Goal: Task Accomplishment & Management: Use online tool/utility

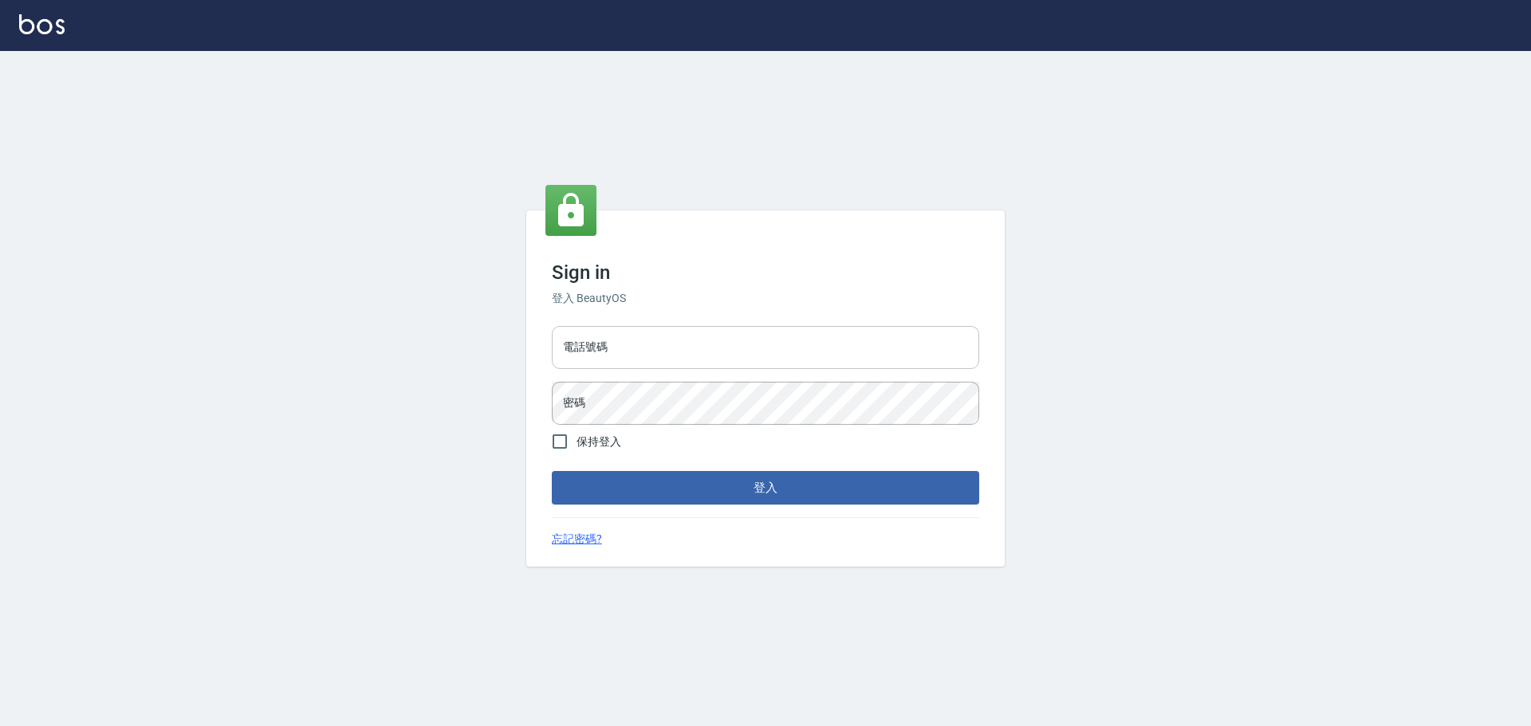
click at [701, 329] on input "電話號碼" at bounding box center [765, 347] width 427 height 43
type input "0989189977"
click at [552, 471] on button "登入" at bounding box center [765, 487] width 427 height 33
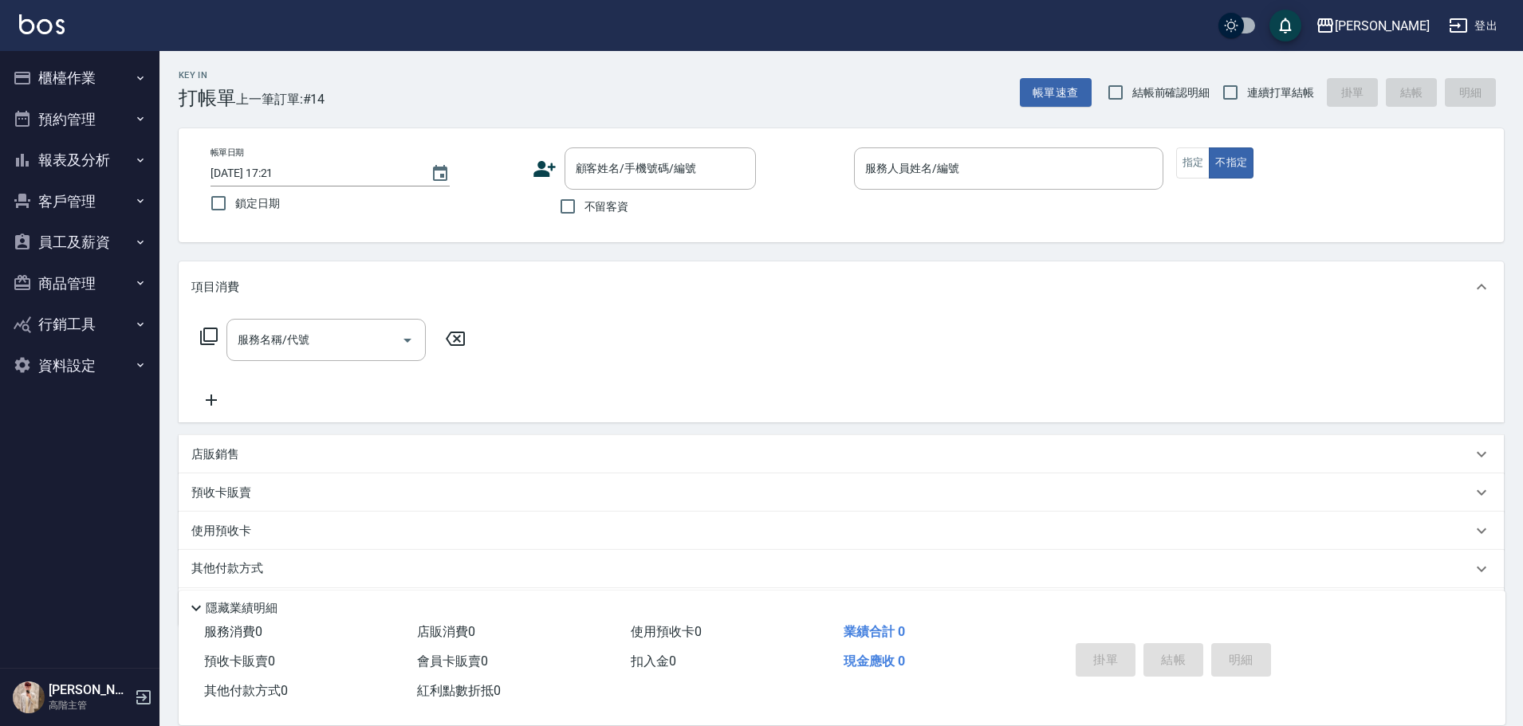
click at [599, 198] on span "不留客資" at bounding box center [606, 206] width 45 height 17
click at [584, 198] on input "不留客資" at bounding box center [567, 206] width 33 height 33
checkbox input "true"
click at [1271, 92] on span "連續打單結帳" at bounding box center [1280, 92] width 67 height 17
click at [1247, 92] on input "連續打單結帳" at bounding box center [1229, 92] width 33 height 33
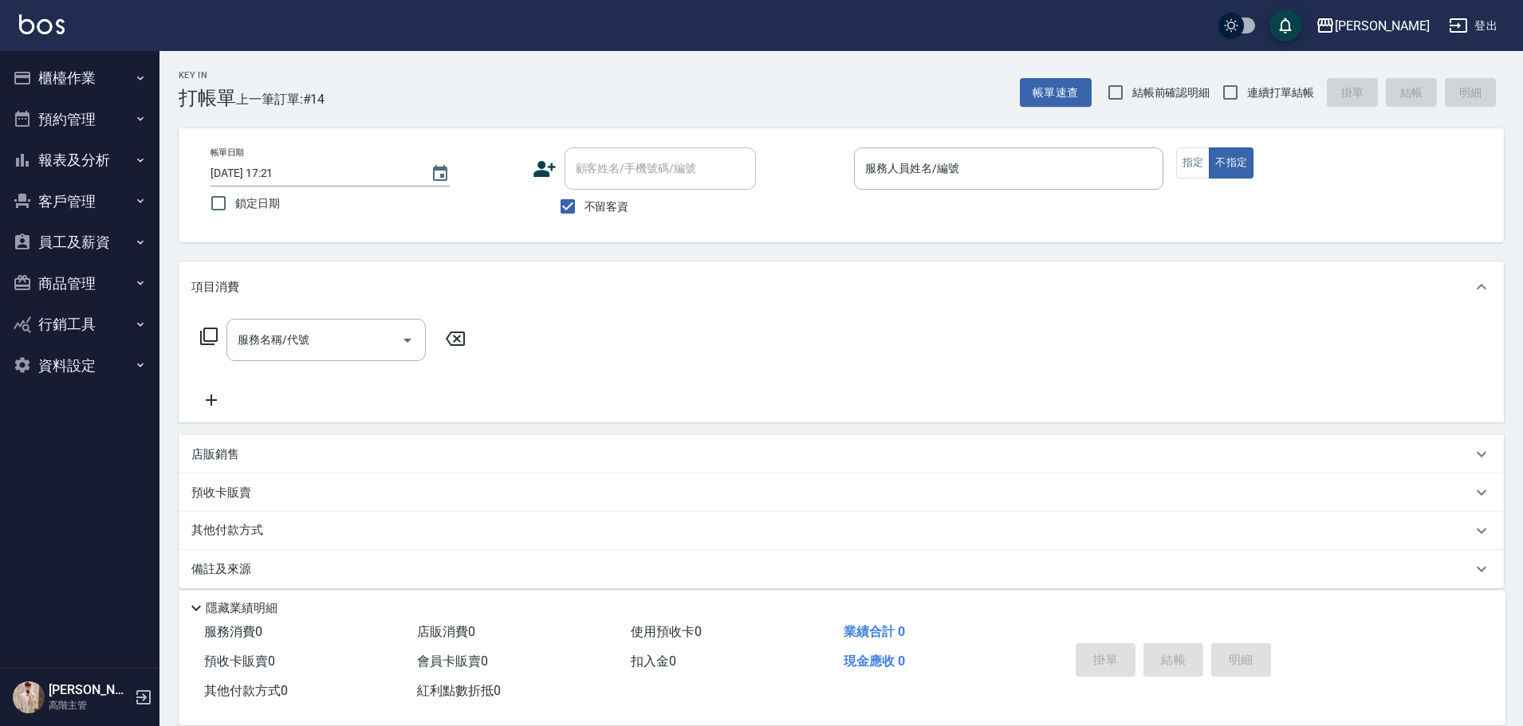
checkbox input "true"
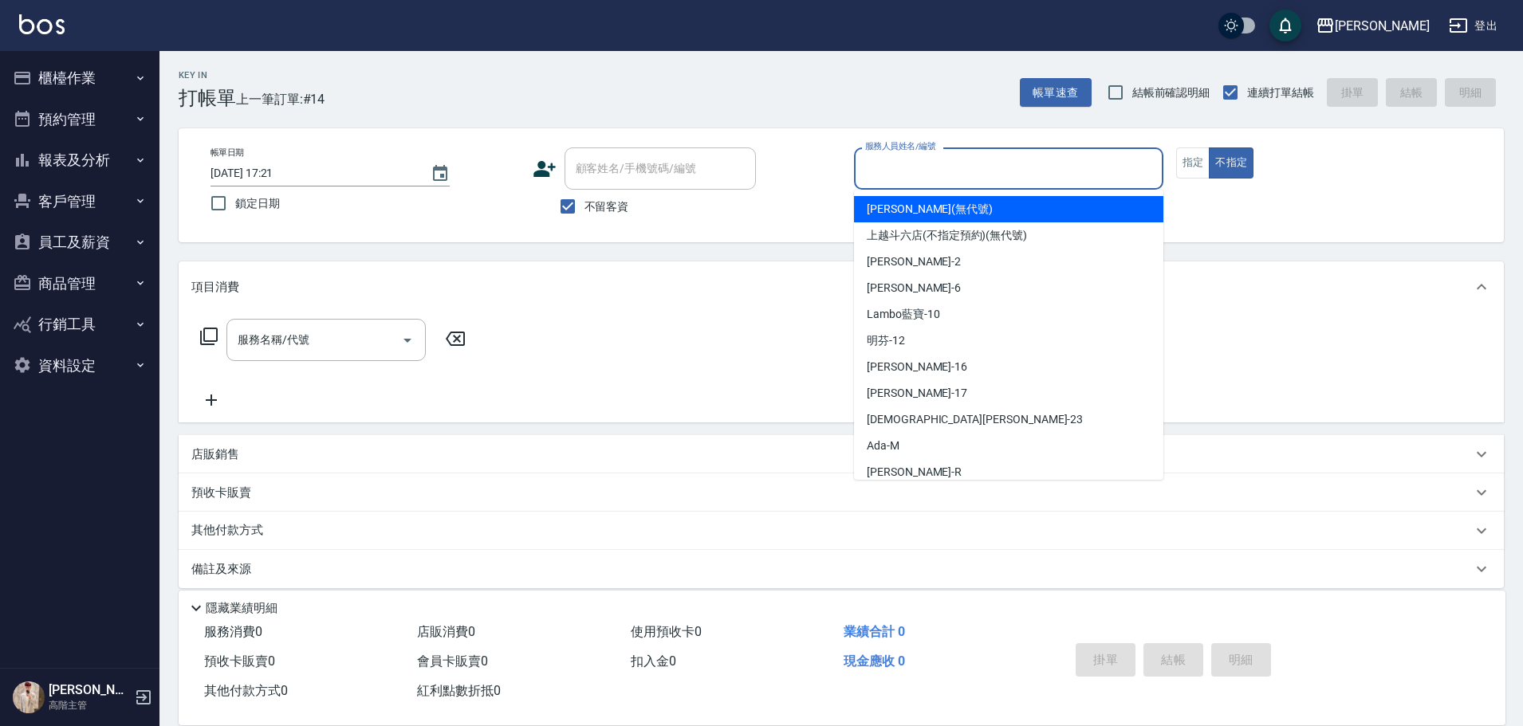
click at [1018, 177] on input "服務人員姓名/編號" at bounding box center [1008, 169] width 295 height 28
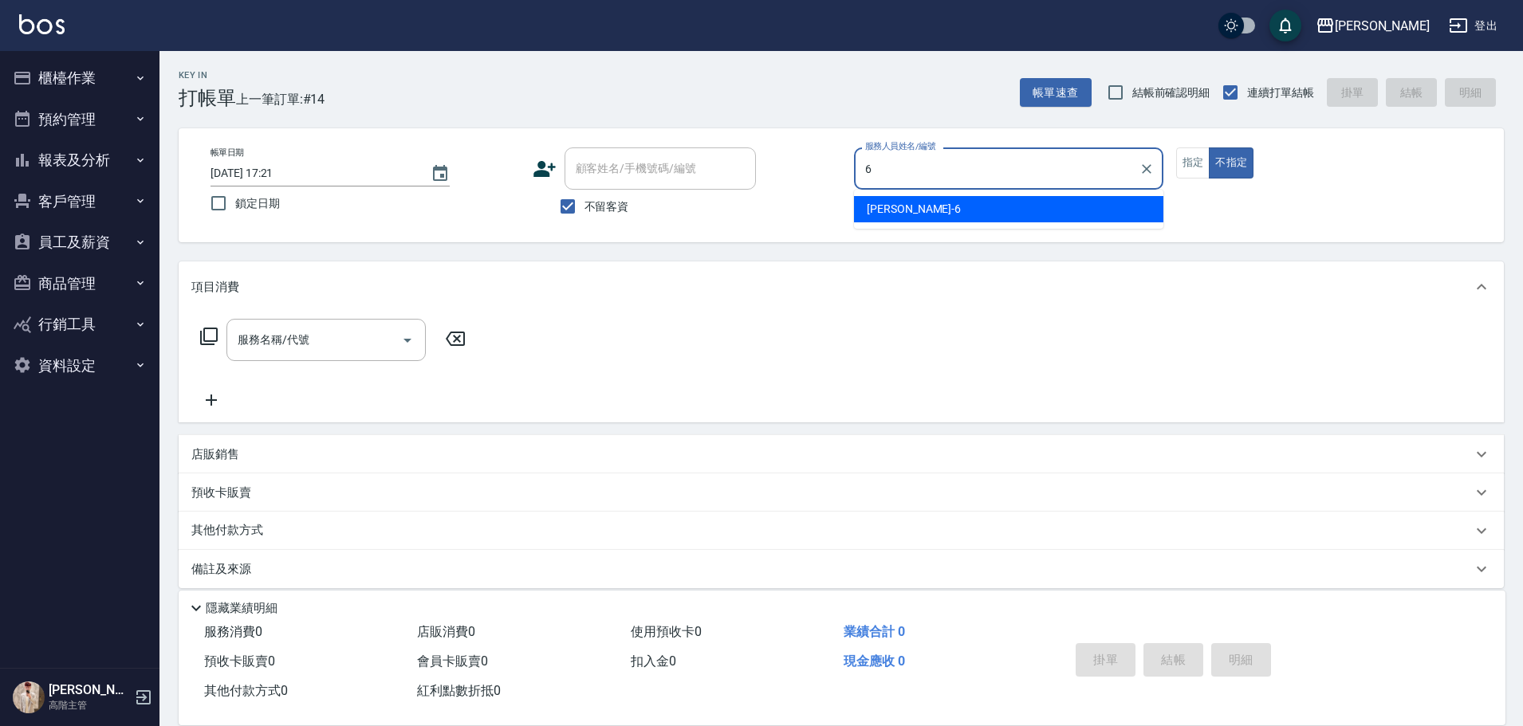
type input "[PERSON_NAME]-6"
type button "false"
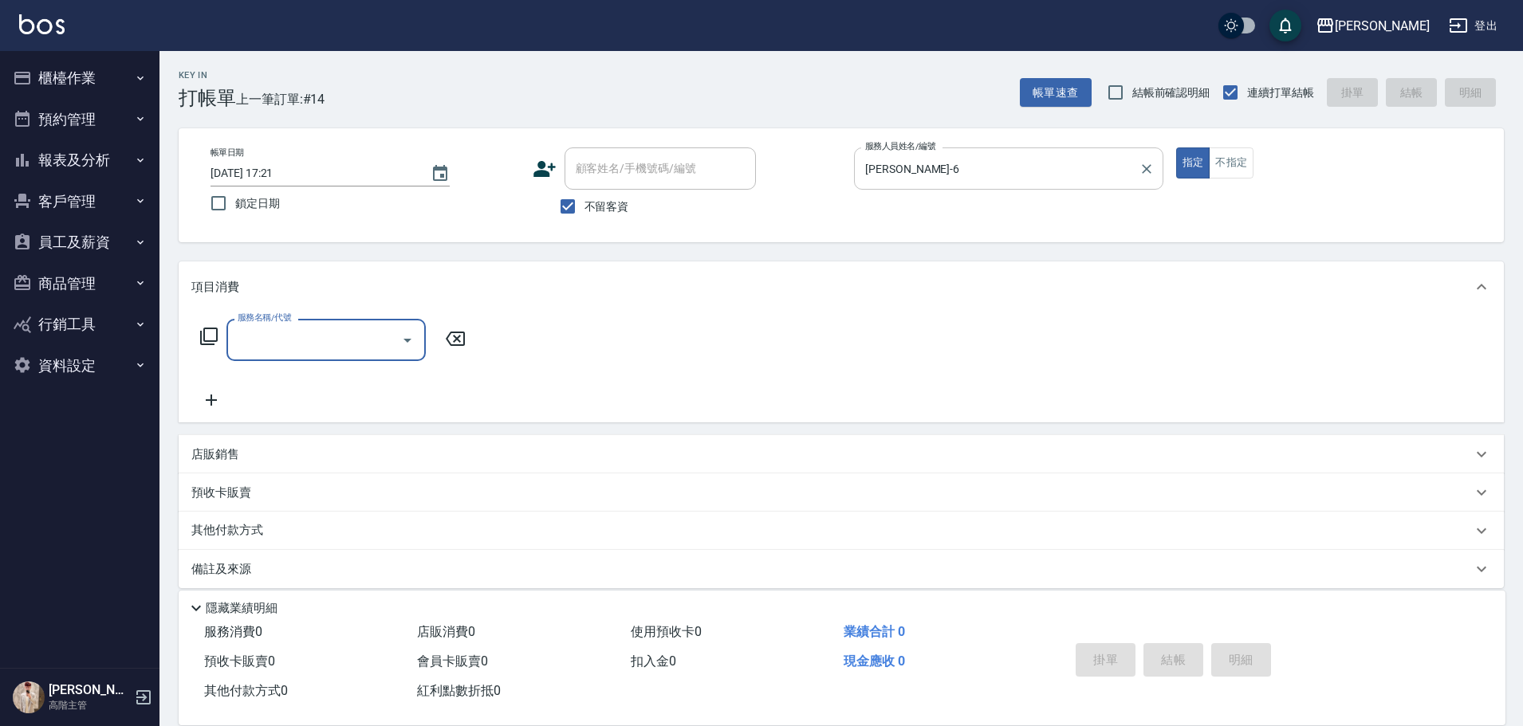
type input "e"
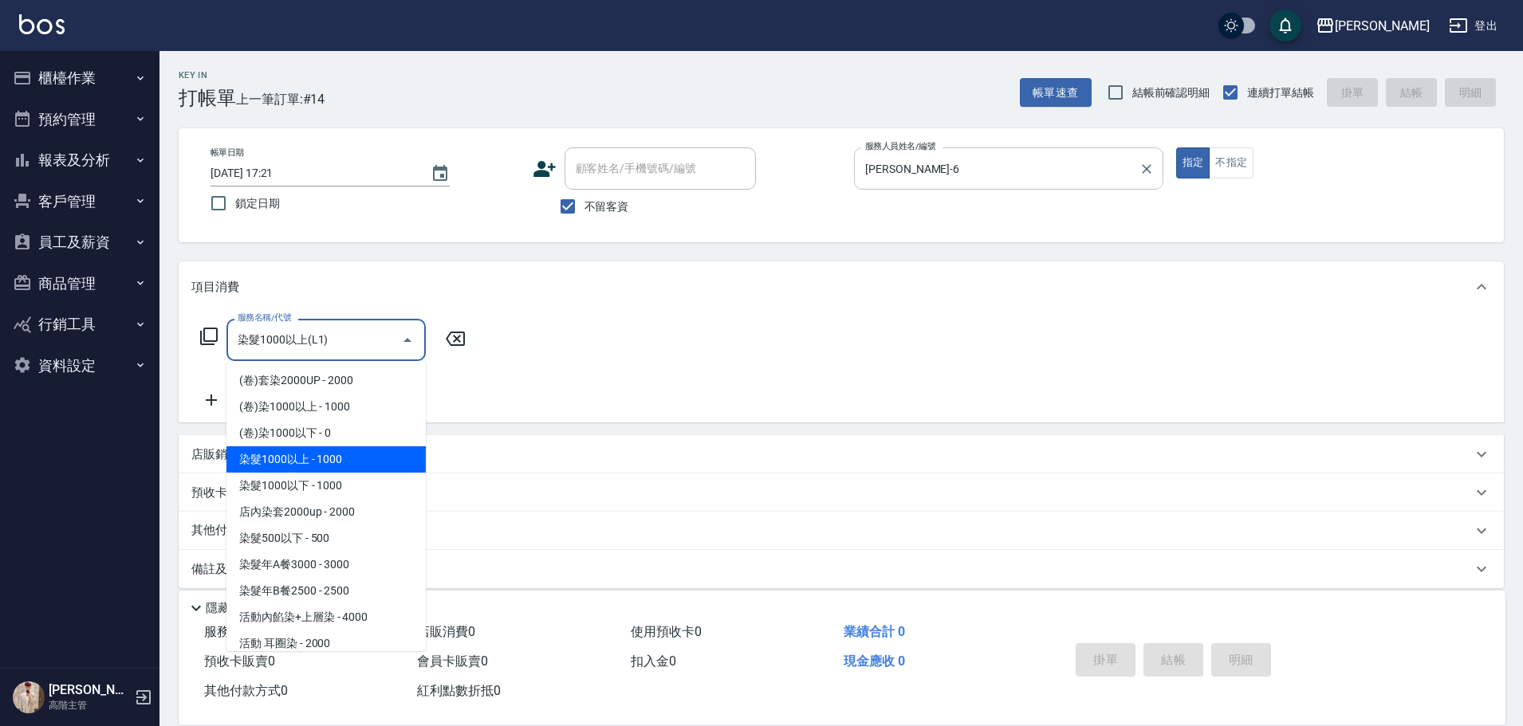
type input "染髮1000以上(L1)"
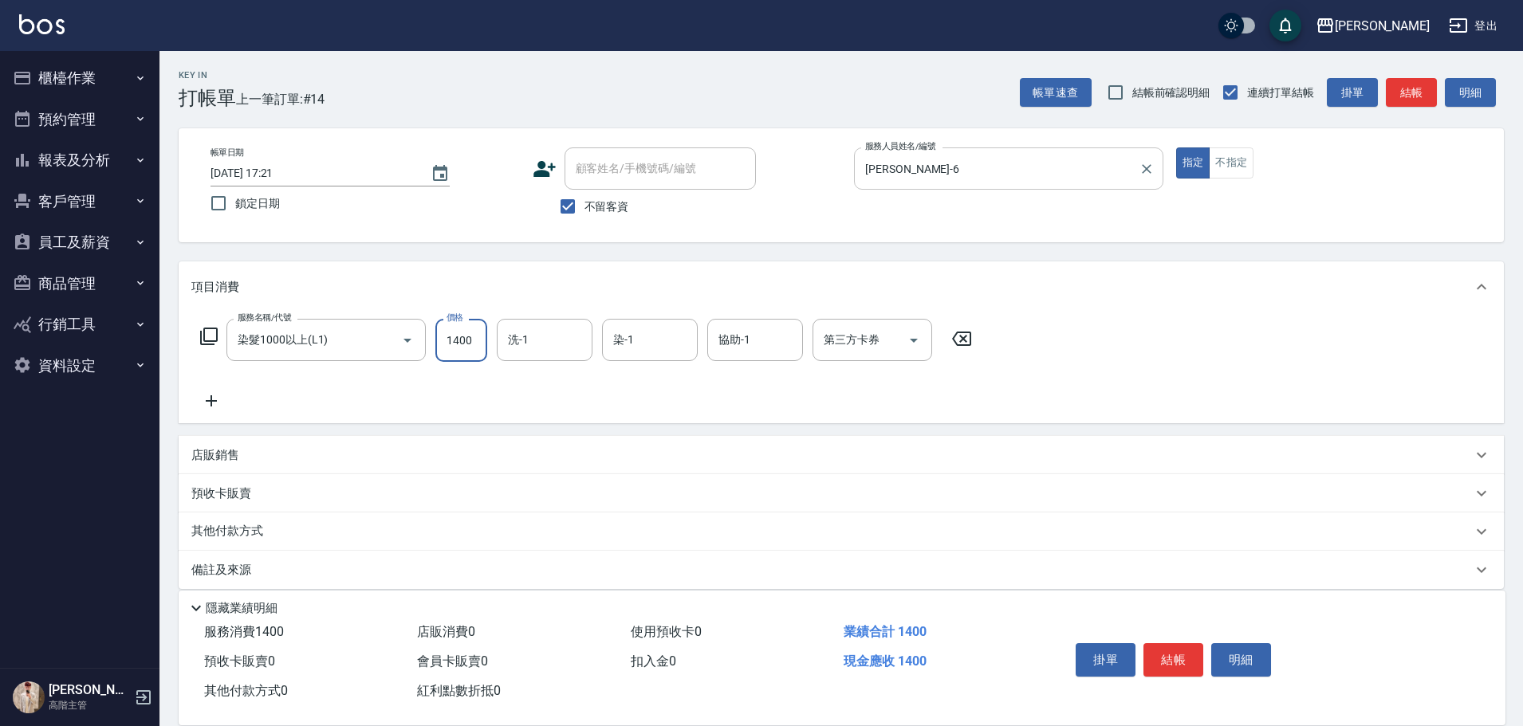
type input "1400"
type input "[PERSON_NAME]-6"
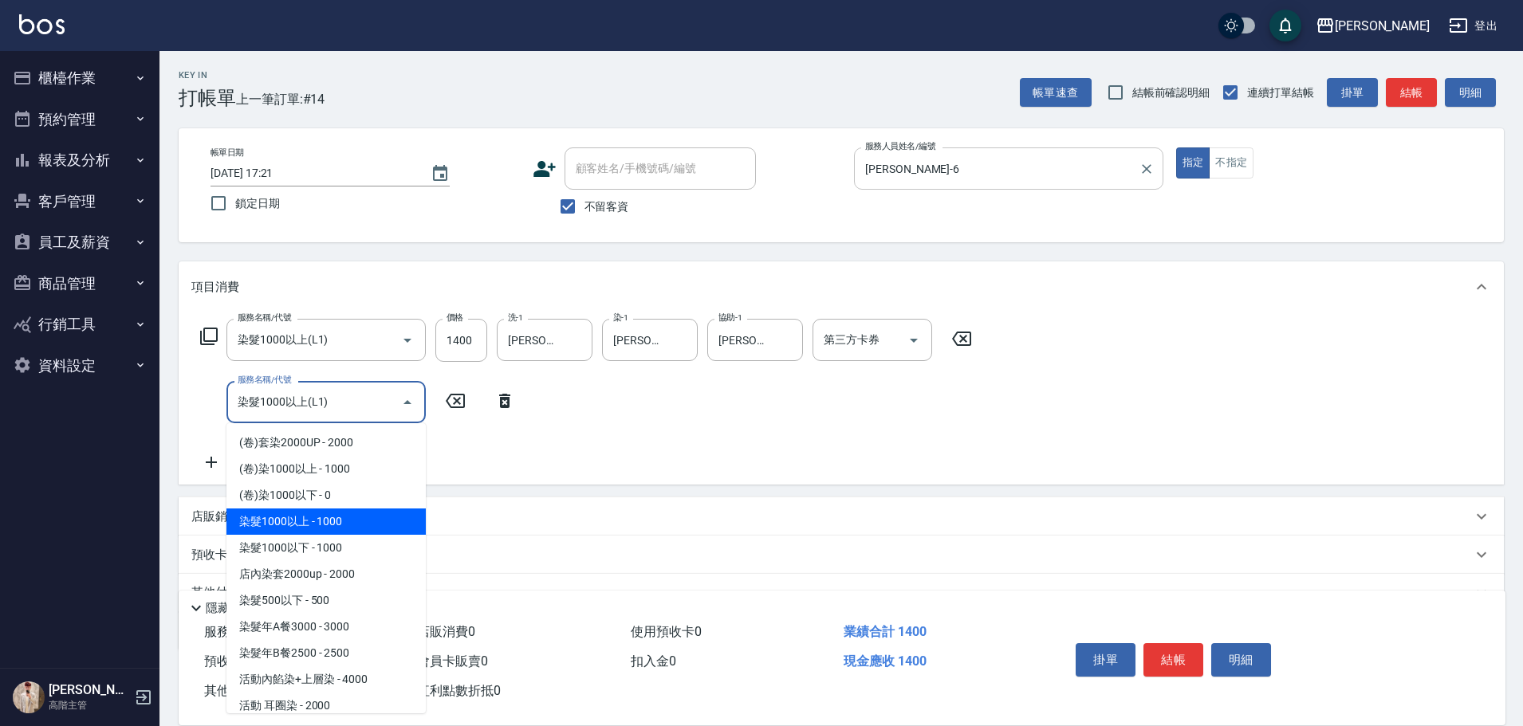
type input "染髮1000以上(L1)"
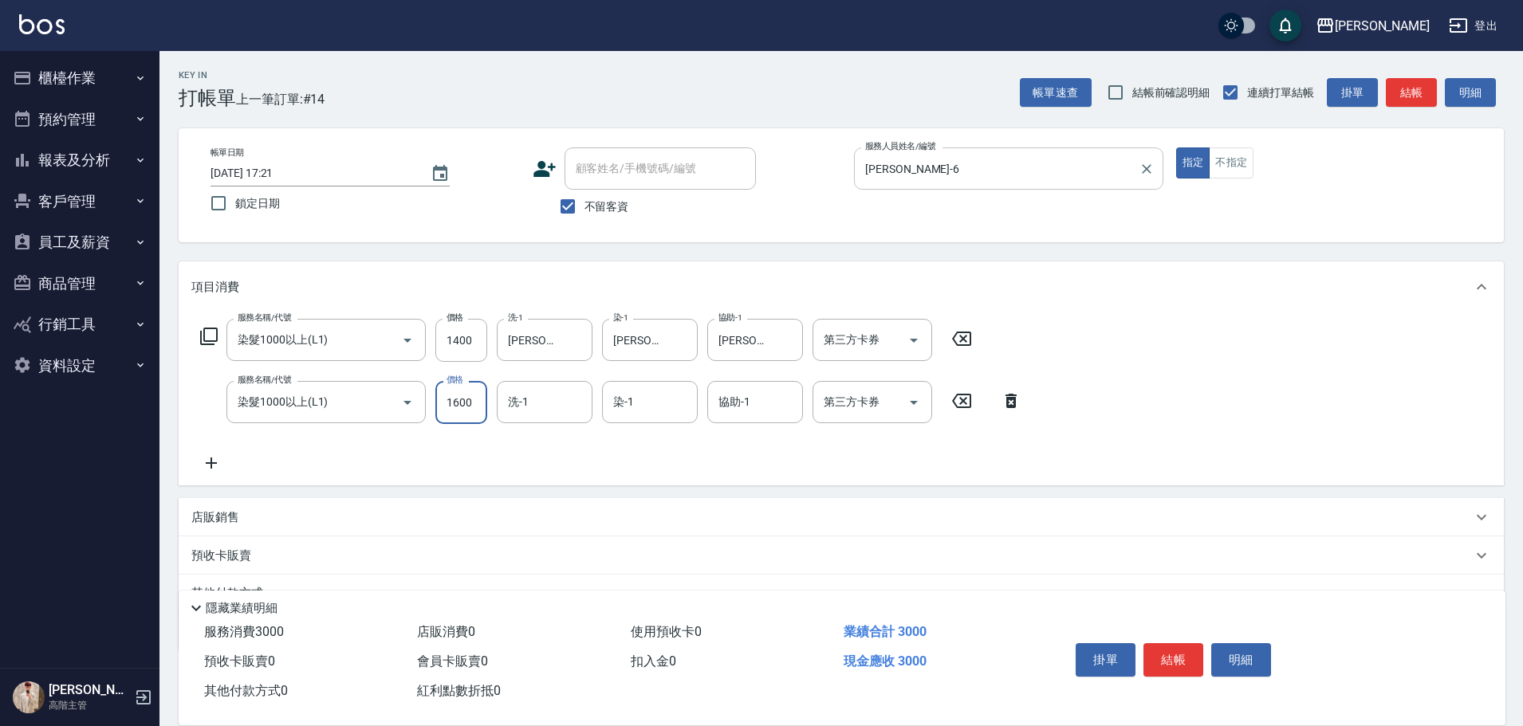
type input "1600"
type input "[PERSON_NAME]-6"
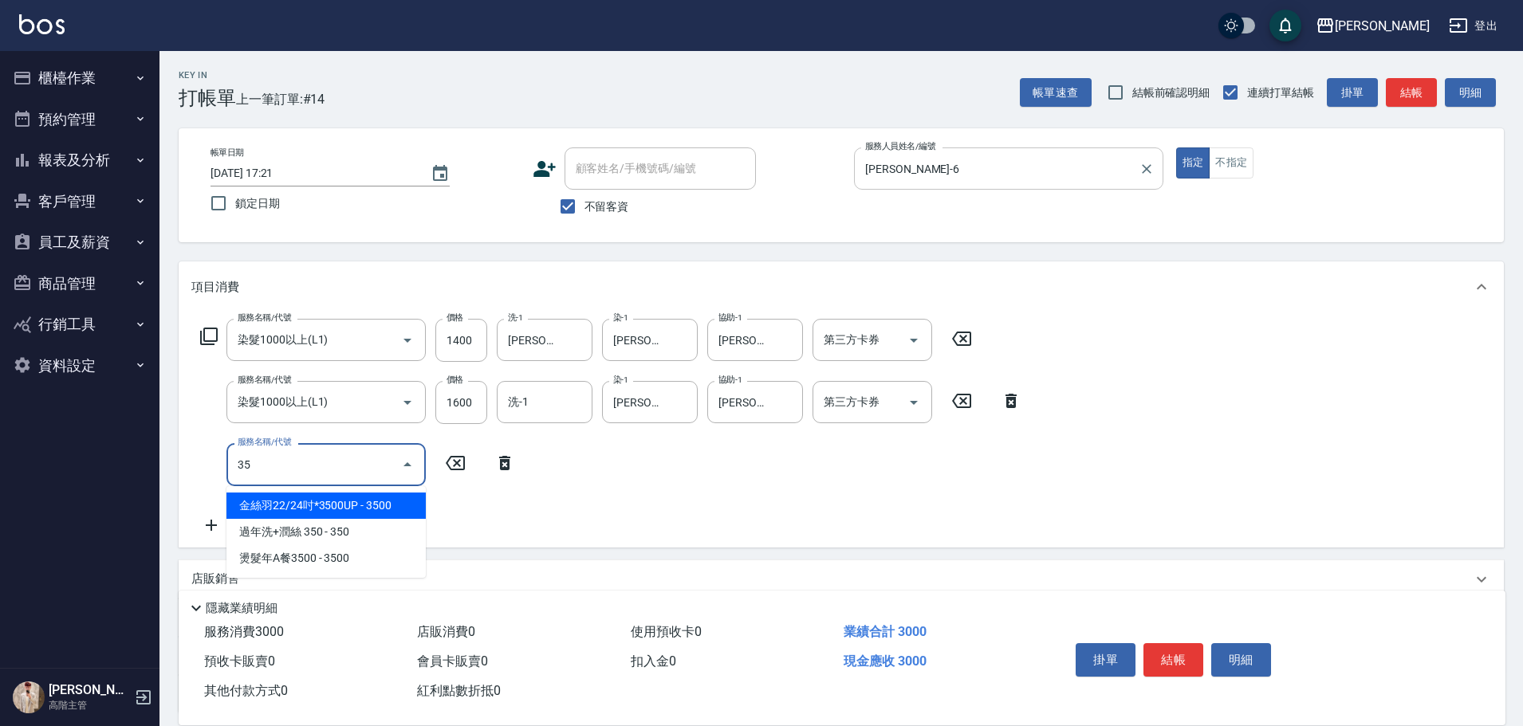
type input "3"
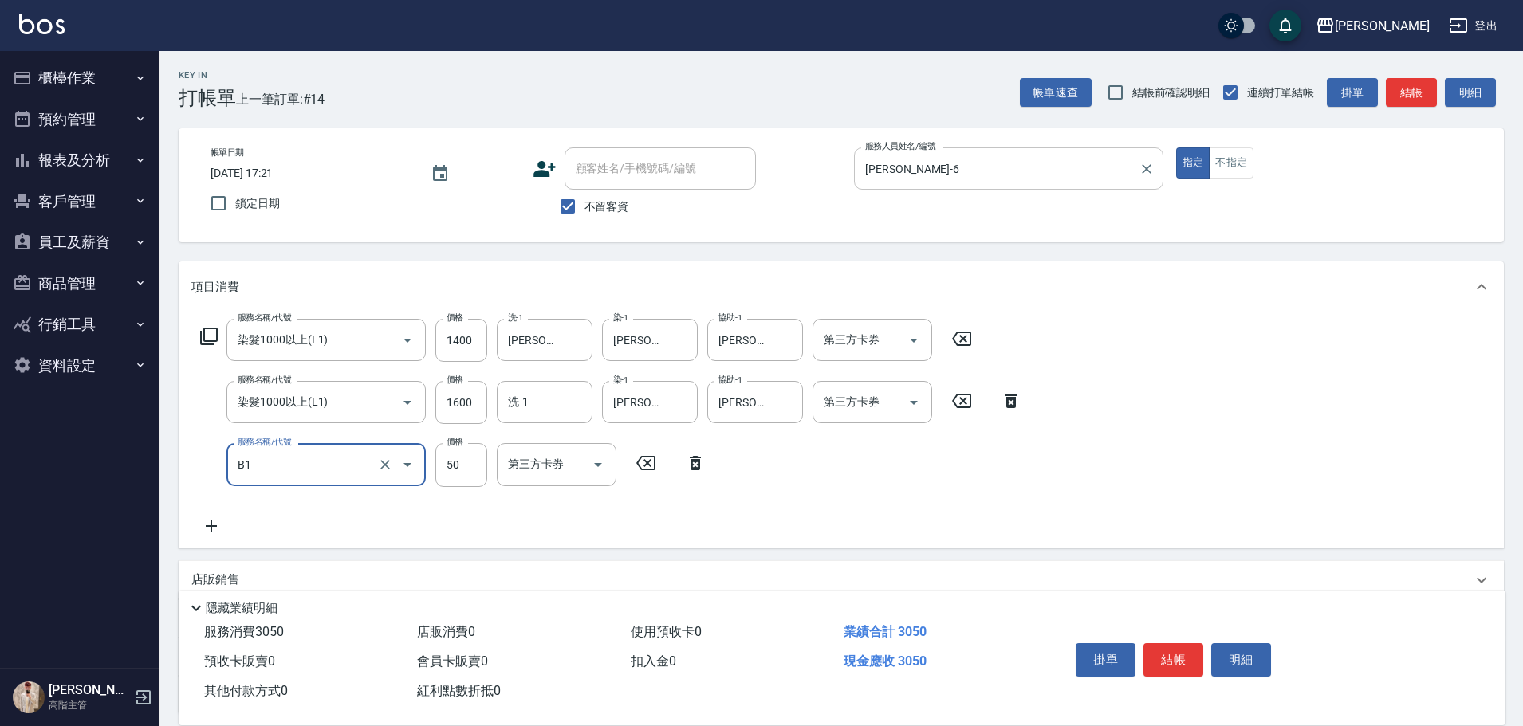
type input "剪髮(B1)"
type input "350"
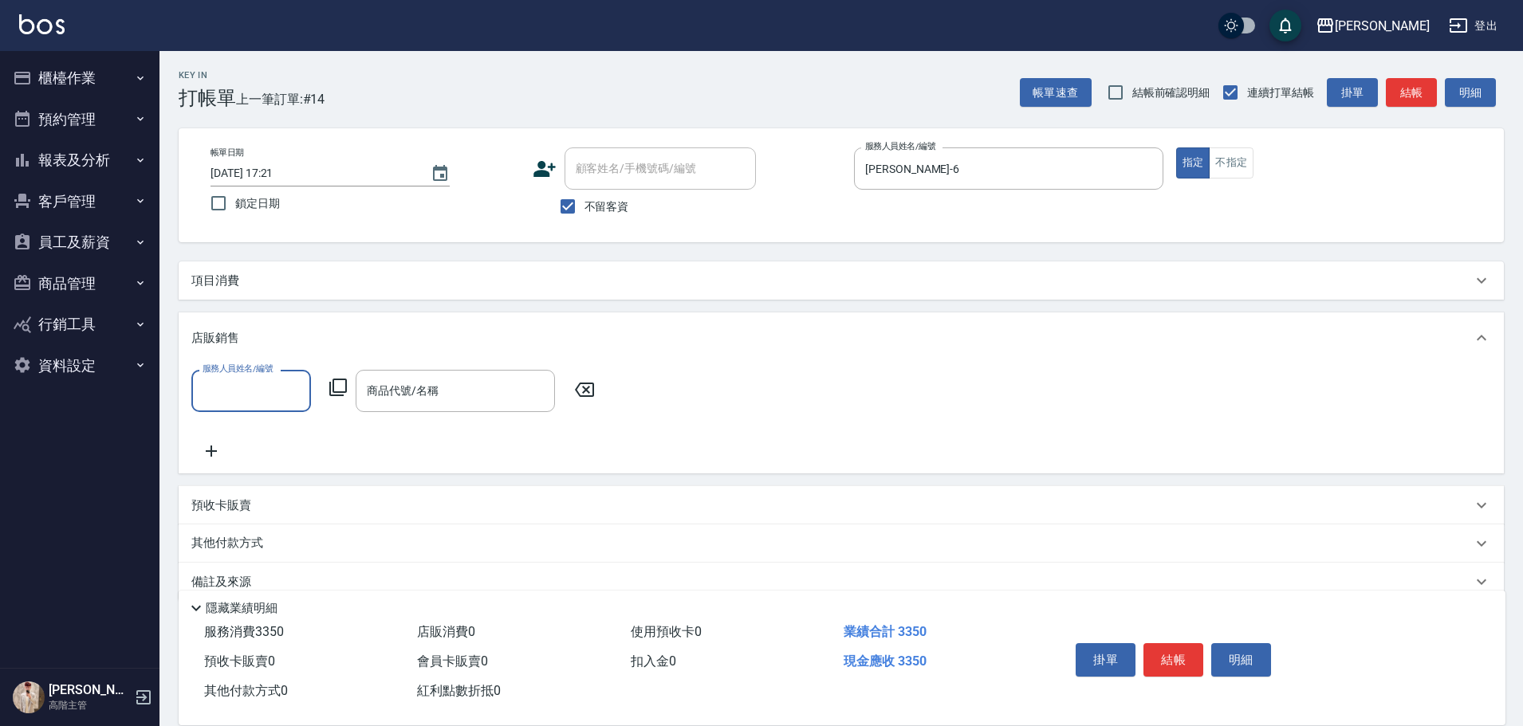
click at [362, 283] on div "項目消費" at bounding box center [831, 281] width 1280 height 17
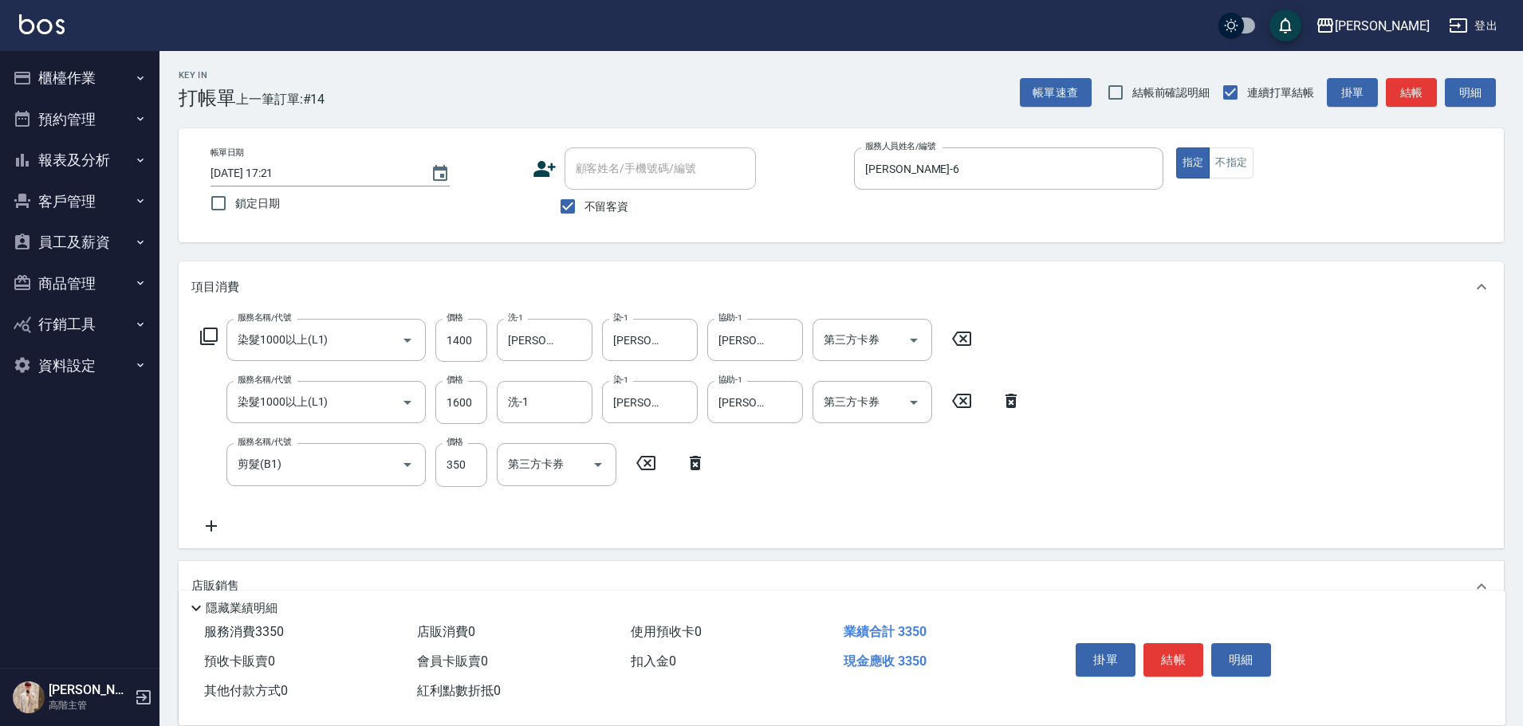
click at [221, 532] on icon at bounding box center [211, 526] width 40 height 19
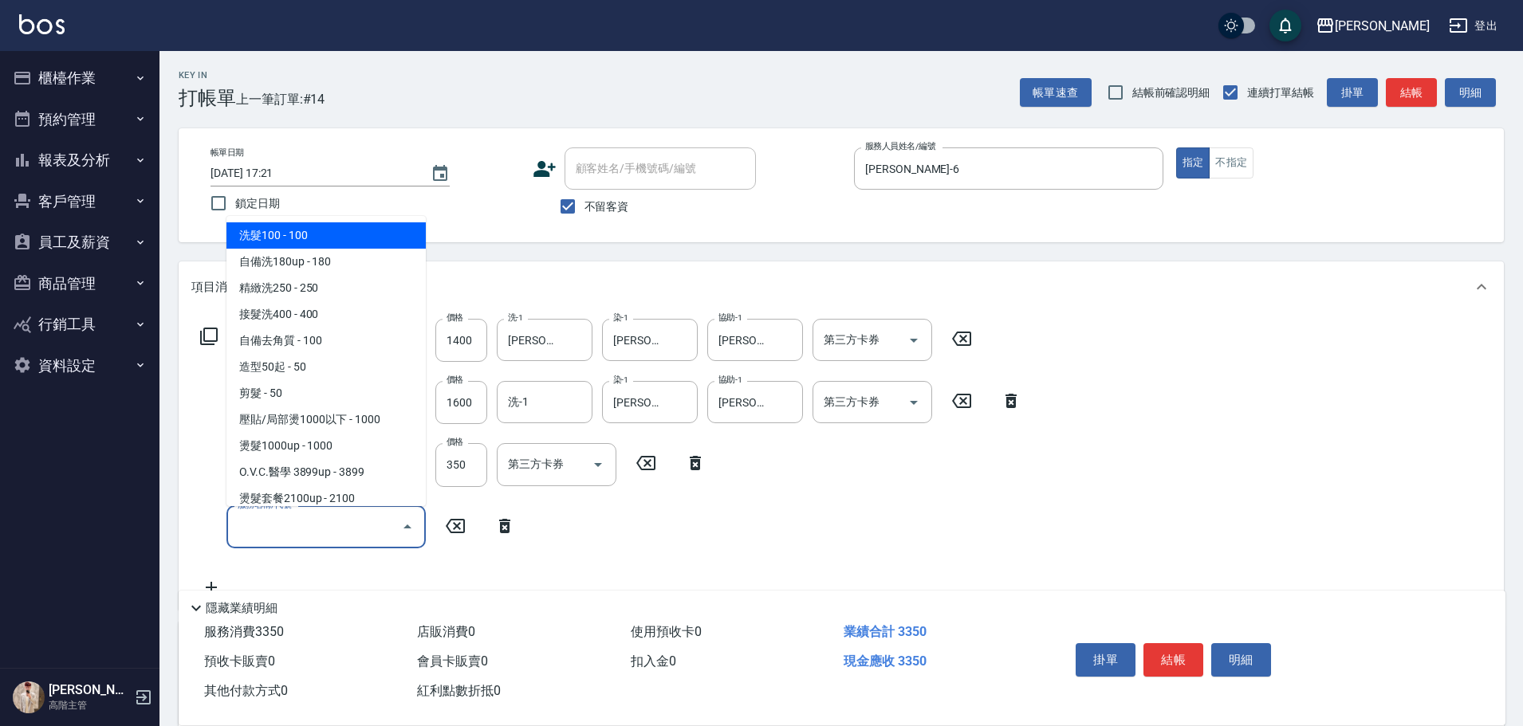
click at [260, 533] on input "服務名稱/代號" at bounding box center [314, 527] width 161 height 28
type input "ㄐ"
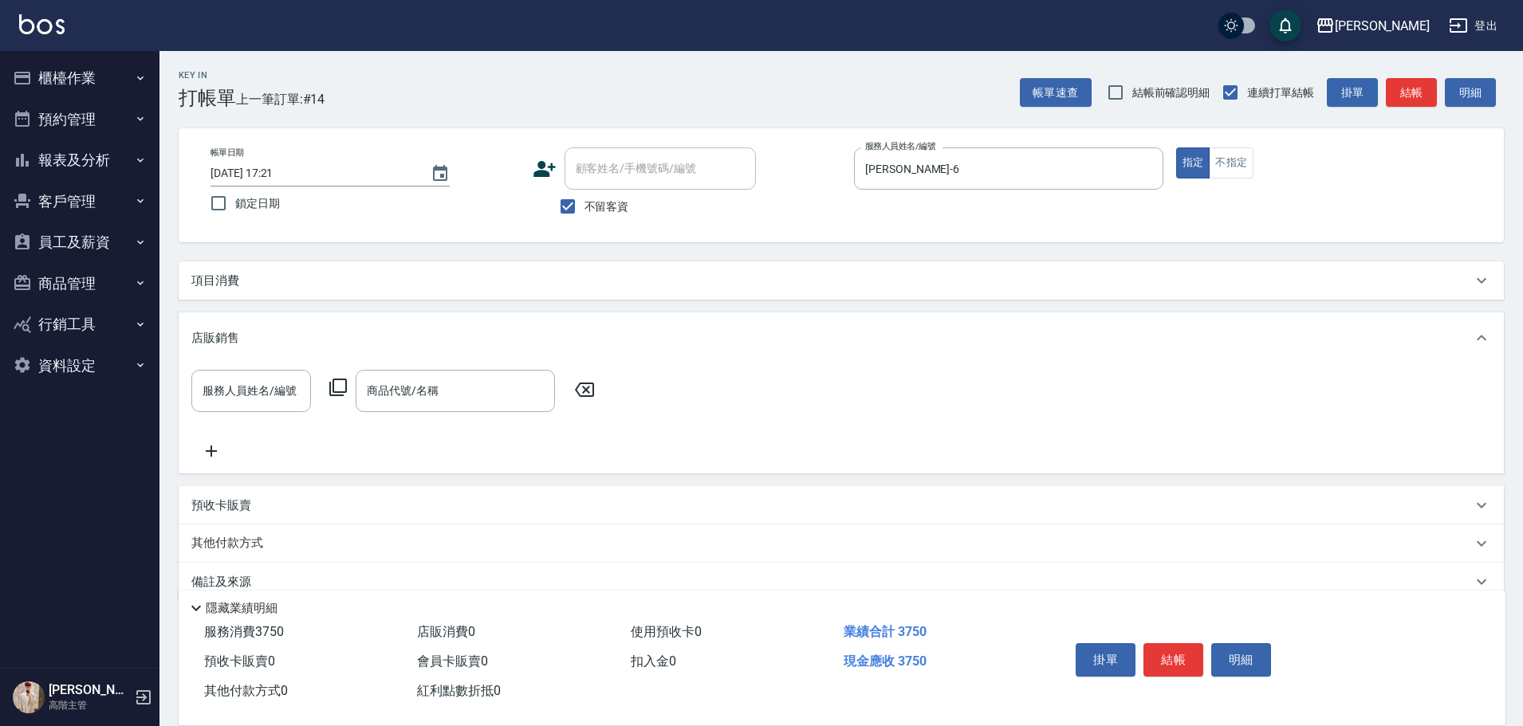
type input "頭皮隔離400(L5)"
click at [246, 386] on input "服務人員姓名/編號" at bounding box center [250, 391] width 105 height 28
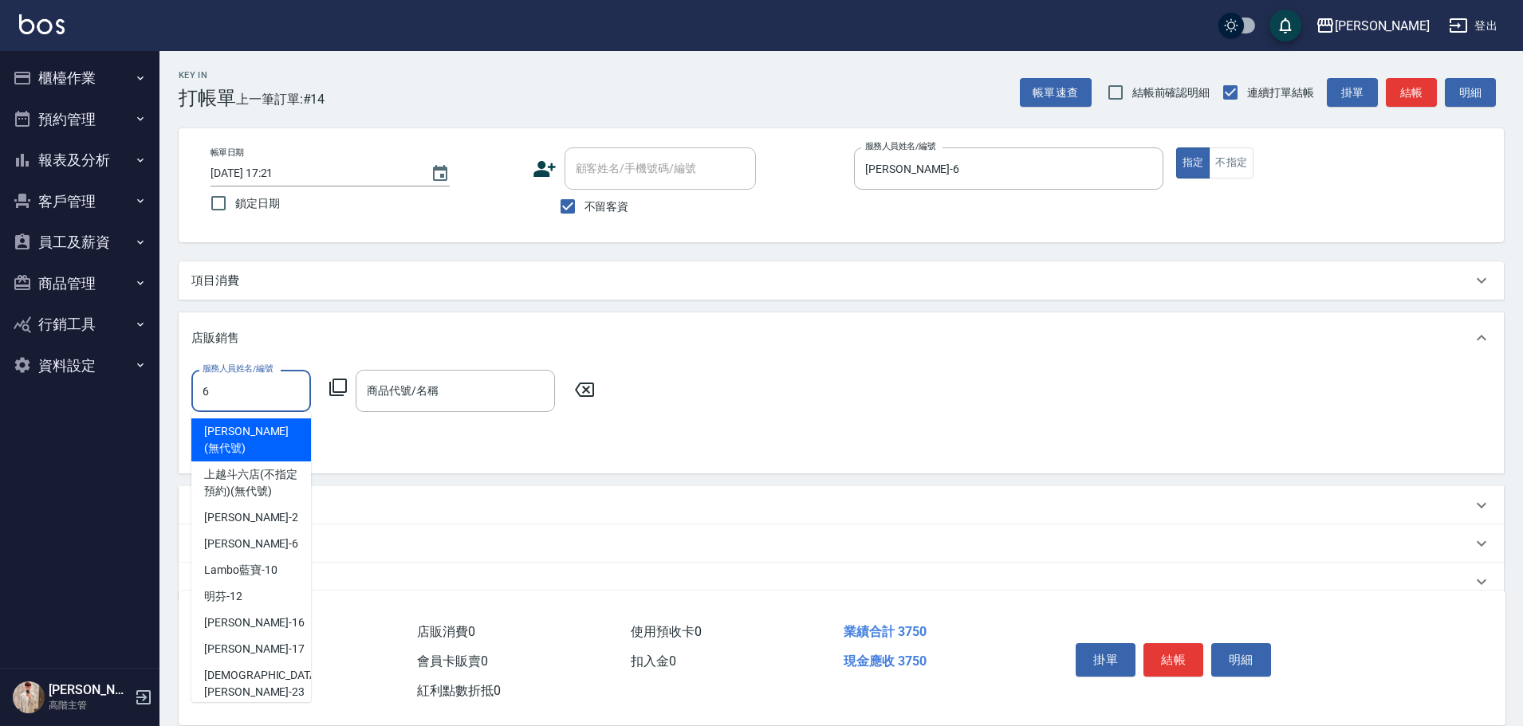
type input "[PERSON_NAME]-6"
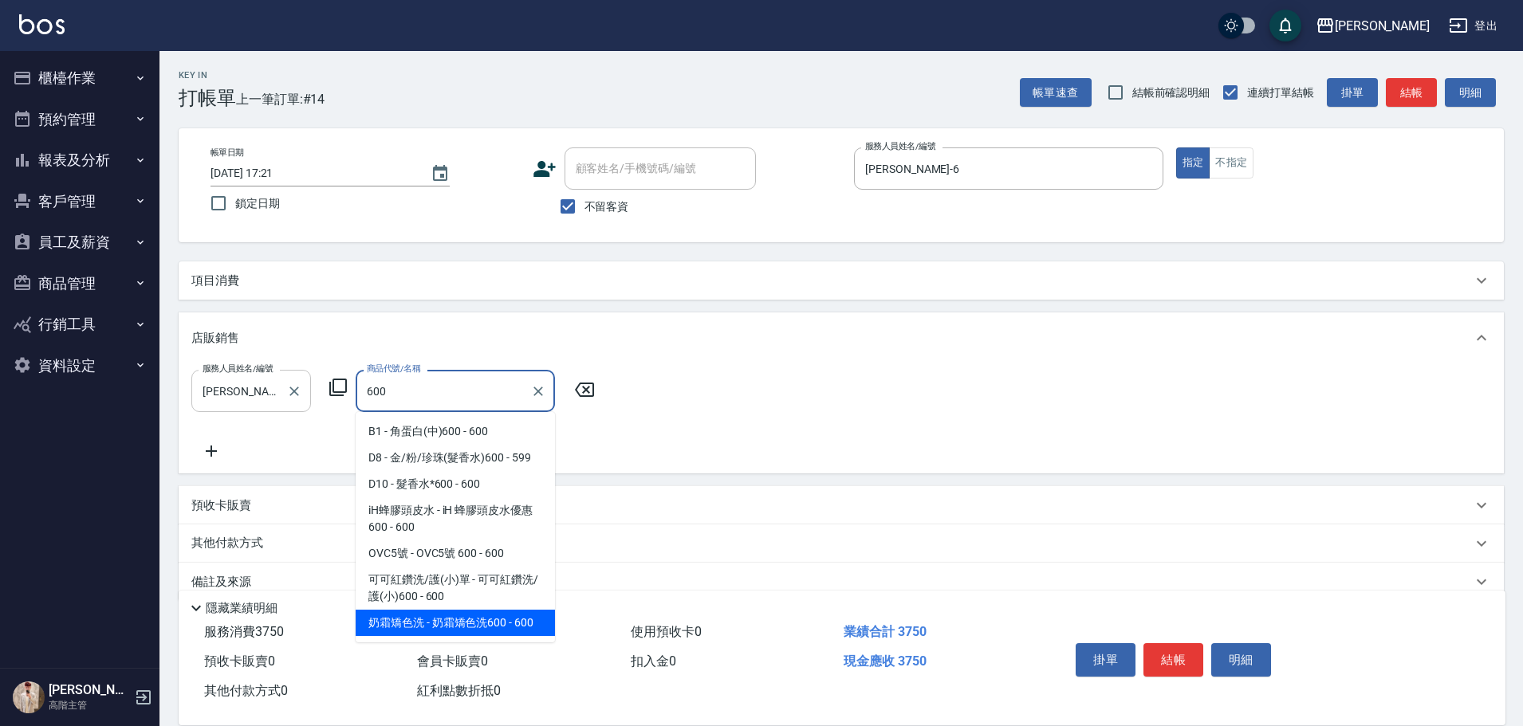
type input "奶霜矯色洗600"
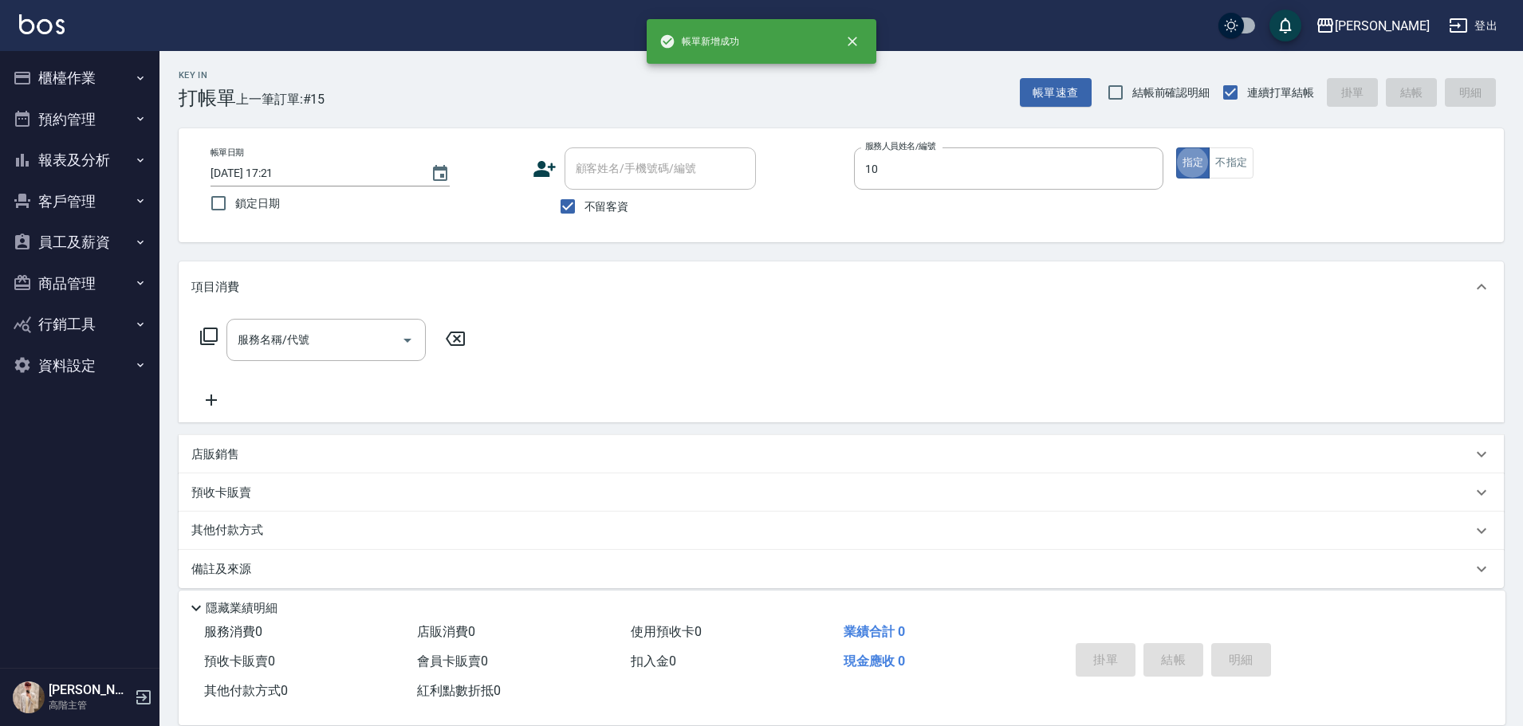
type input "Lambo藍寶-10"
type button "true"
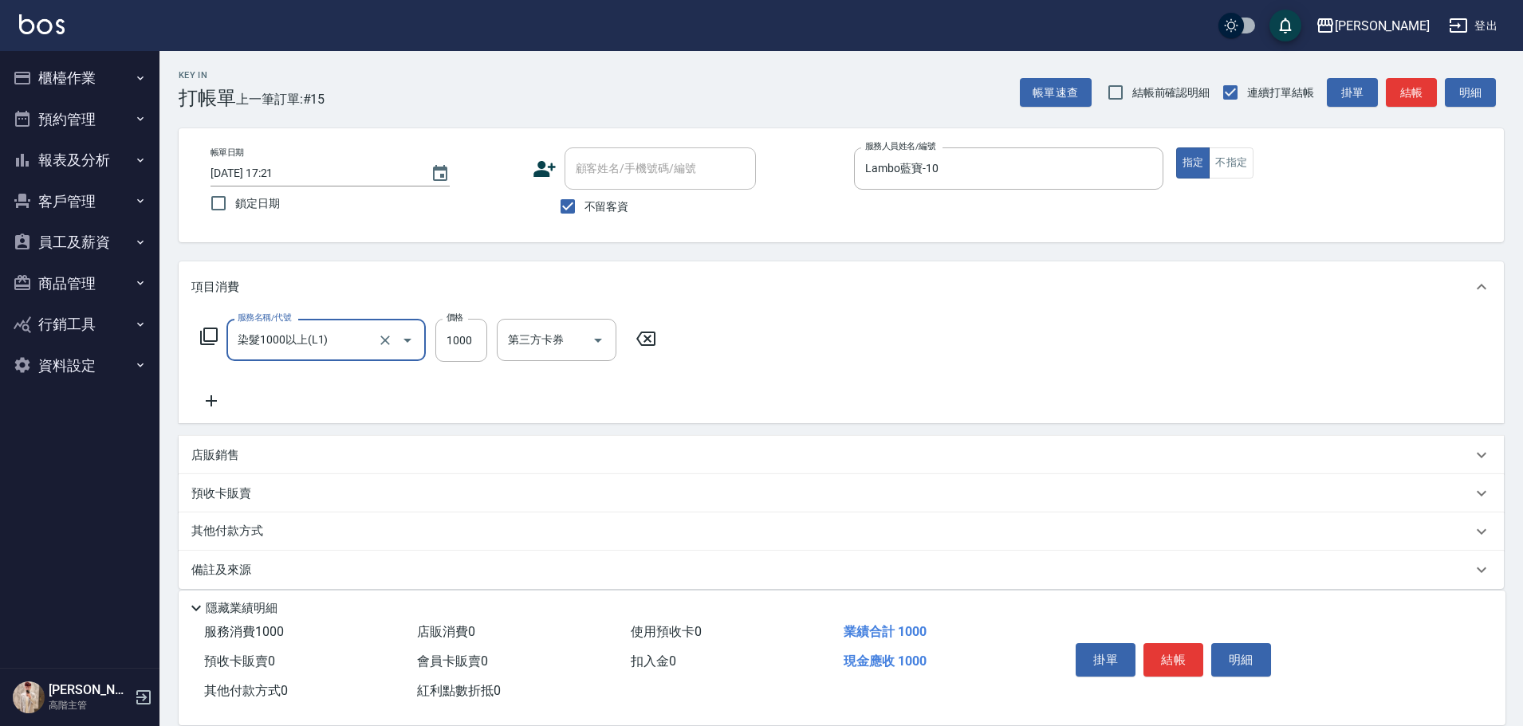
type input "染髮1000以上(L1)"
type input "1200"
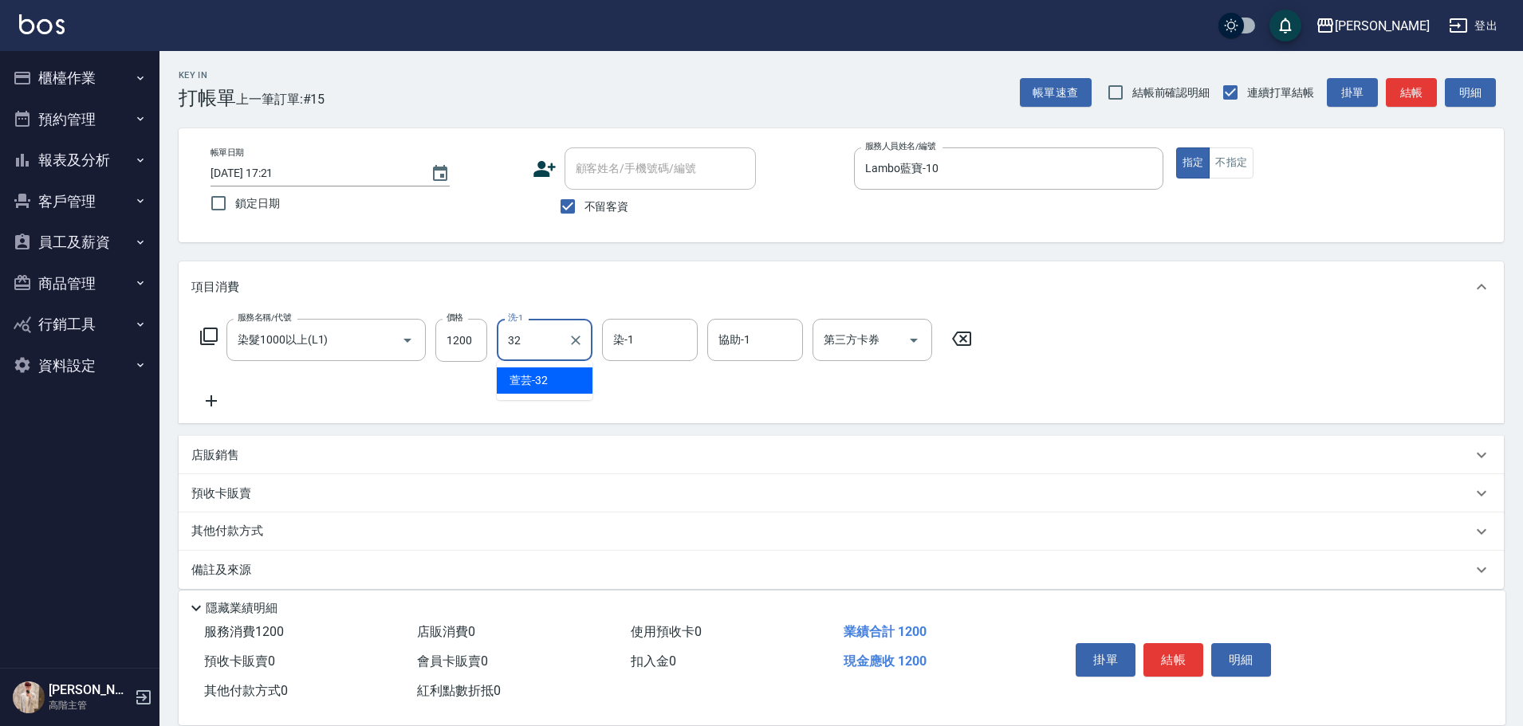
type input "萱芸-32"
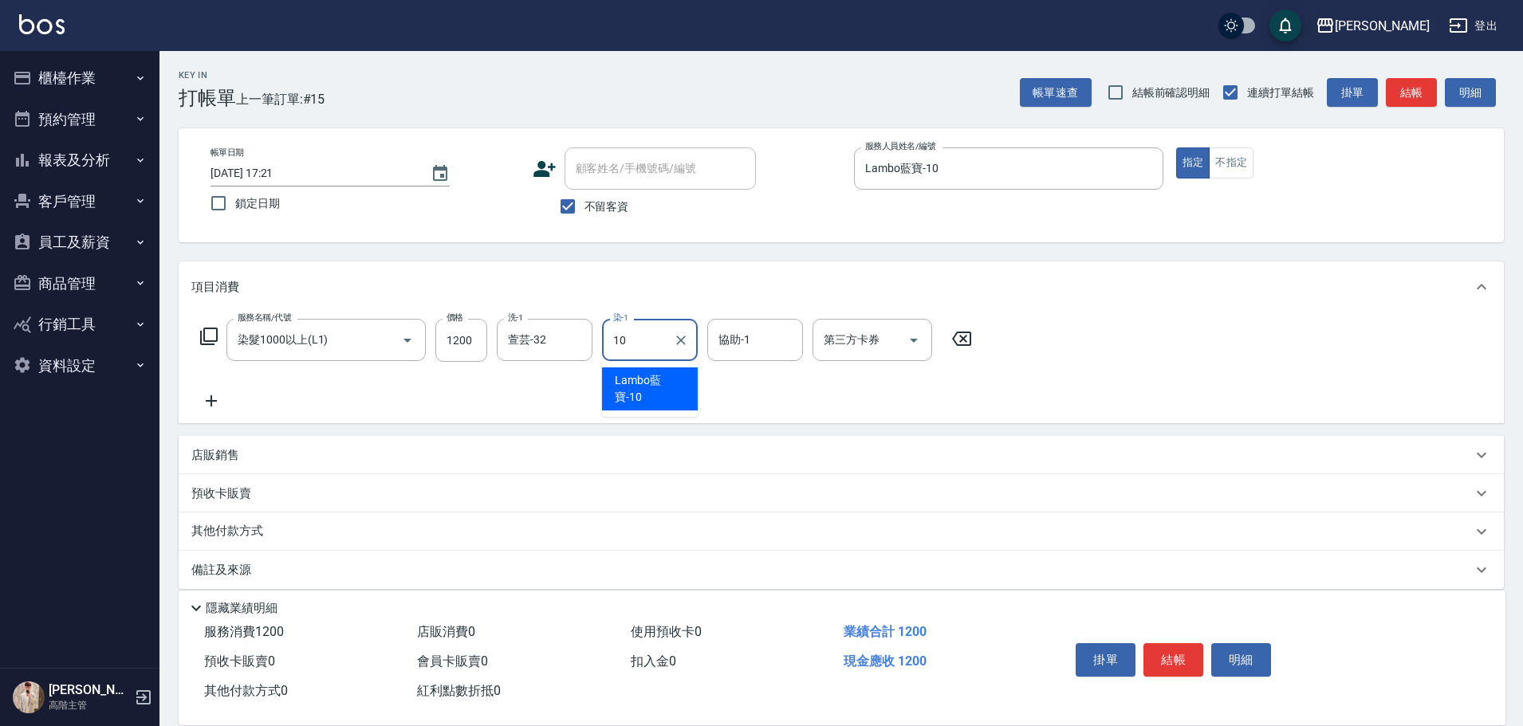
type input "Lambo藍寶-10"
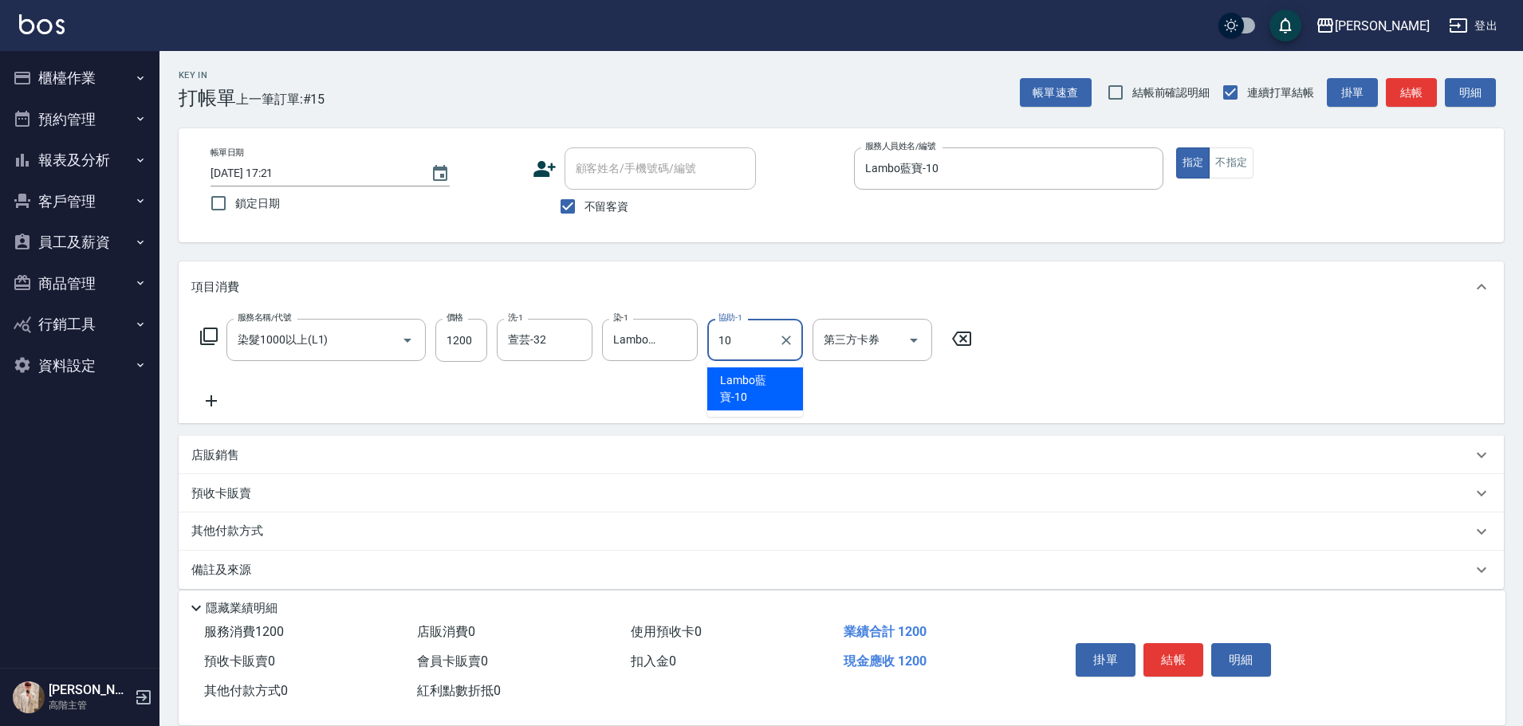
type input "Lambo藍寶-10"
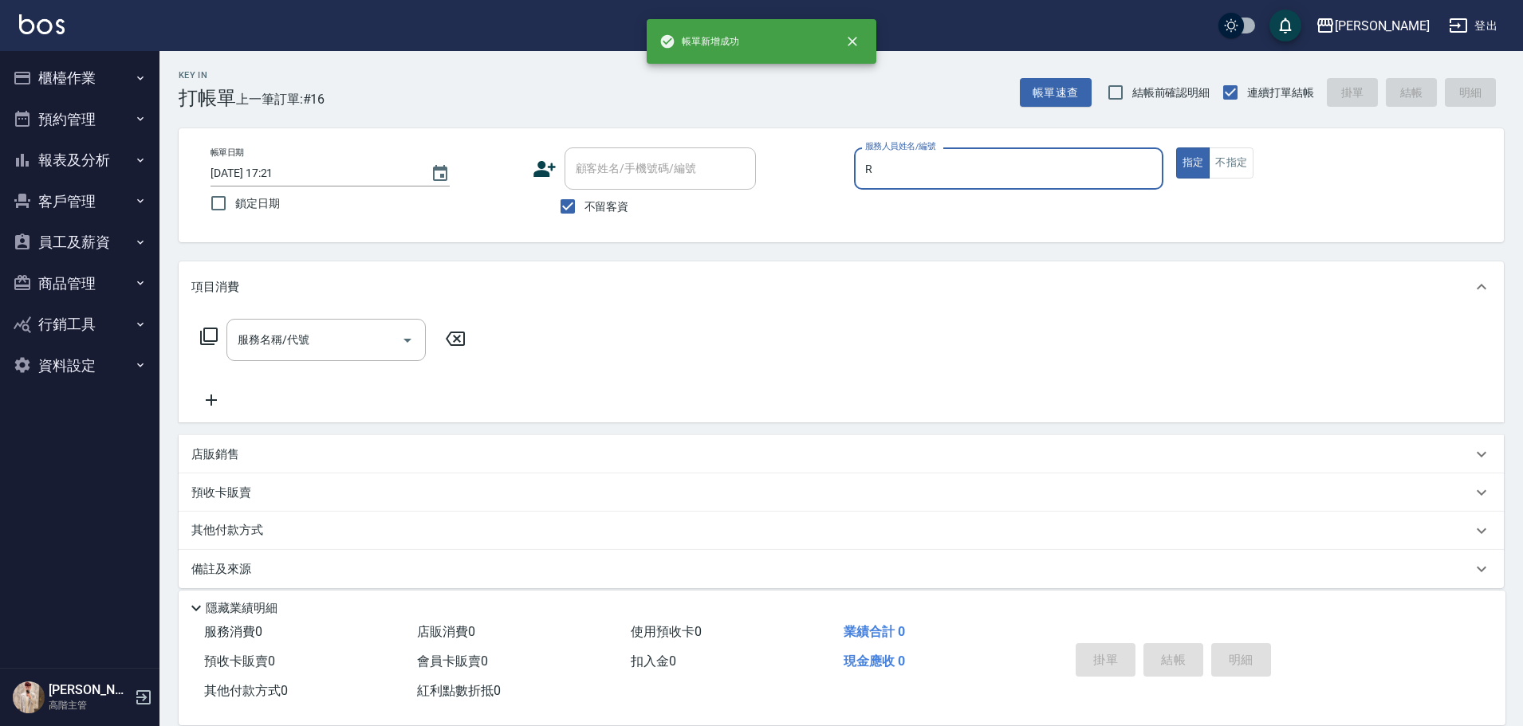
type input "[PERSON_NAME]"
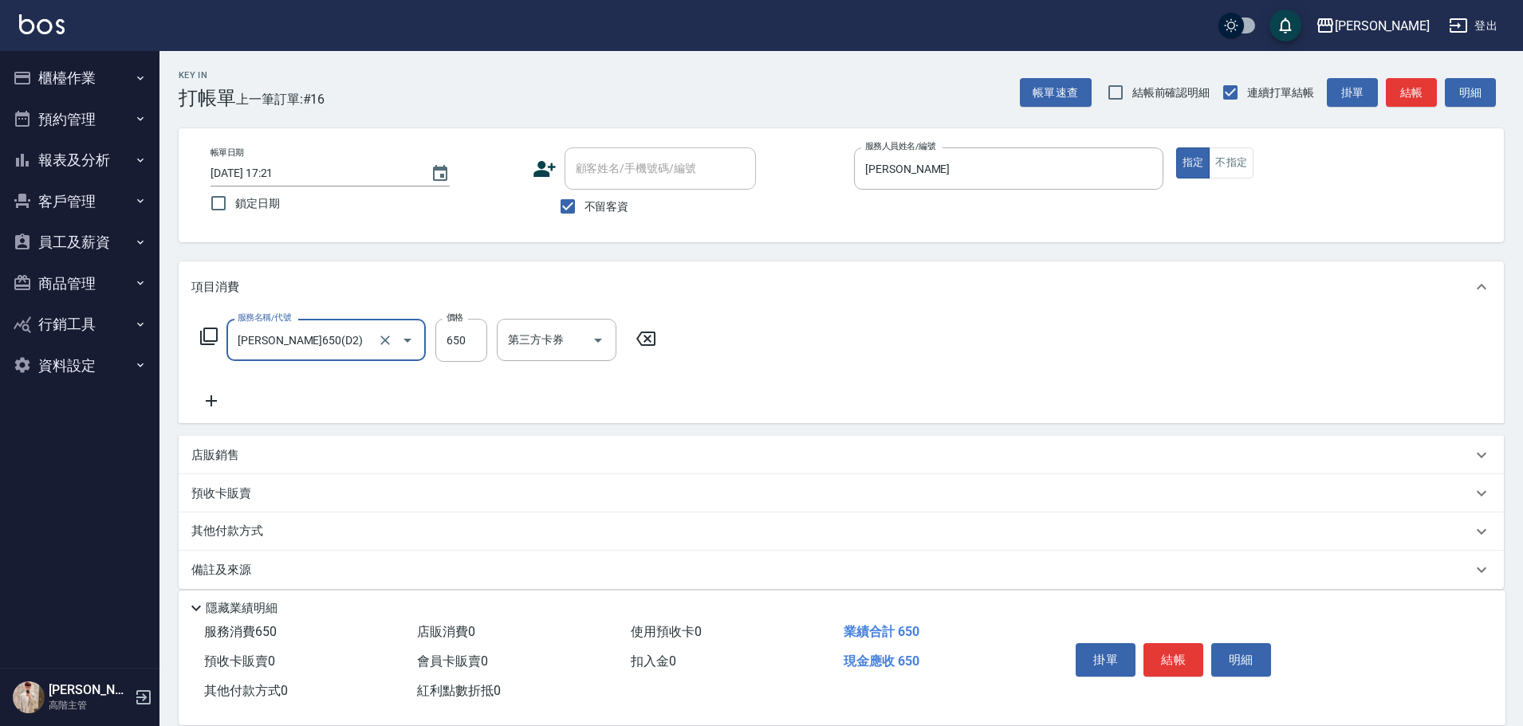
type input "[PERSON_NAME]650(D2)"
type input "[PERSON_NAME]"
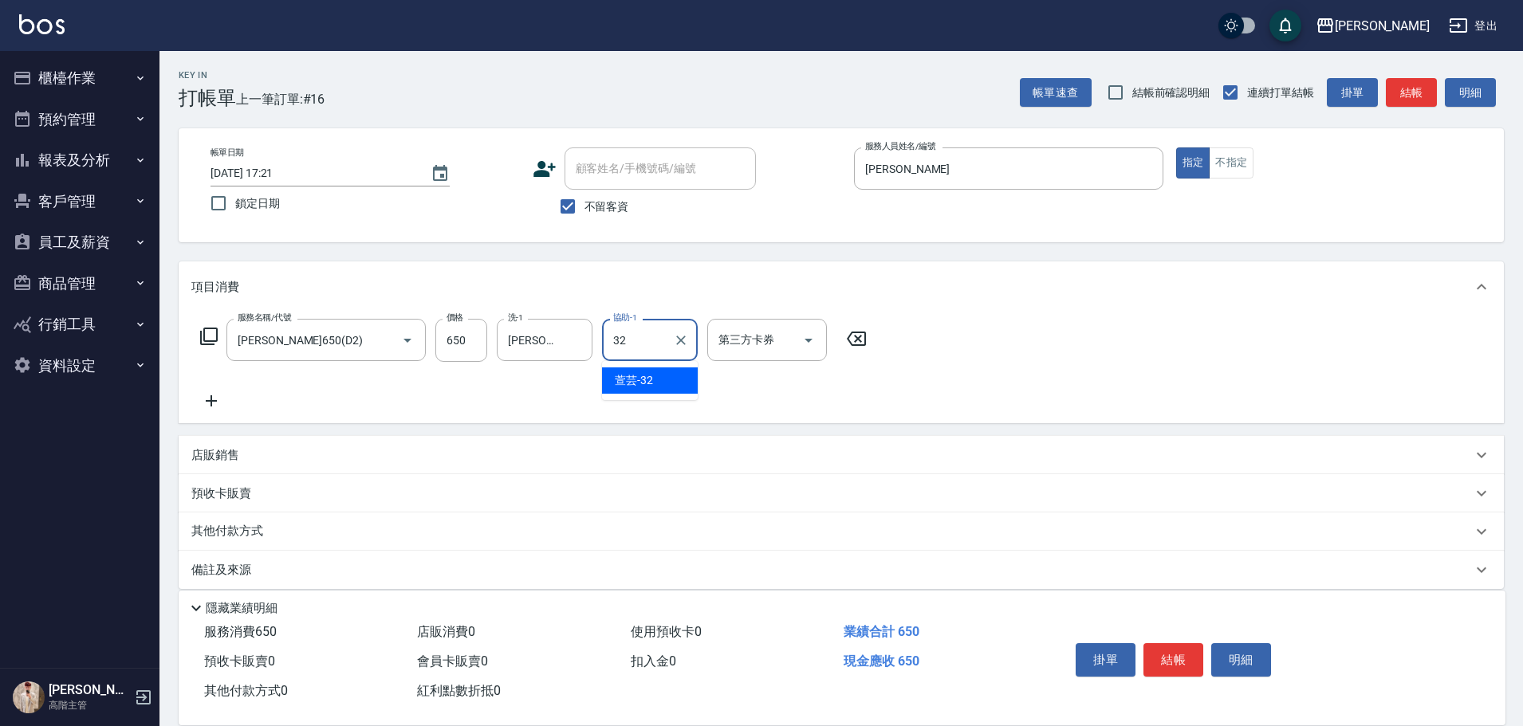
type input "萱芸-32"
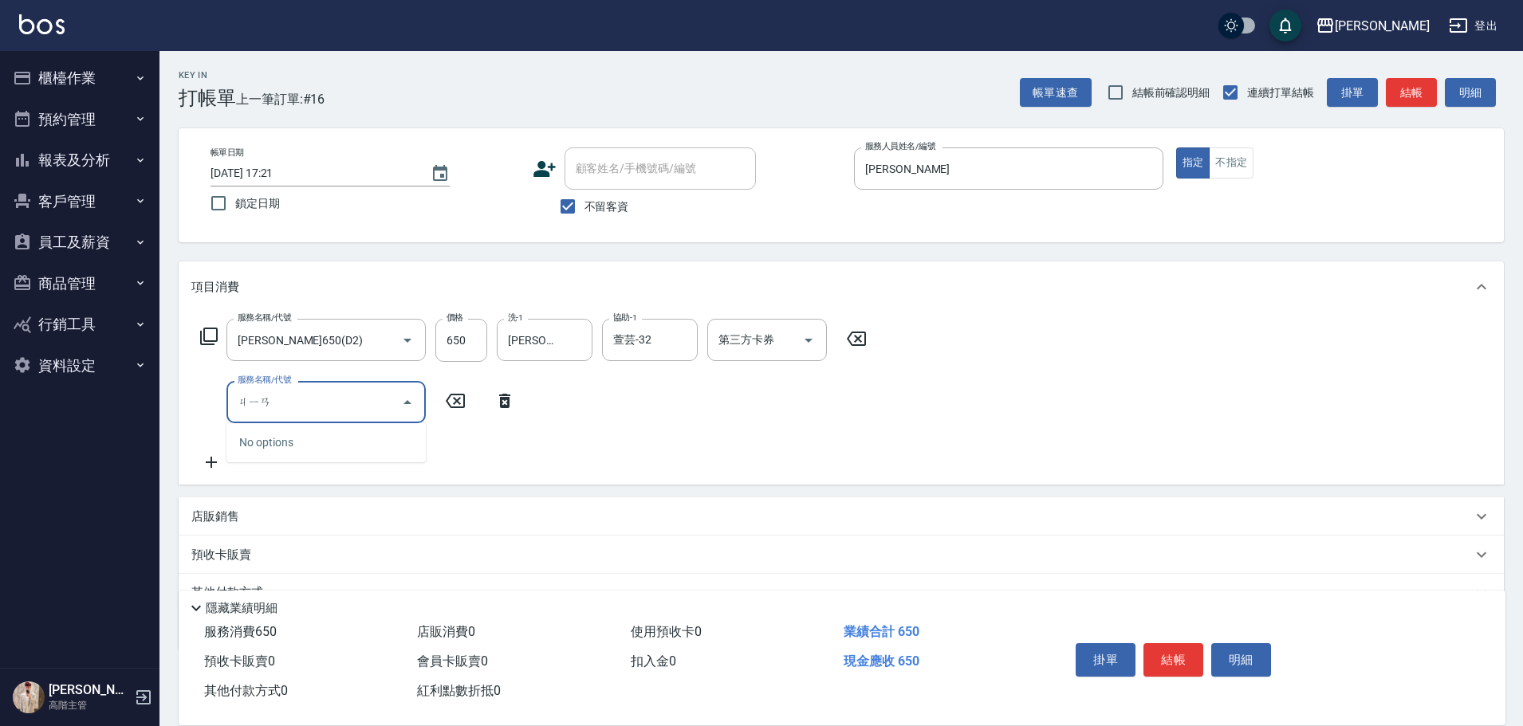
type input "間"
type input "肩100(特6)"
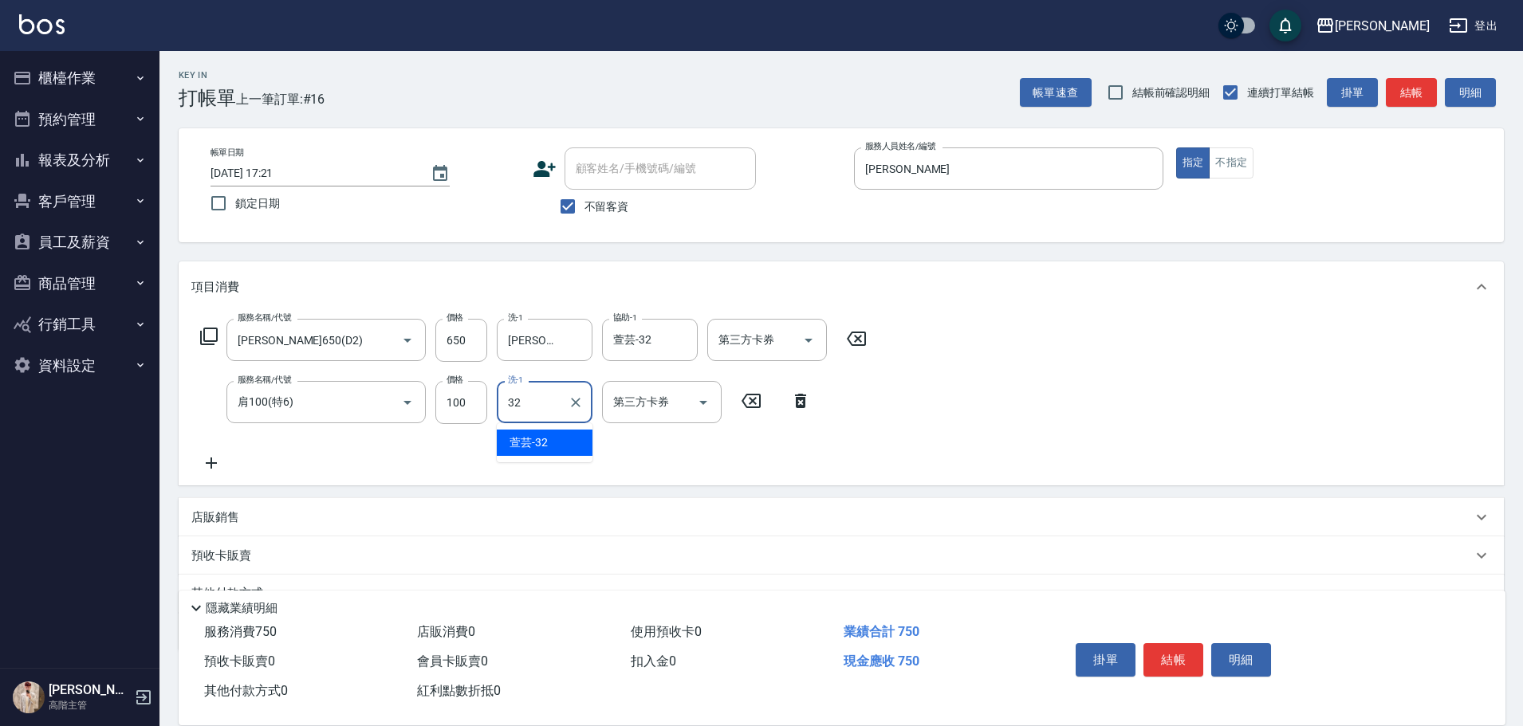
type input "3"
type input "[PERSON_NAME]"
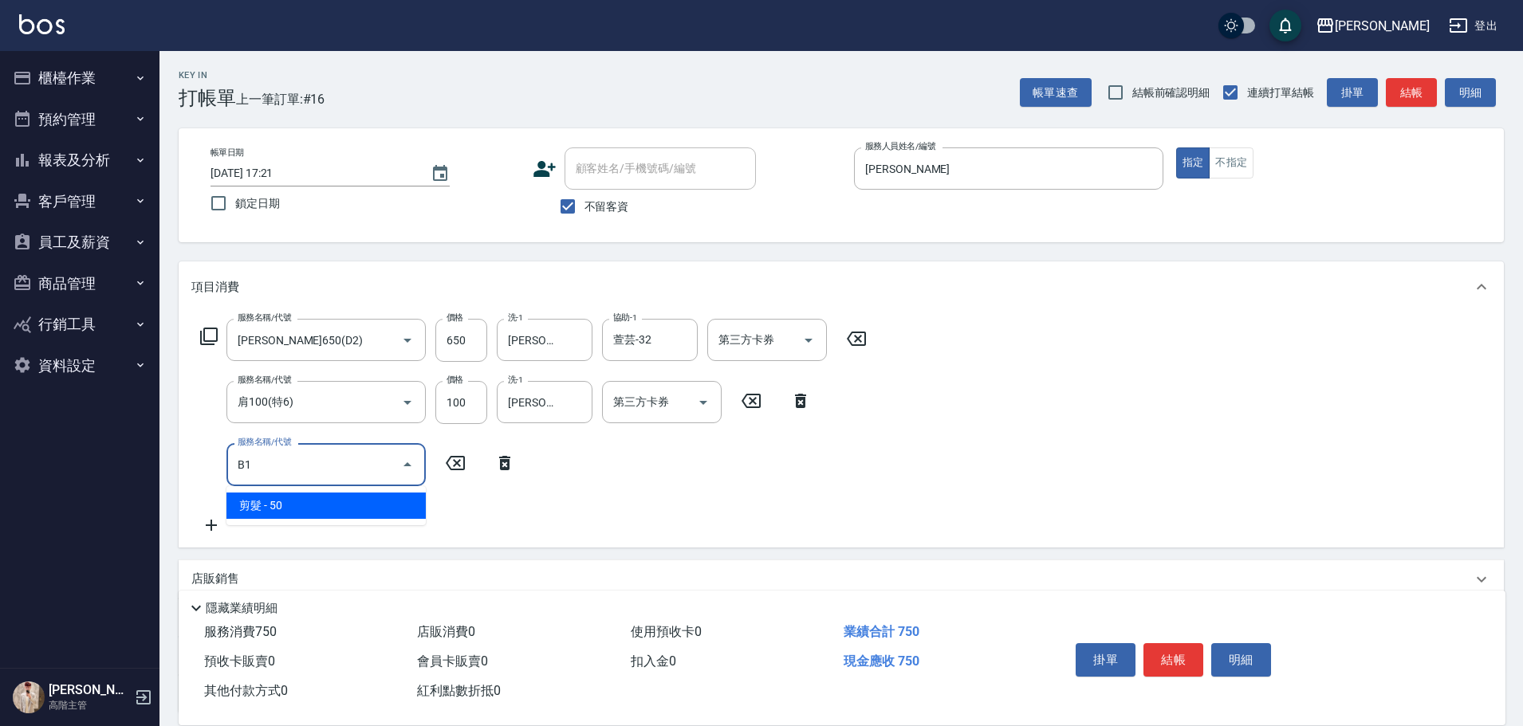
type input "剪髮(B1)"
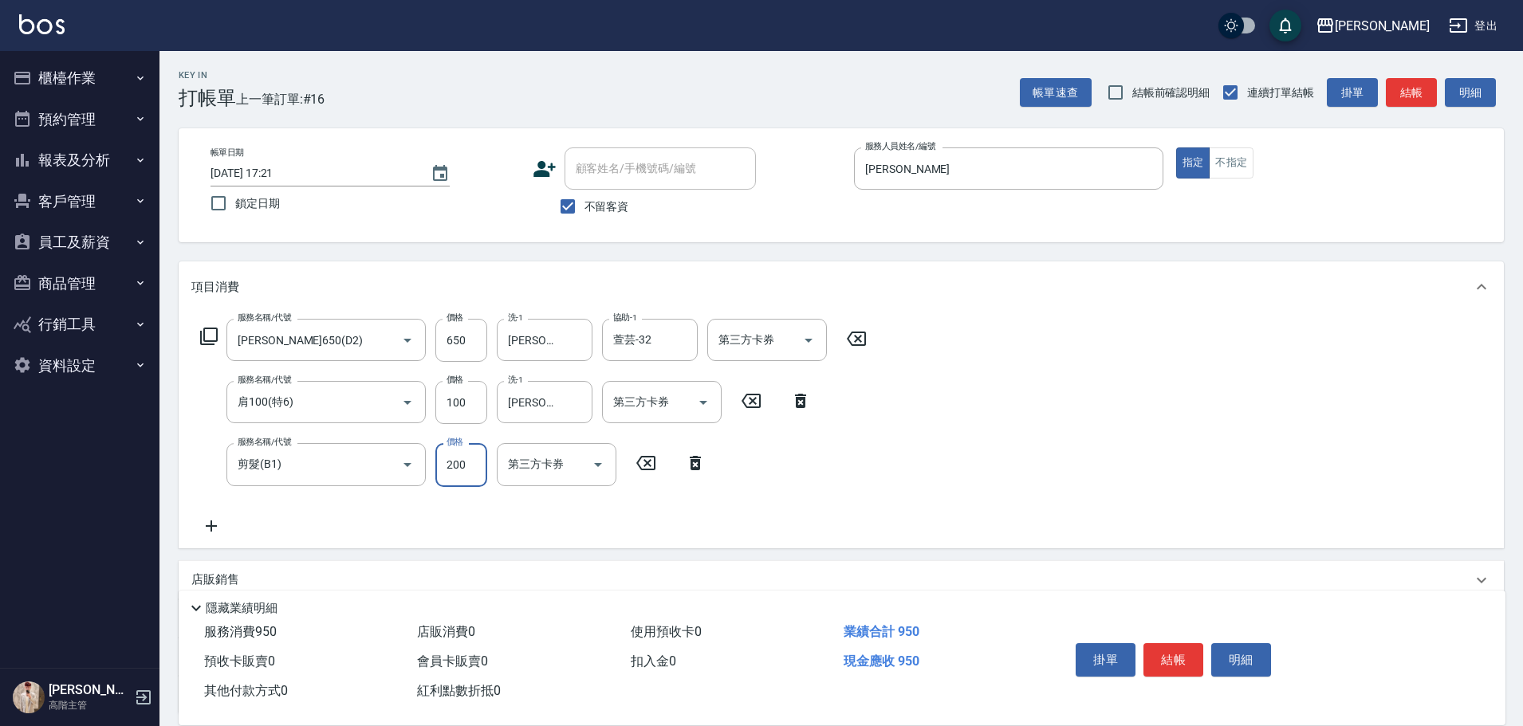
type input "200"
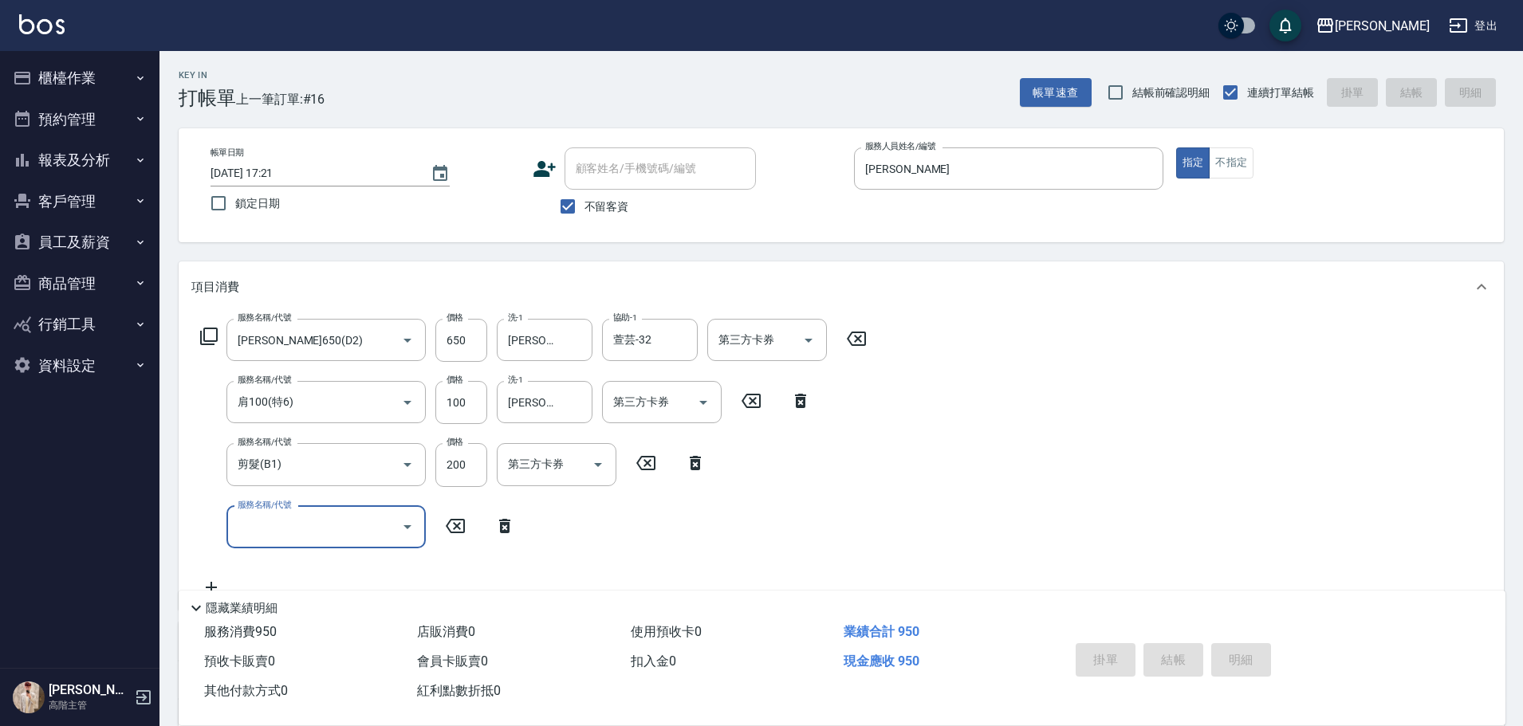
type input "[DATE] 17:22"
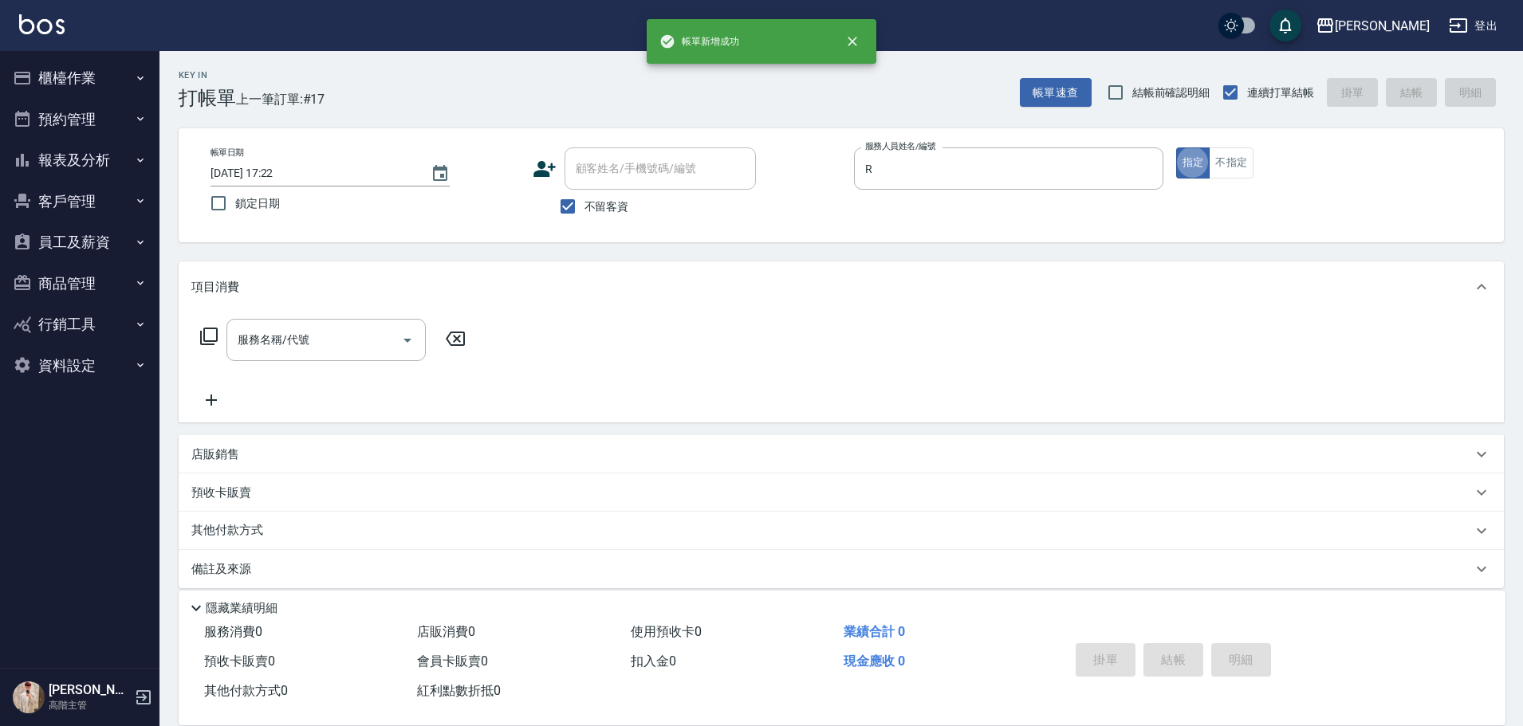
type input "[PERSON_NAME]"
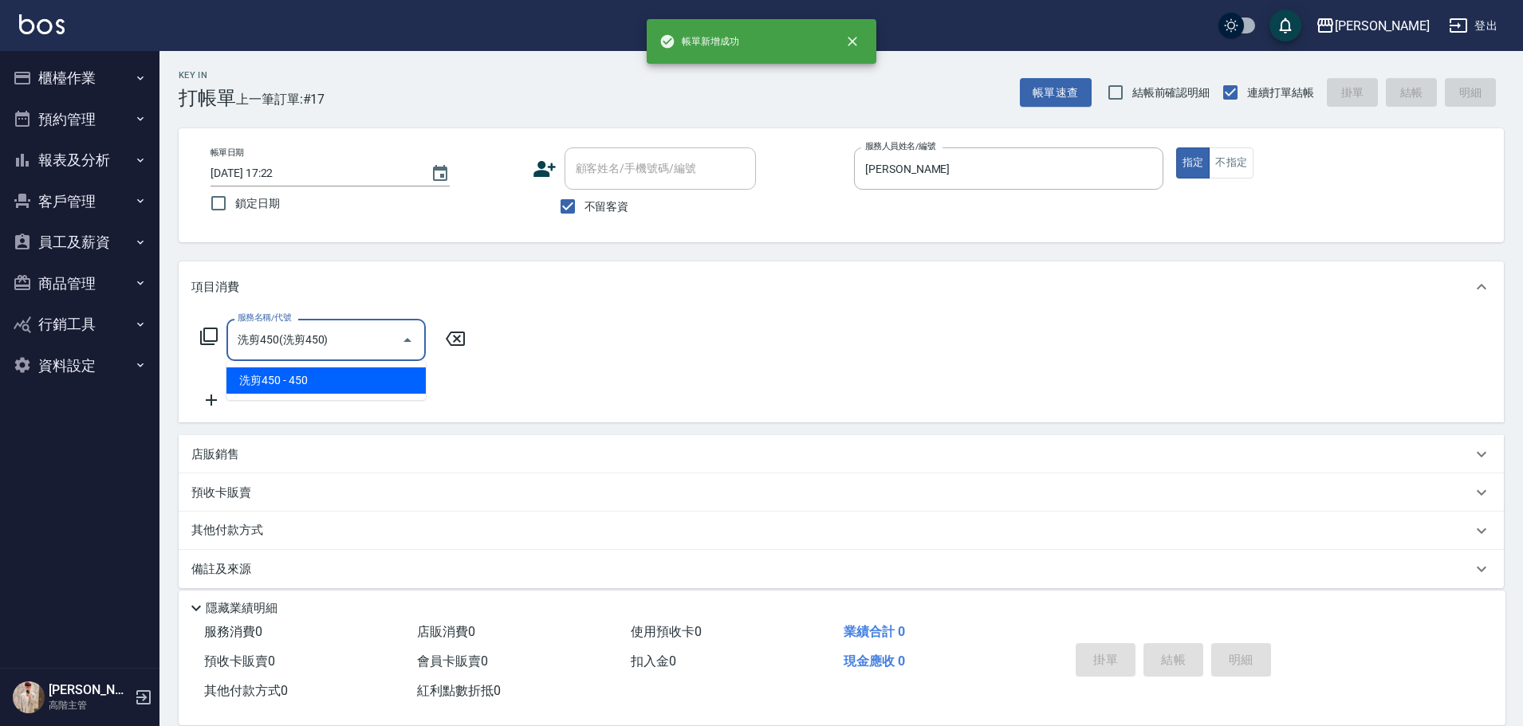
type input "洗剪450"
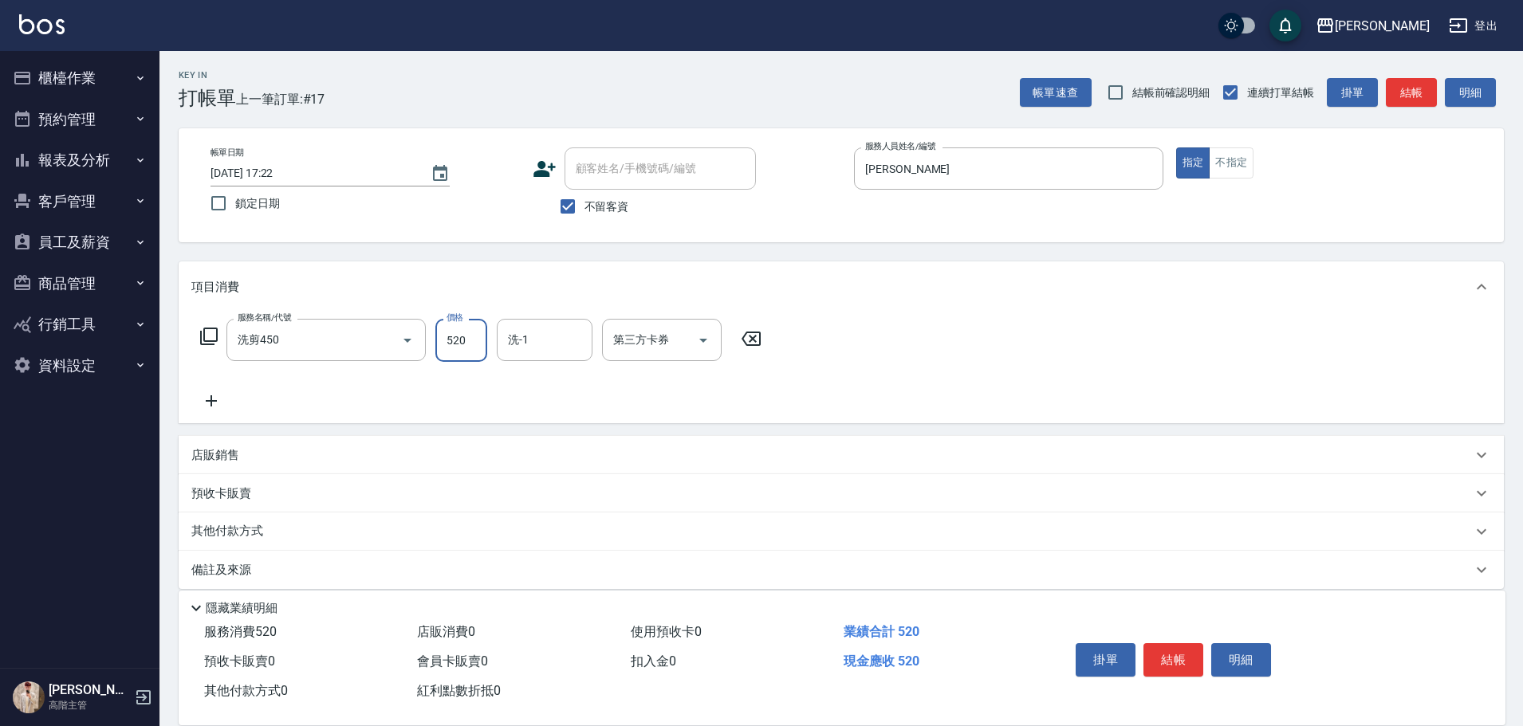
type input "520"
type input "萱芸-32"
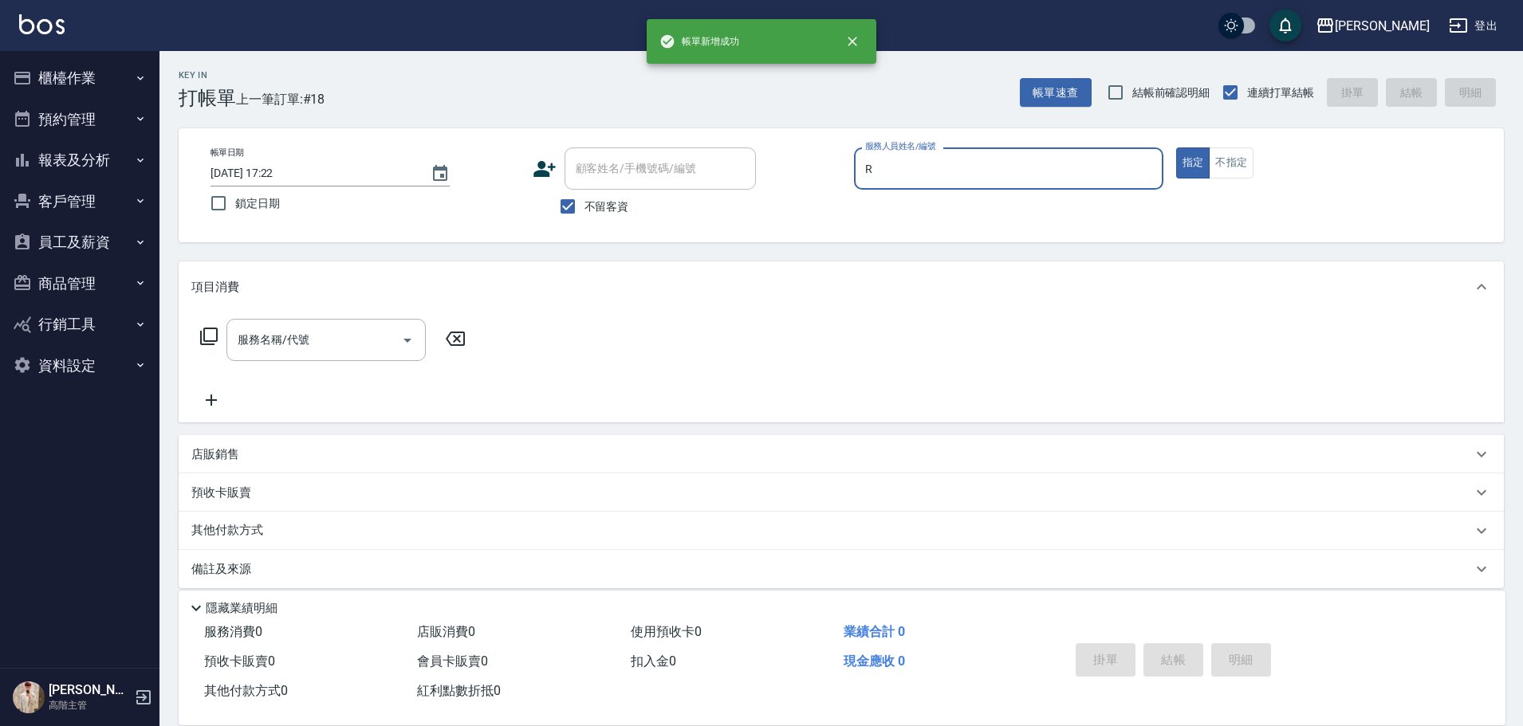
type input "[PERSON_NAME]"
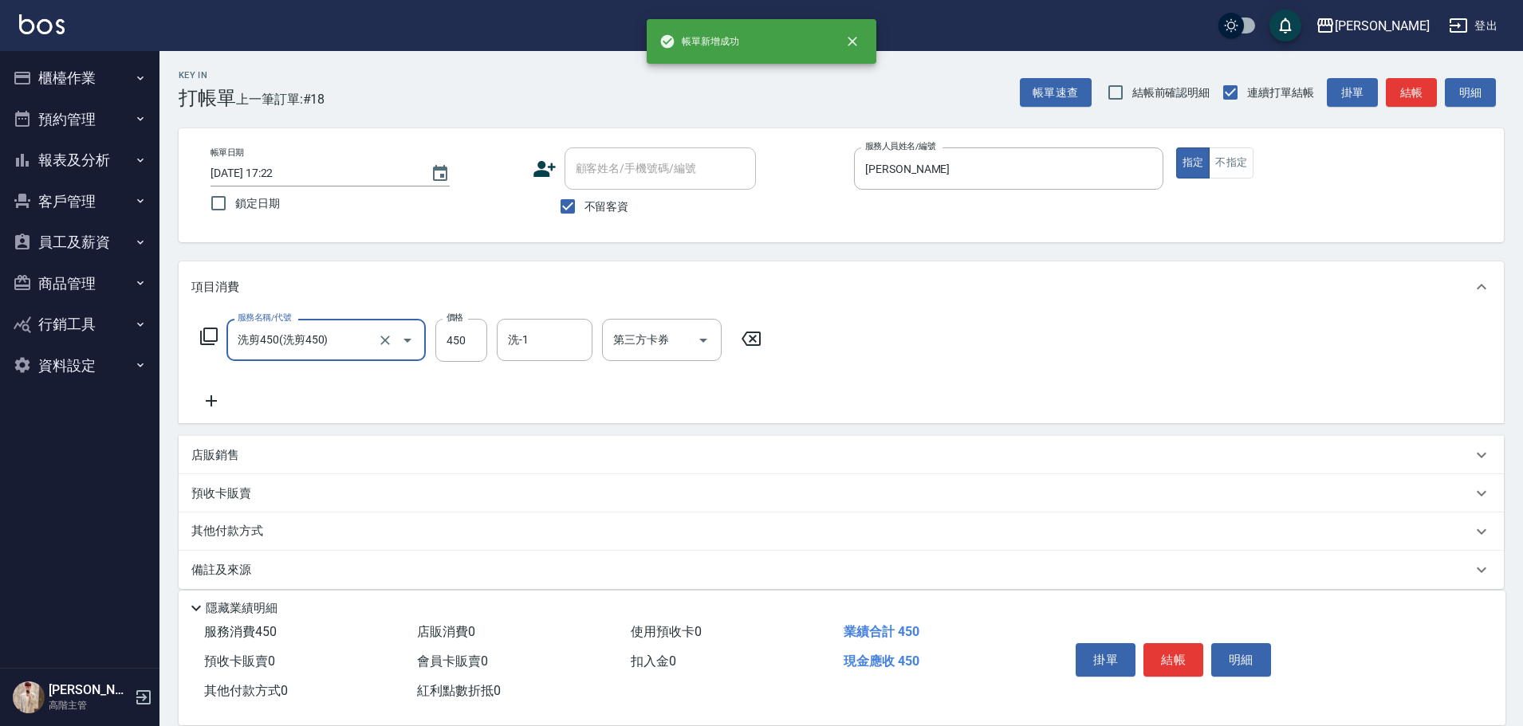
type input "洗剪450"
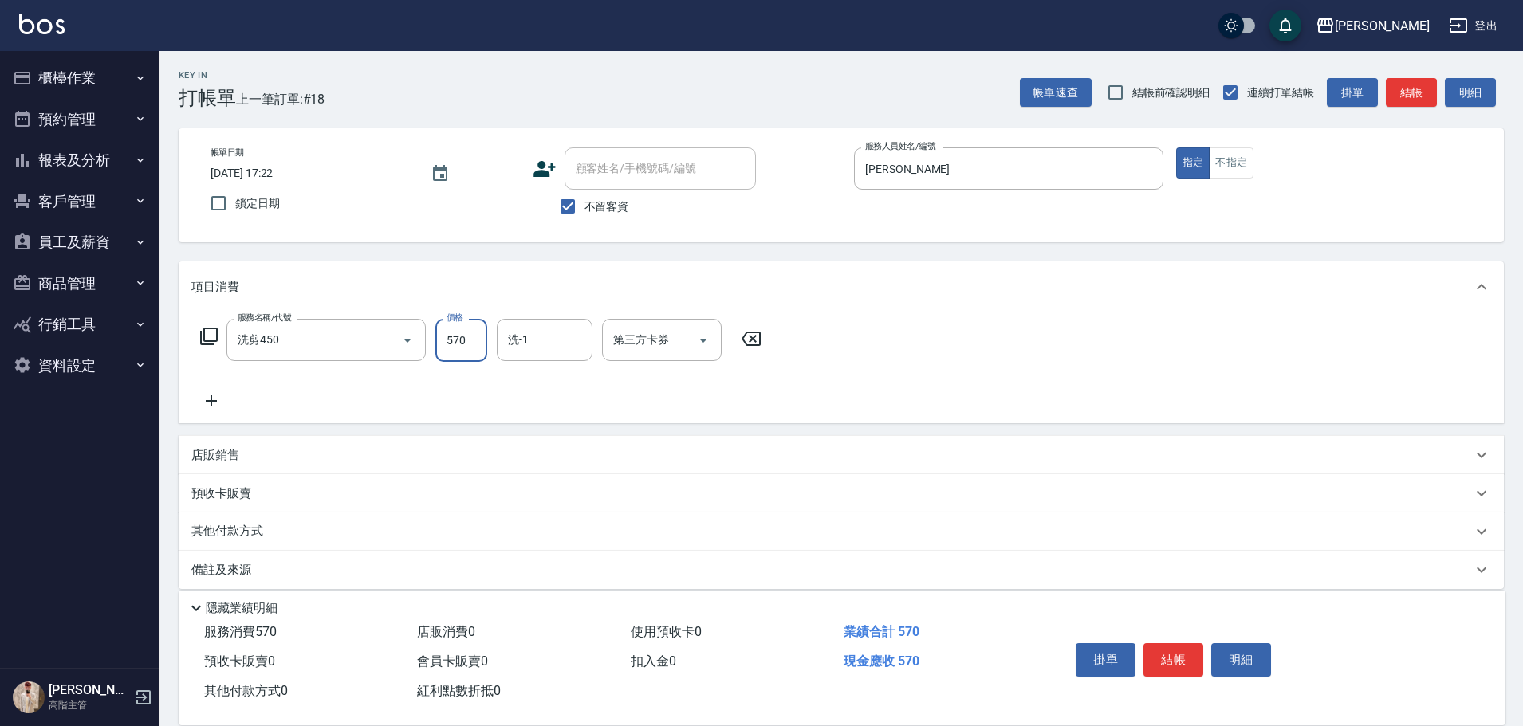
type input "570"
type input "萱芸-32"
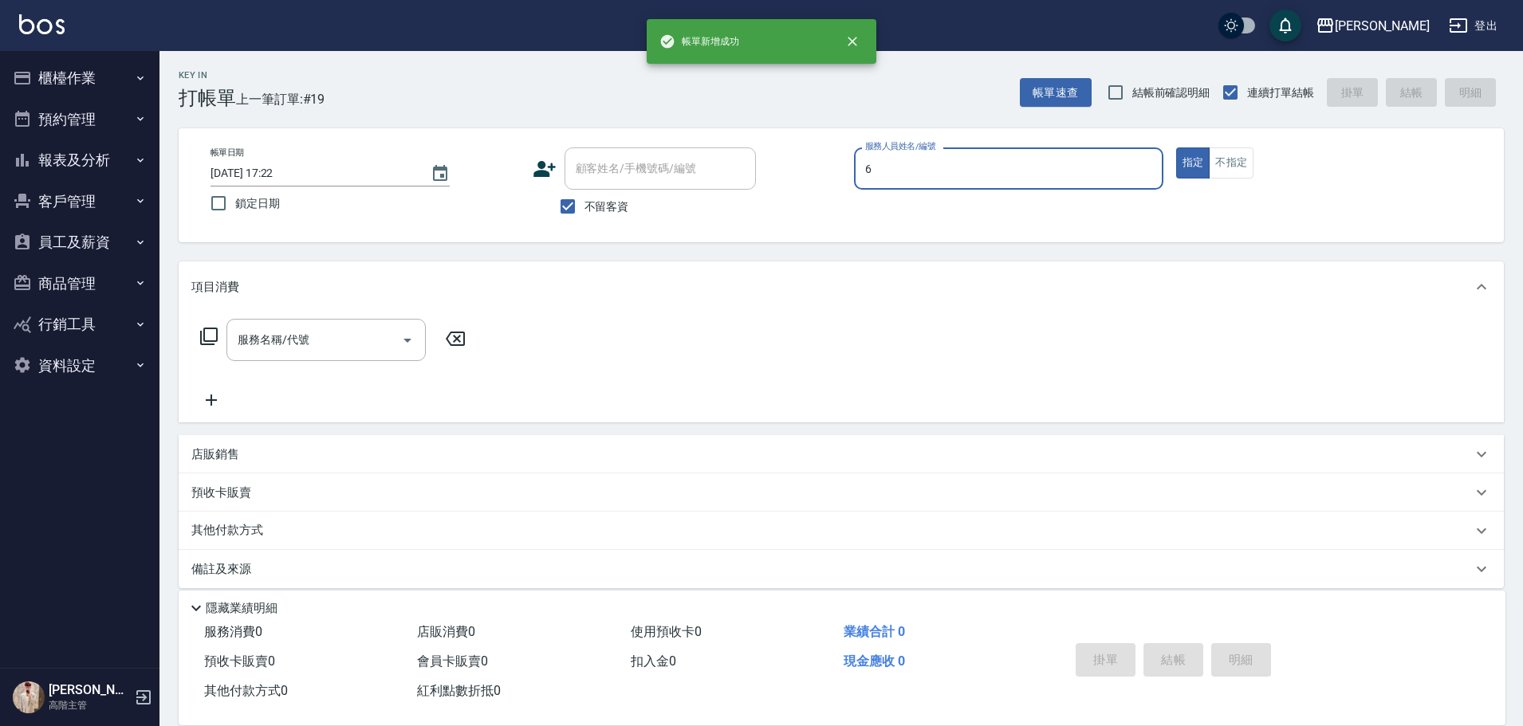
type input "[PERSON_NAME]-6"
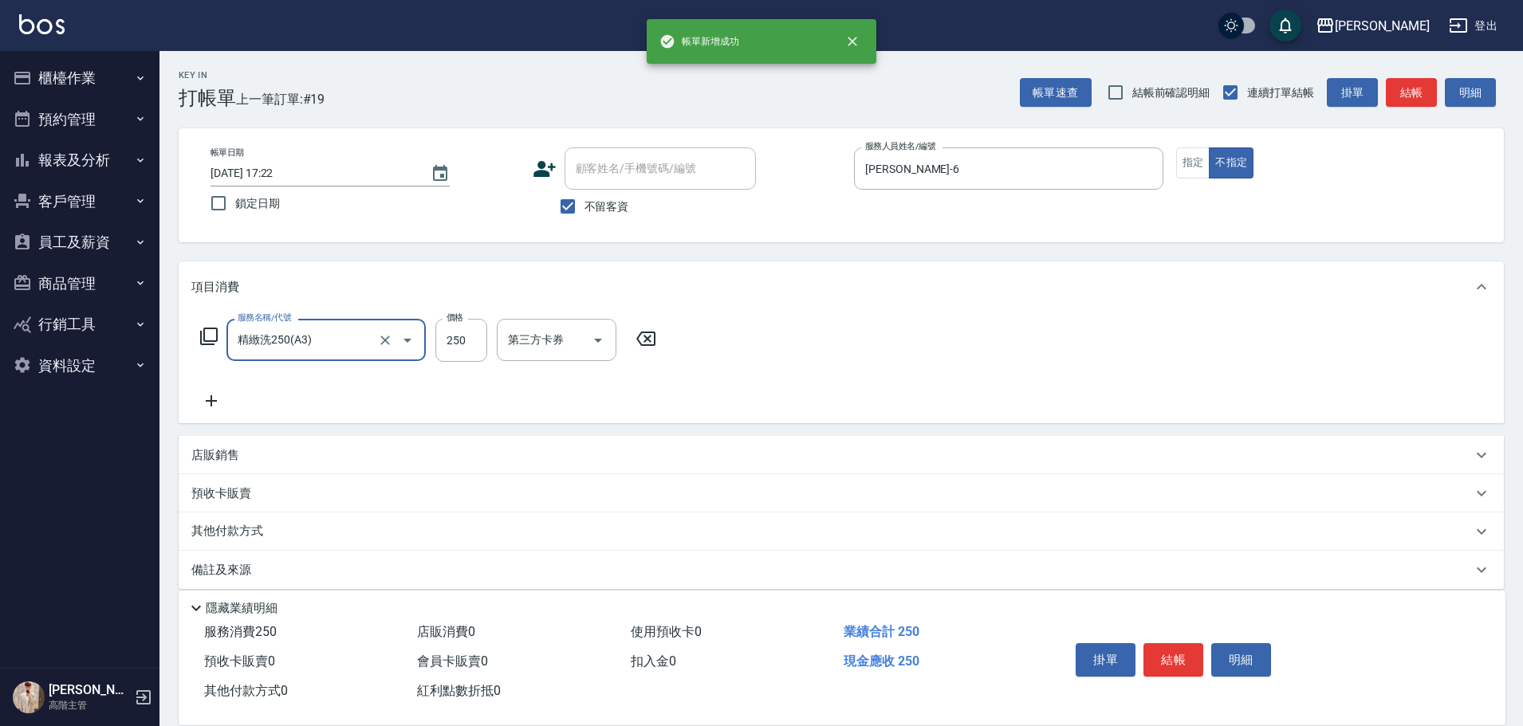
type input "精緻洗250(A3)"
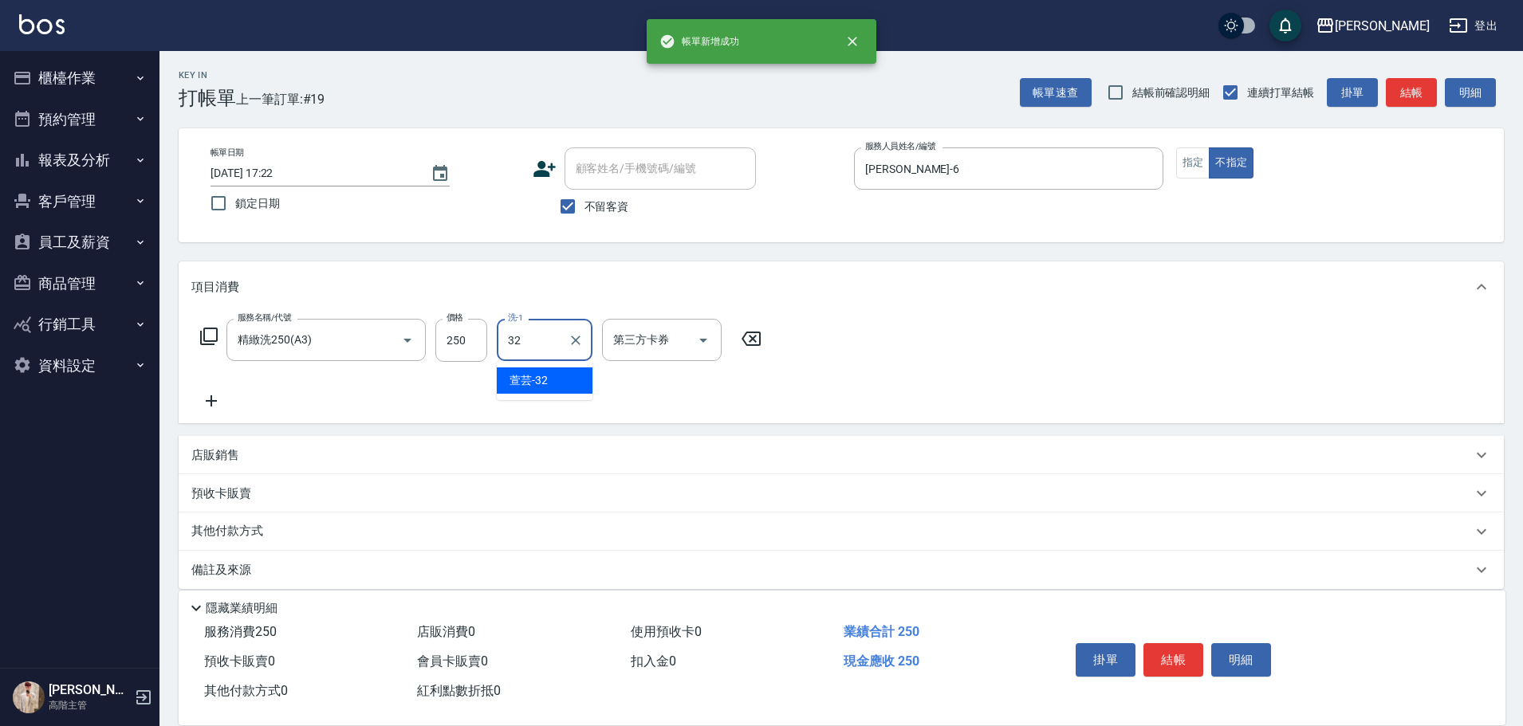
type input "萱芸-32"
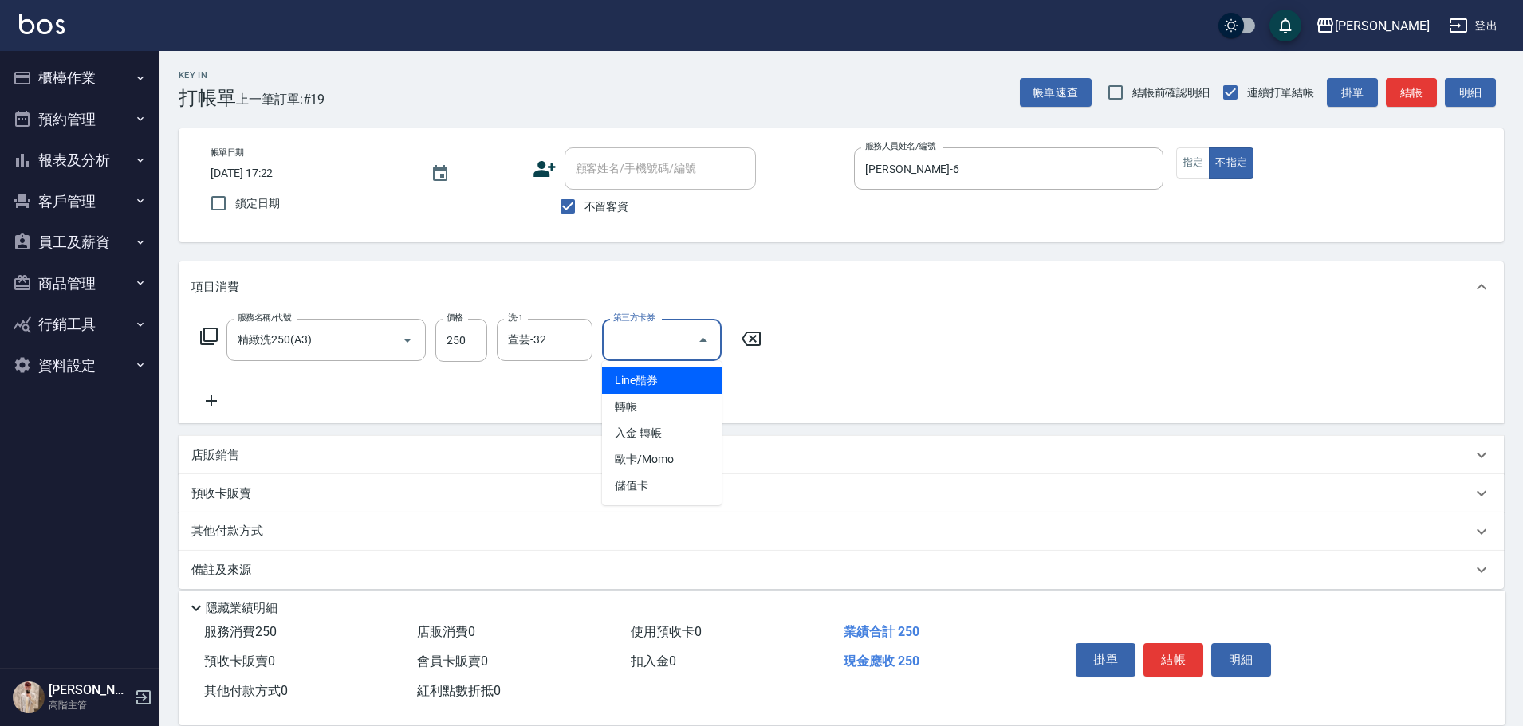
click at [223, 406] on icon at bounding box center [211, 400] width 40 height 19
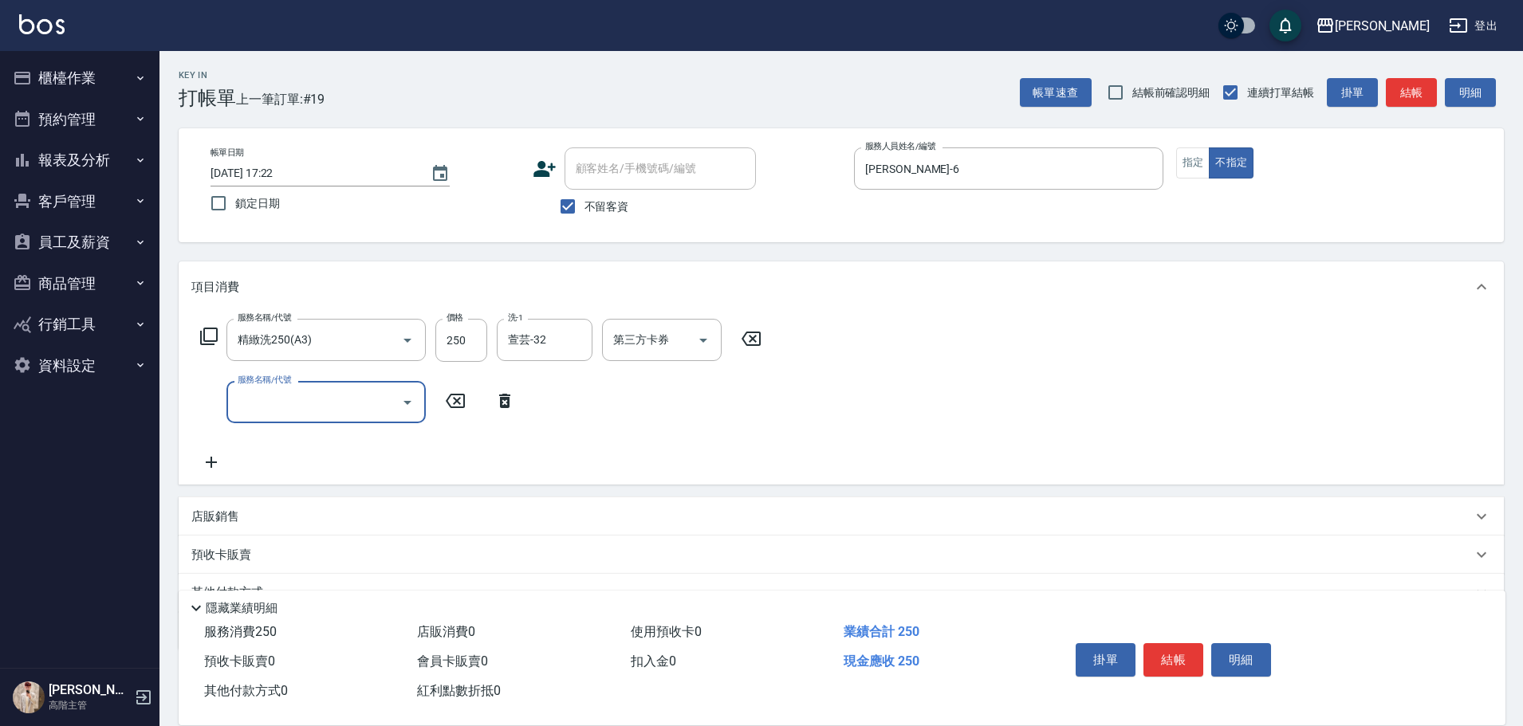
click at [289, 411] on input "服務名稱/代號" at bounding box center [314, 402] width 161 height 28
type input "肩100(特6)"
type input "萱芸-32"
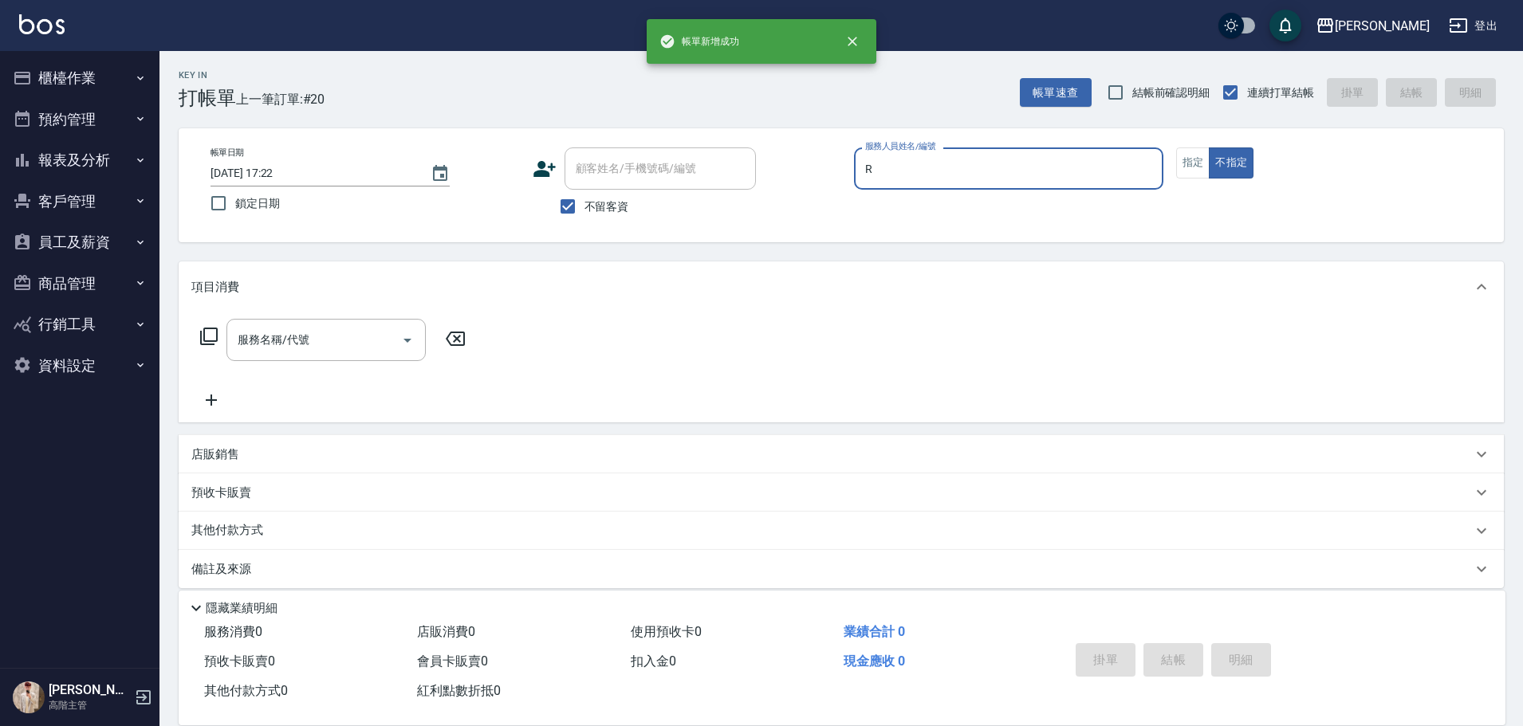
type input "[PERSON_NAME]"
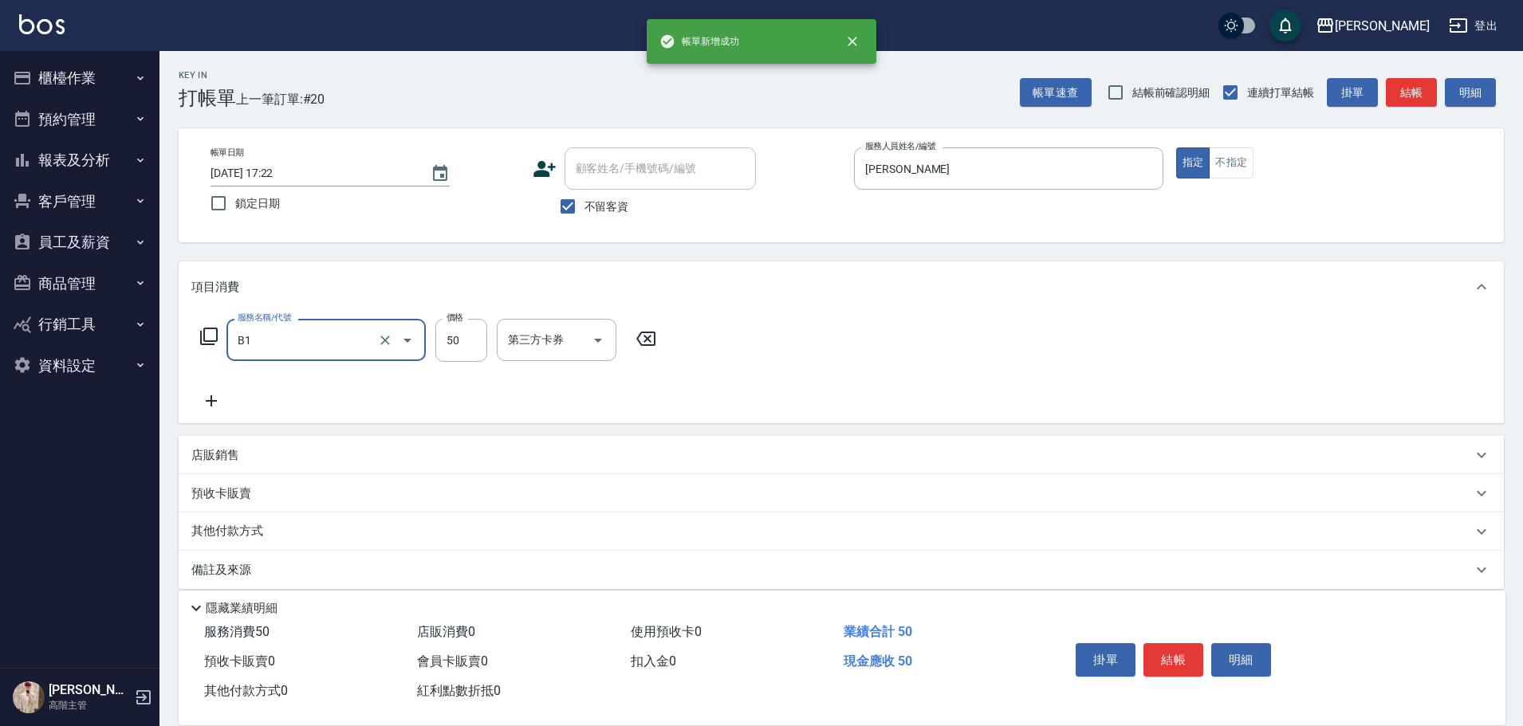
type input "剪髮(B1)"
type input "320"
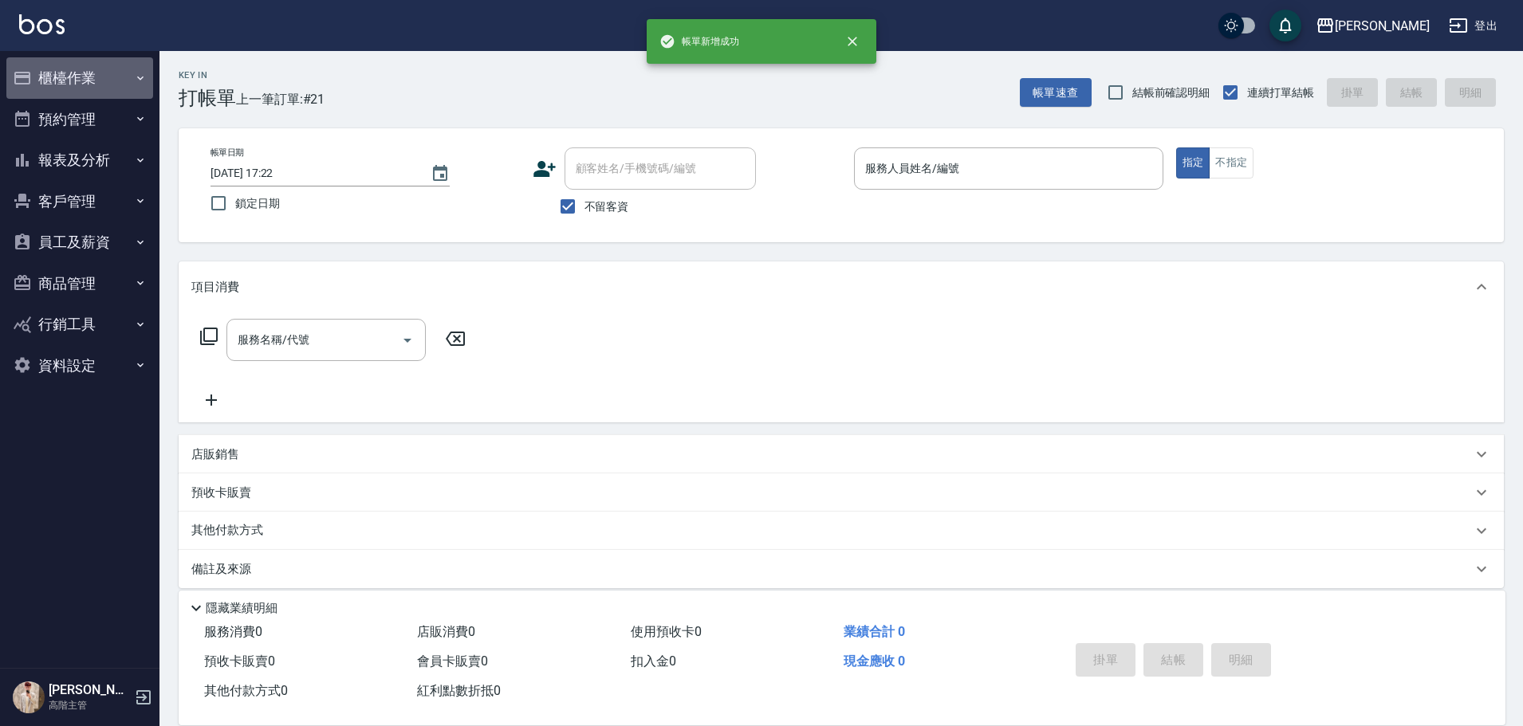
click at [136, 61] on button "櫃檯作業" at bounding box center [79, 77] width 147 height 41
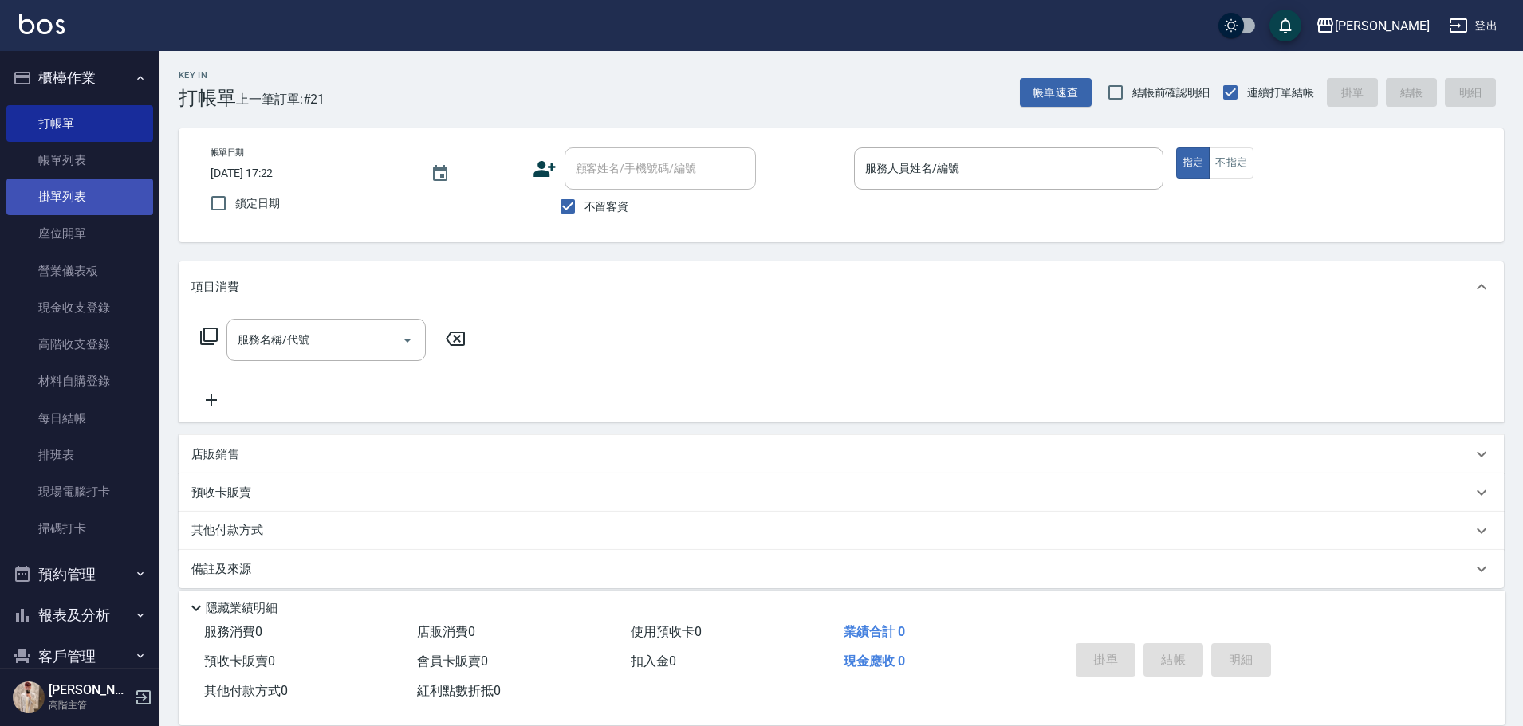
click at [124, 183] on link "掛單列表" at bounding box center [79, 197] width 147 height 37
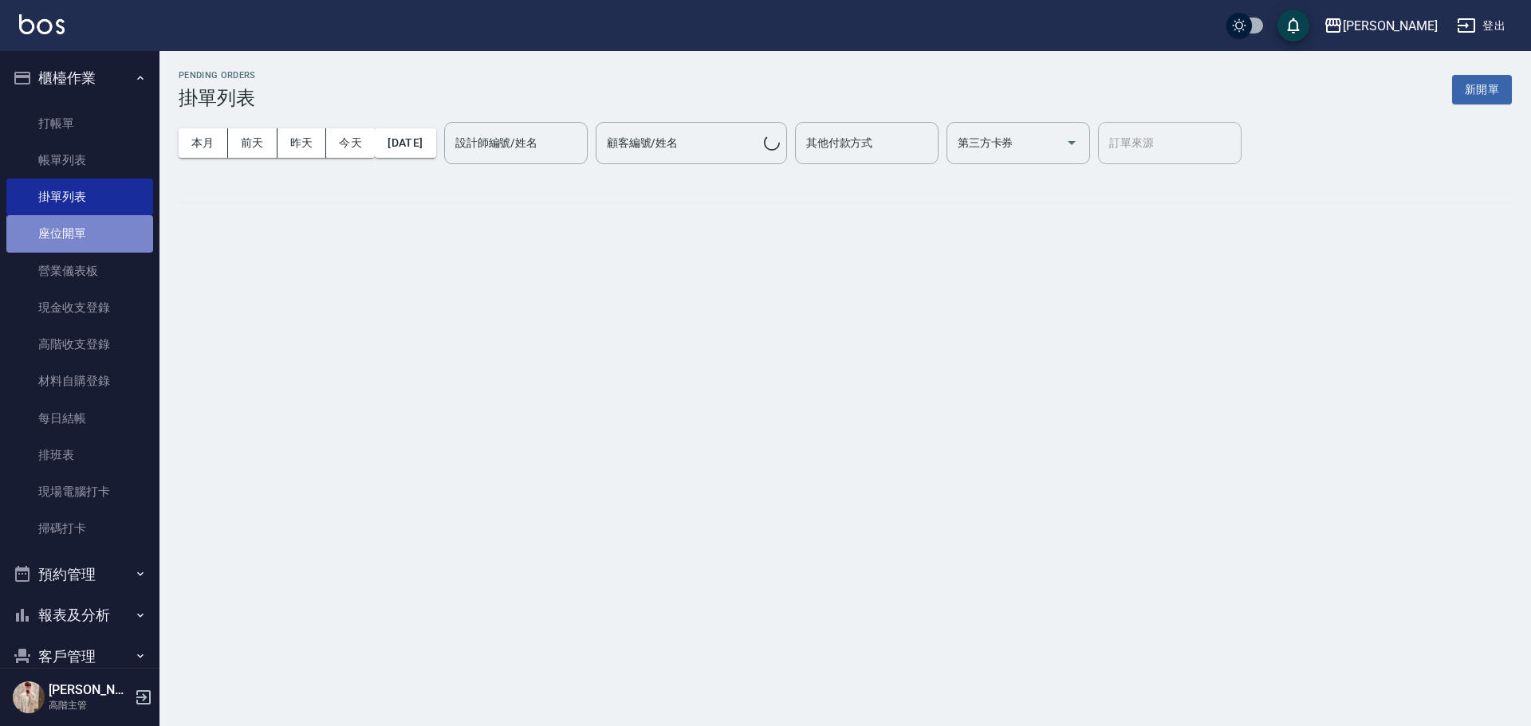
click at [133, 227] on link "座位開單" at bounding box center [79, 233] width 147 height 37
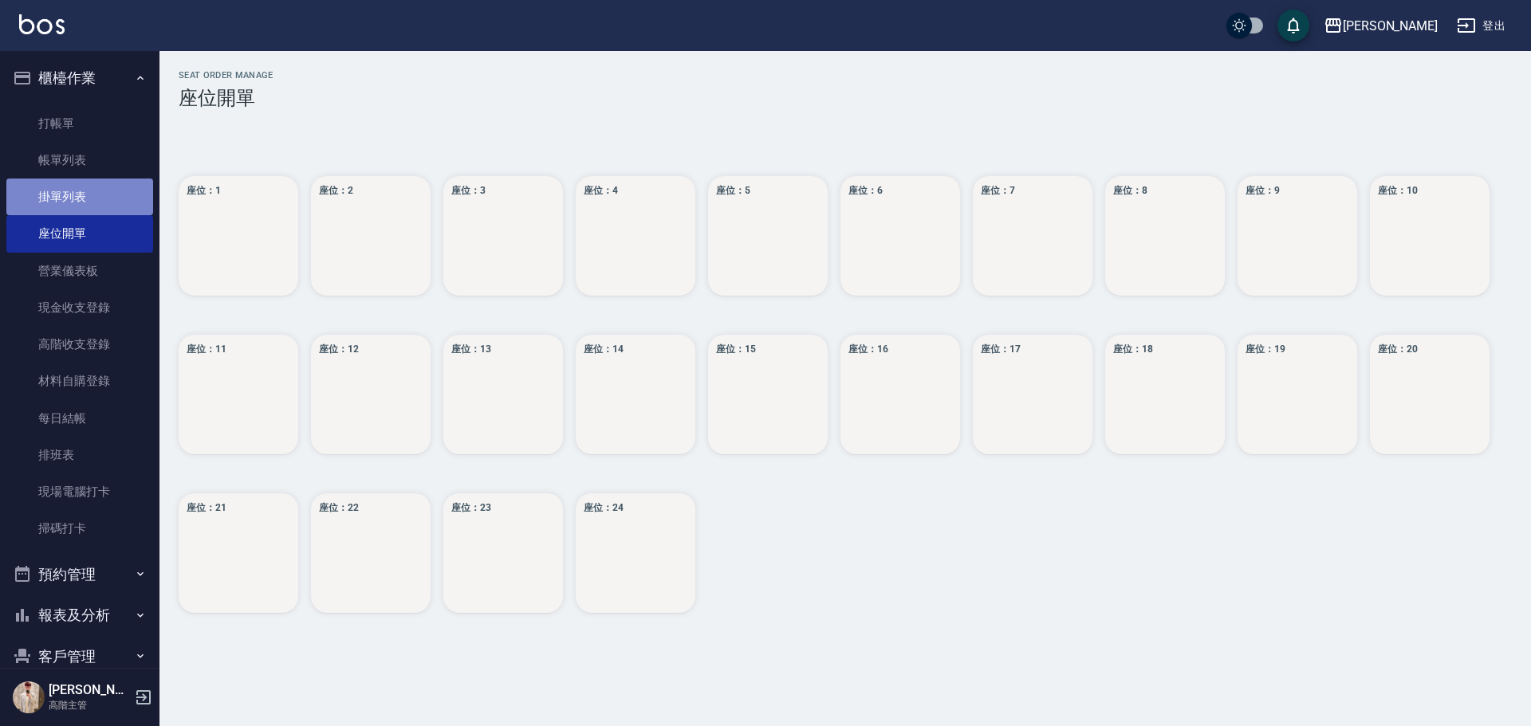
click at [114, 200] on link "掛單列表" at bounding box center [79, 197] width 147 height 37
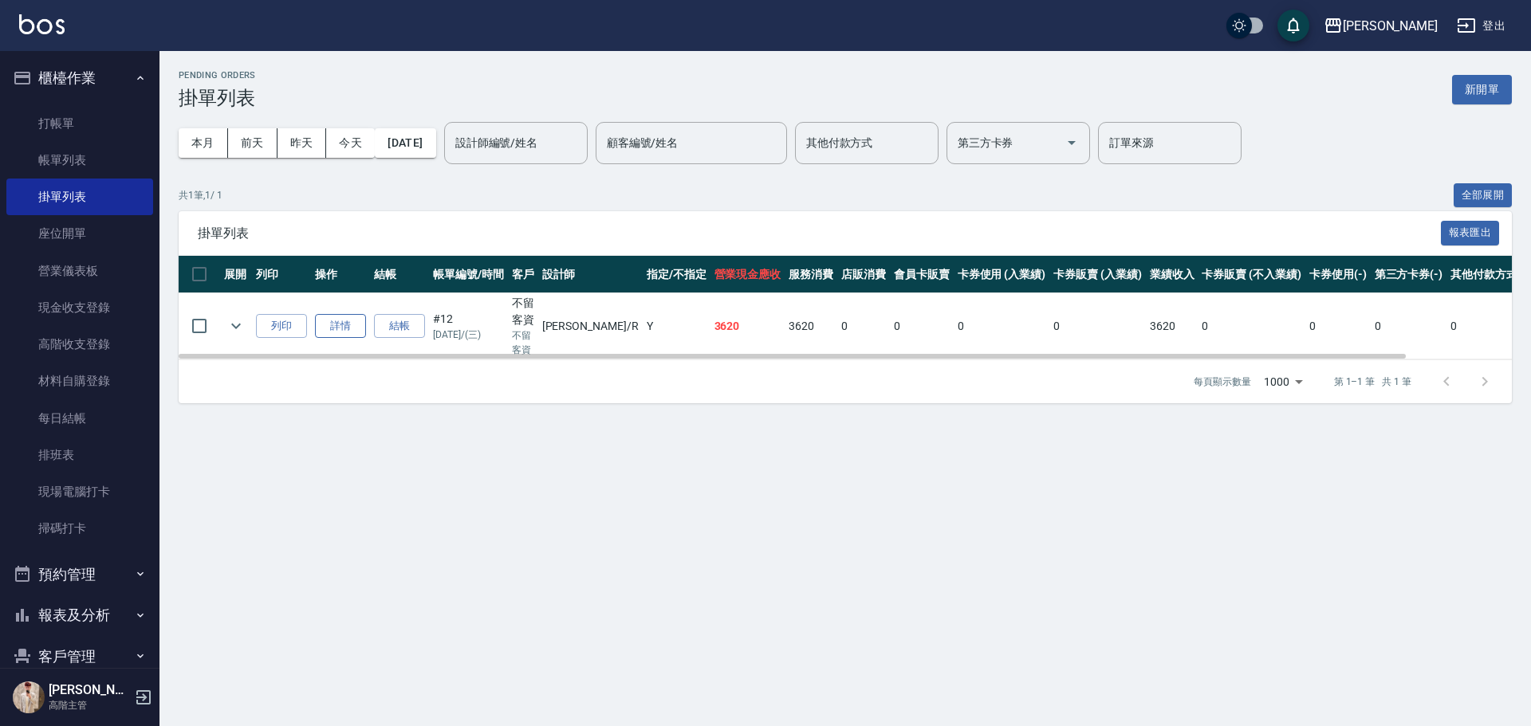
click at [328, 326] on link "詳情" at bounding box center [340, 326] width 51 height 25
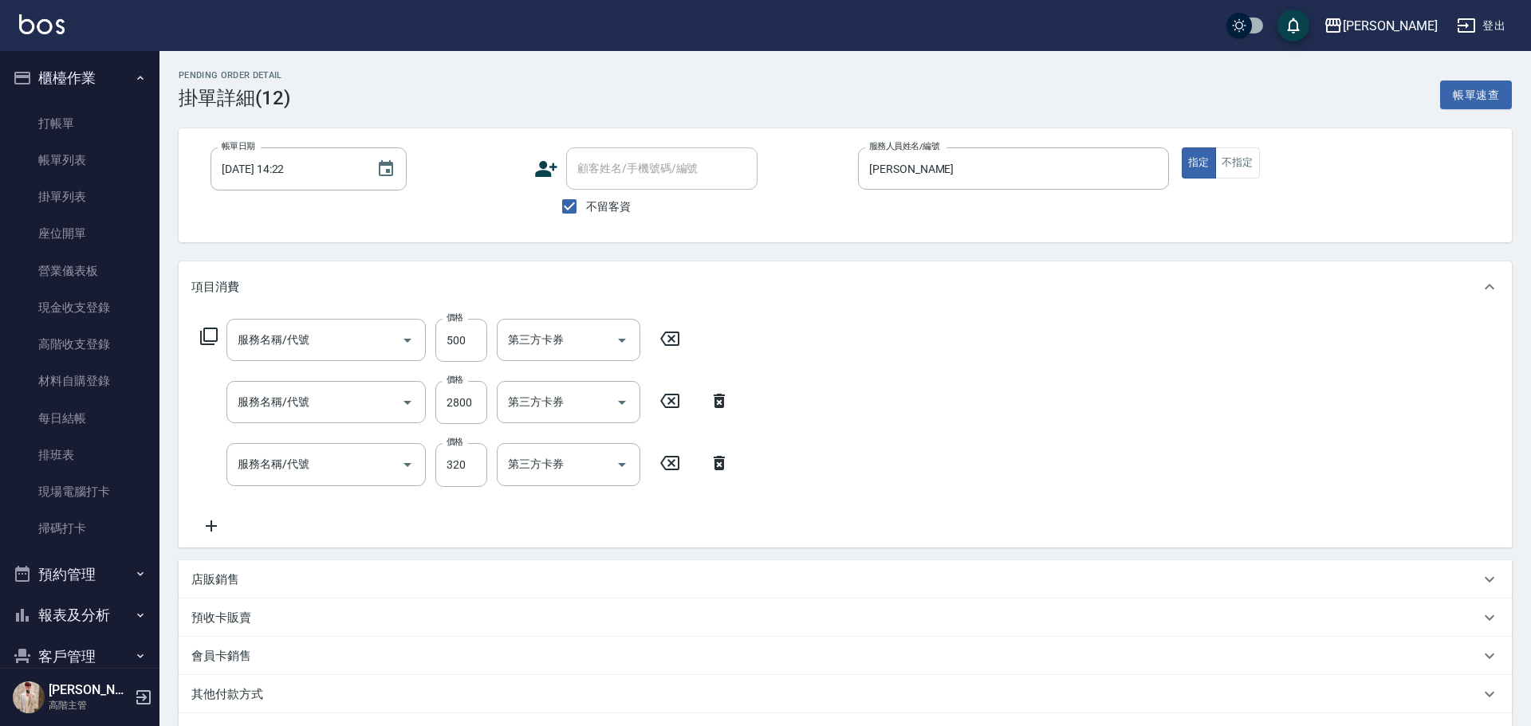
type input "[DATE] 14:22"
checkbox input "true"
type input "[PERSON_NAME]"
type input "護髮300以上(T2)"
type input "染髮1000以上(L1)"
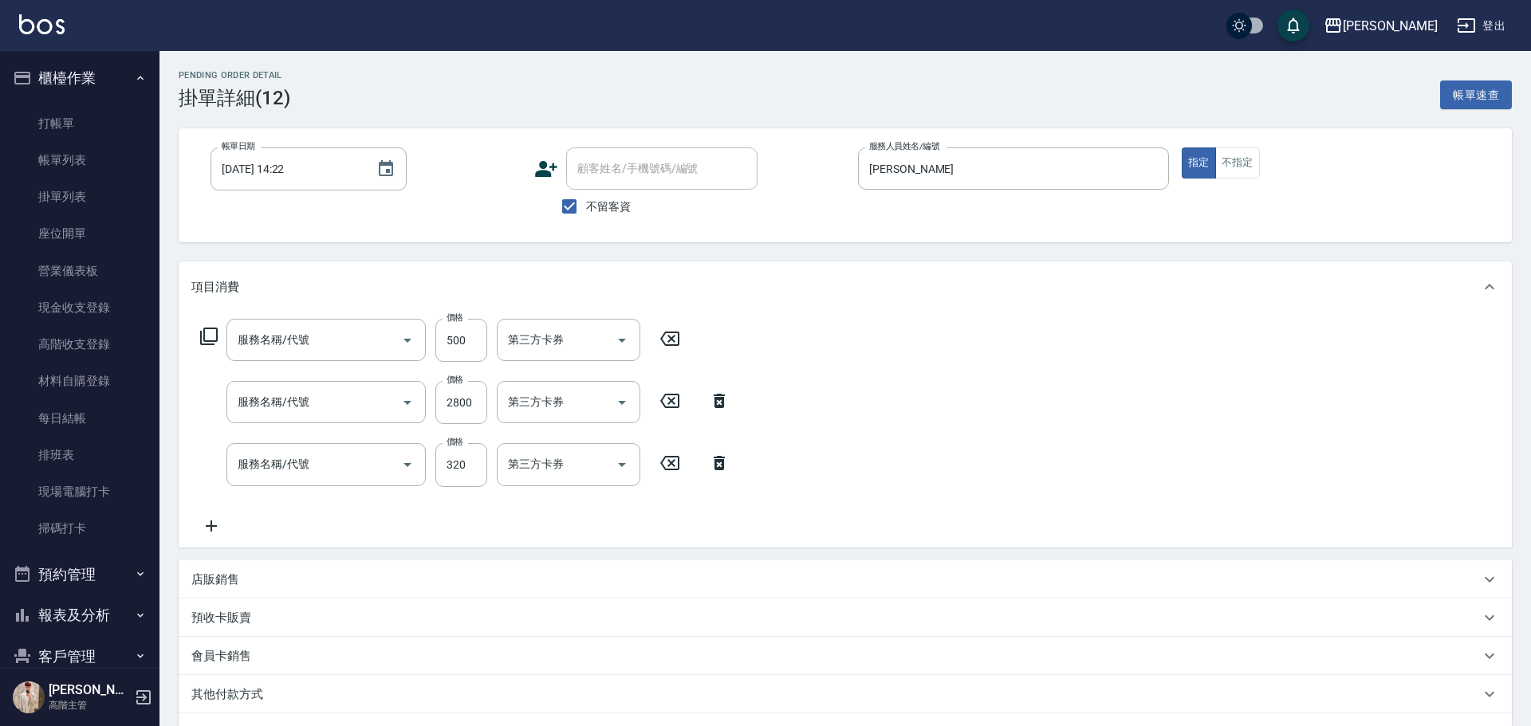
type input "剪髮(B1)"
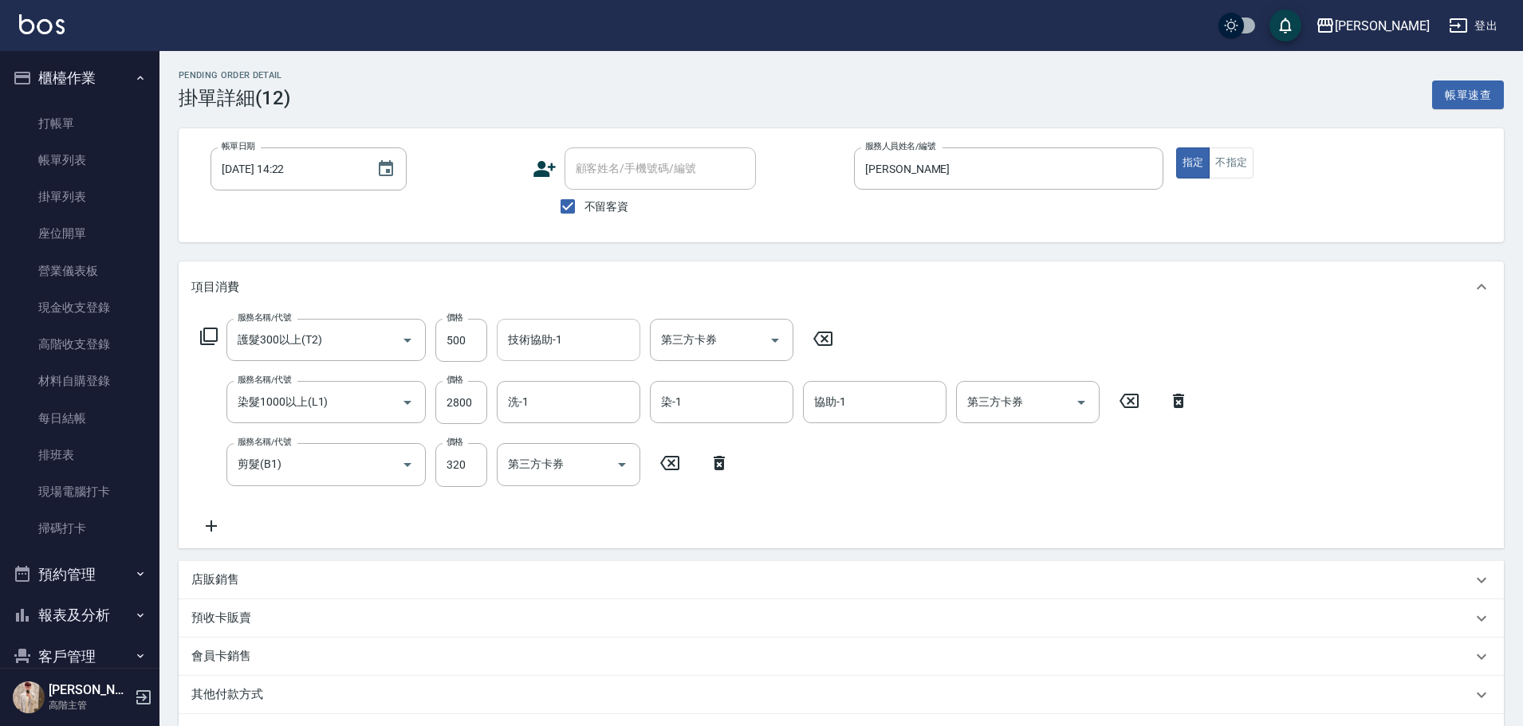
click at [568, 351] on input "技術協助-1" at bounding box center [568, 340] width 129 height 28
type input "萱芸-32"
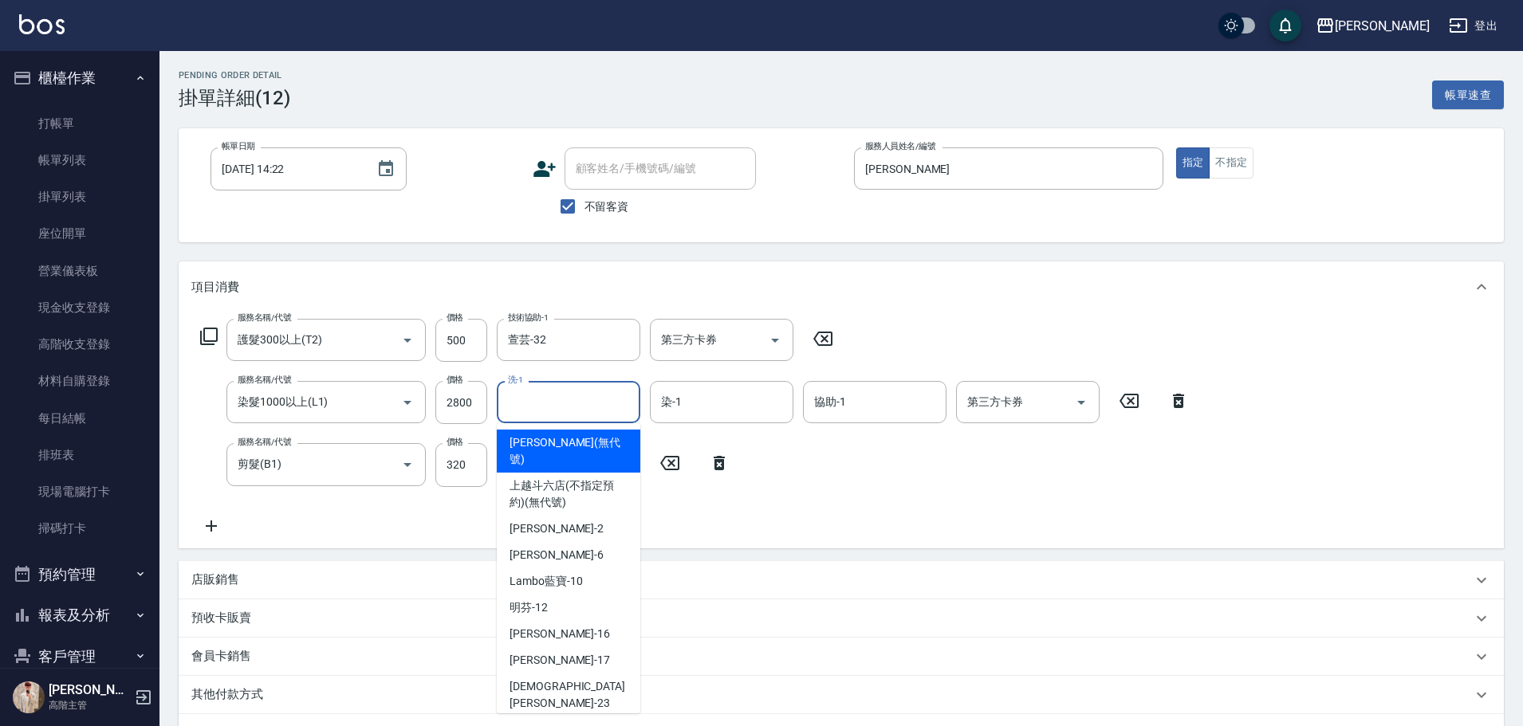
click at [568, 395] on input "洗-1" at bounding box center [568, 402] width 129 height 28
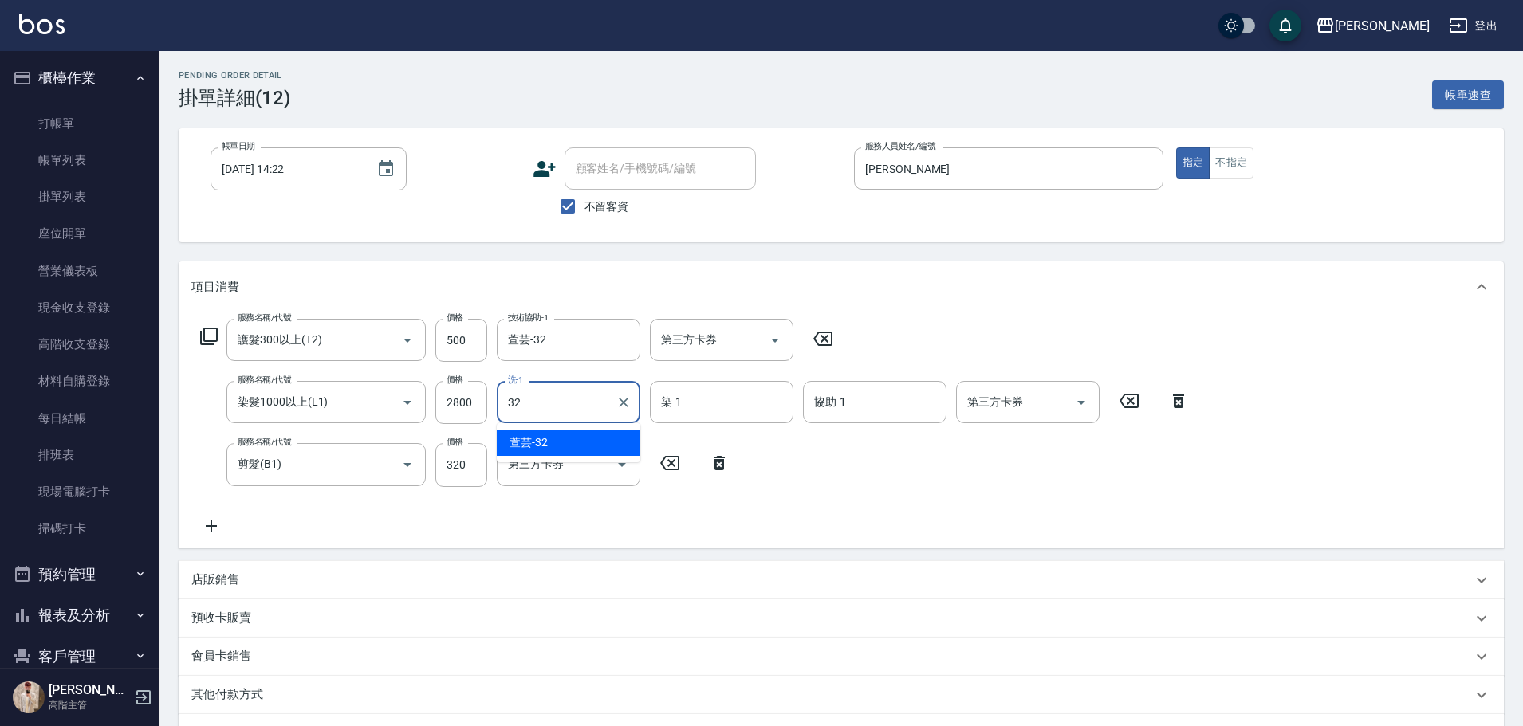
type input "萱芸-32"
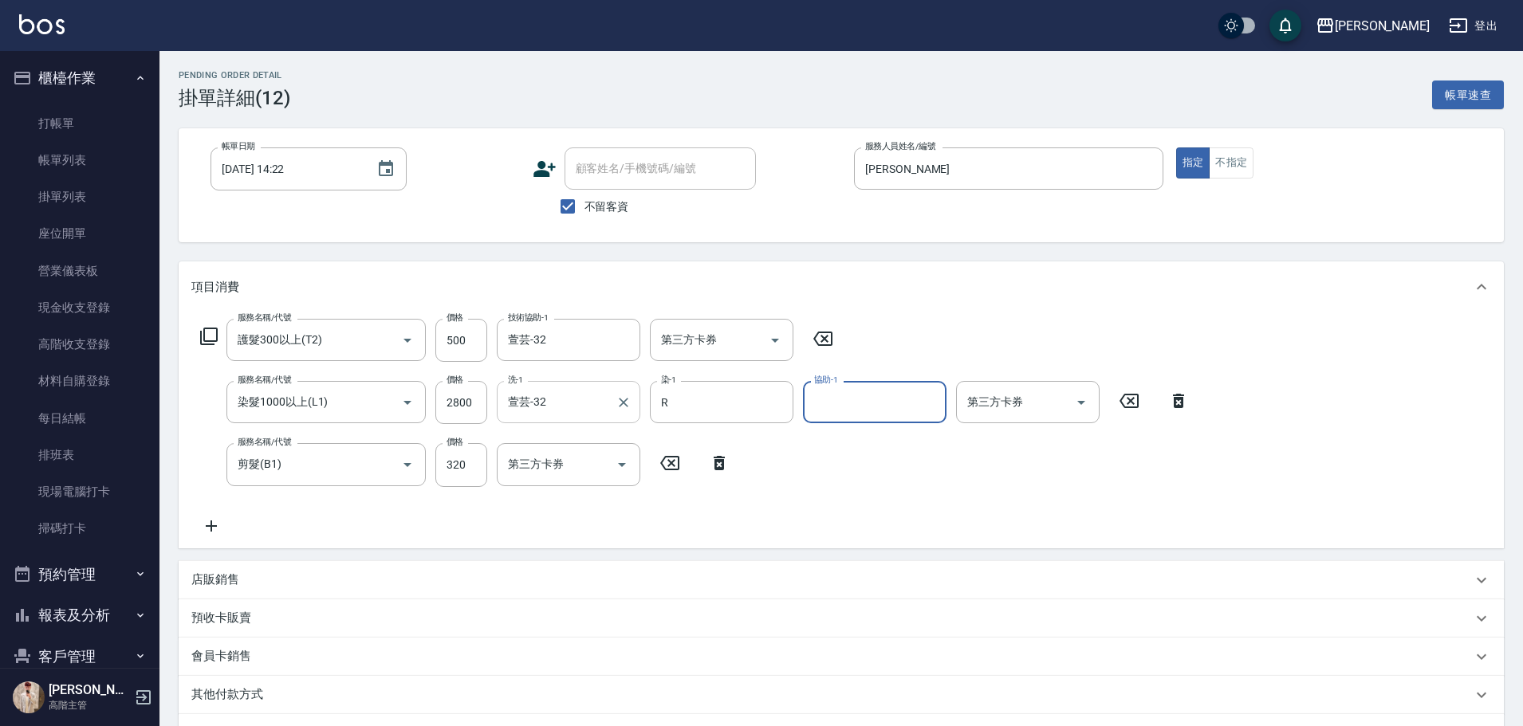
type input "[PERSON_NAME]"
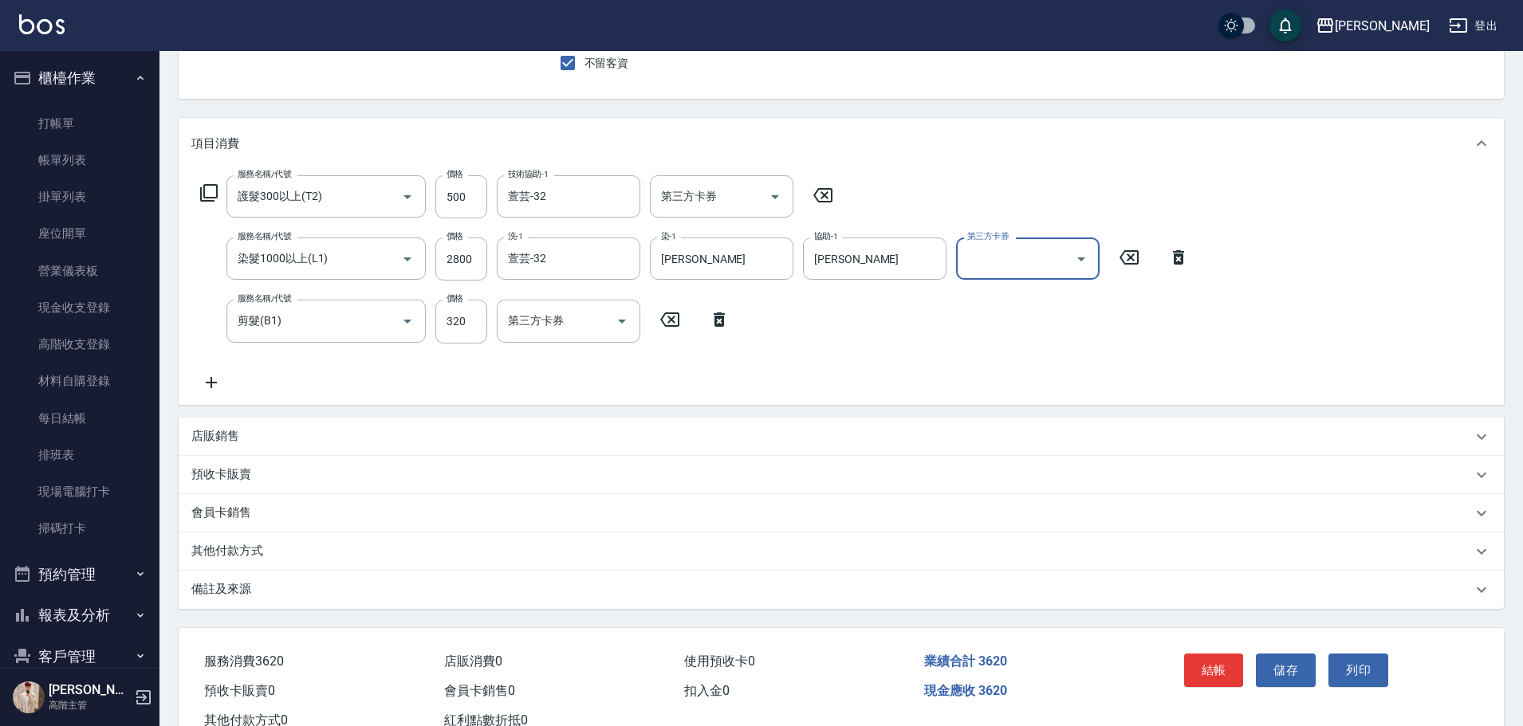
scroll to position [198, 0]
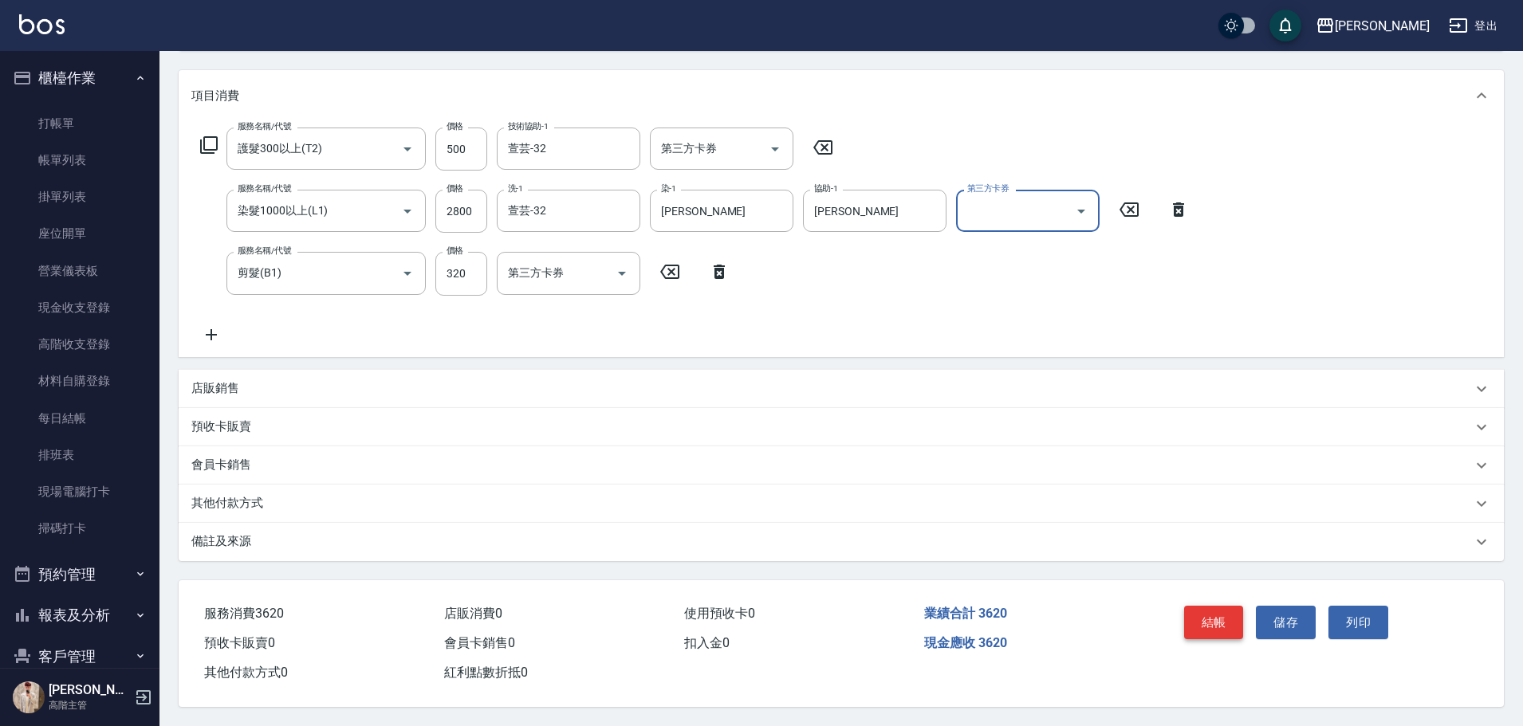
click at [1195, 617] on button "結帳" at bounding box center [1214, 622] width 60 height 33
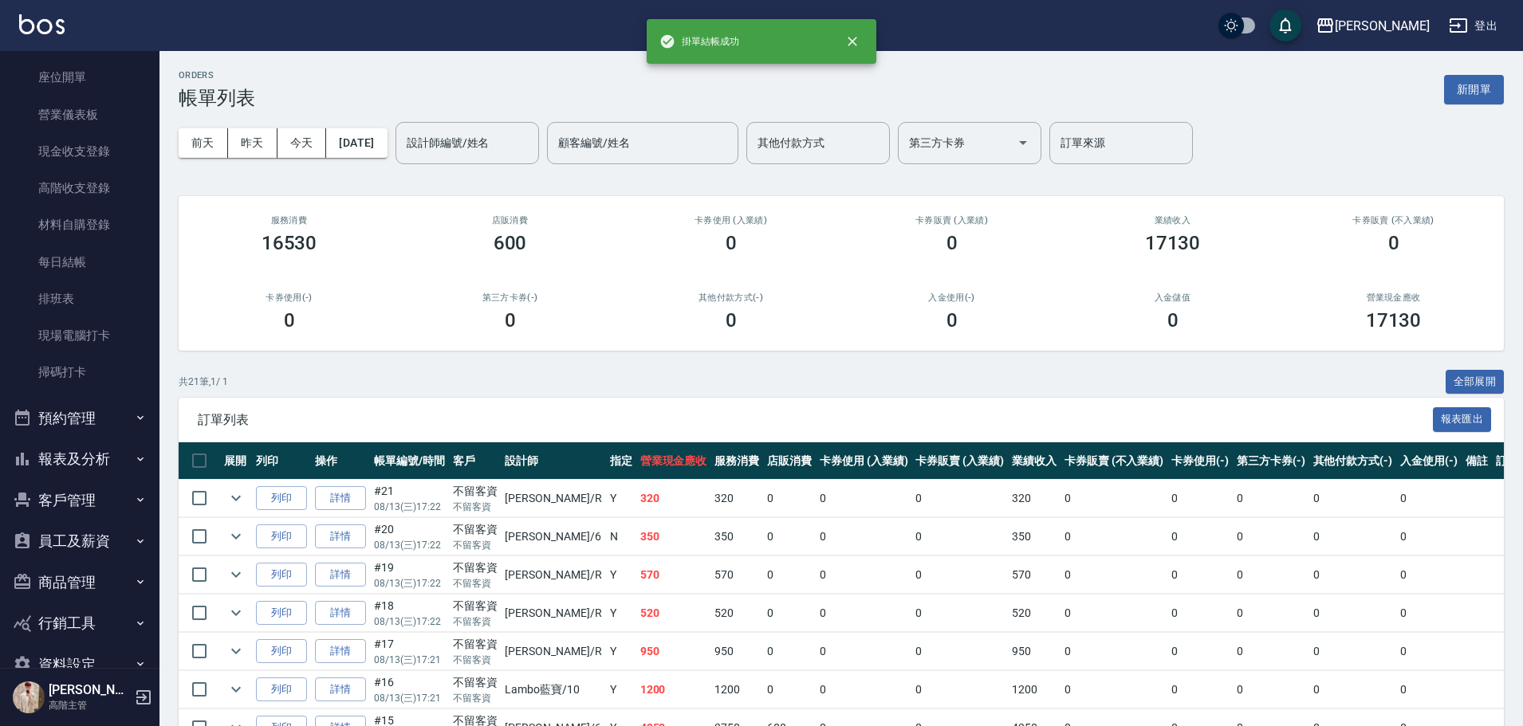
scroll to position [159, 0]
click at [118, 453] on button "報表及分析" at bounding box center [79, 455] width 147 height 41
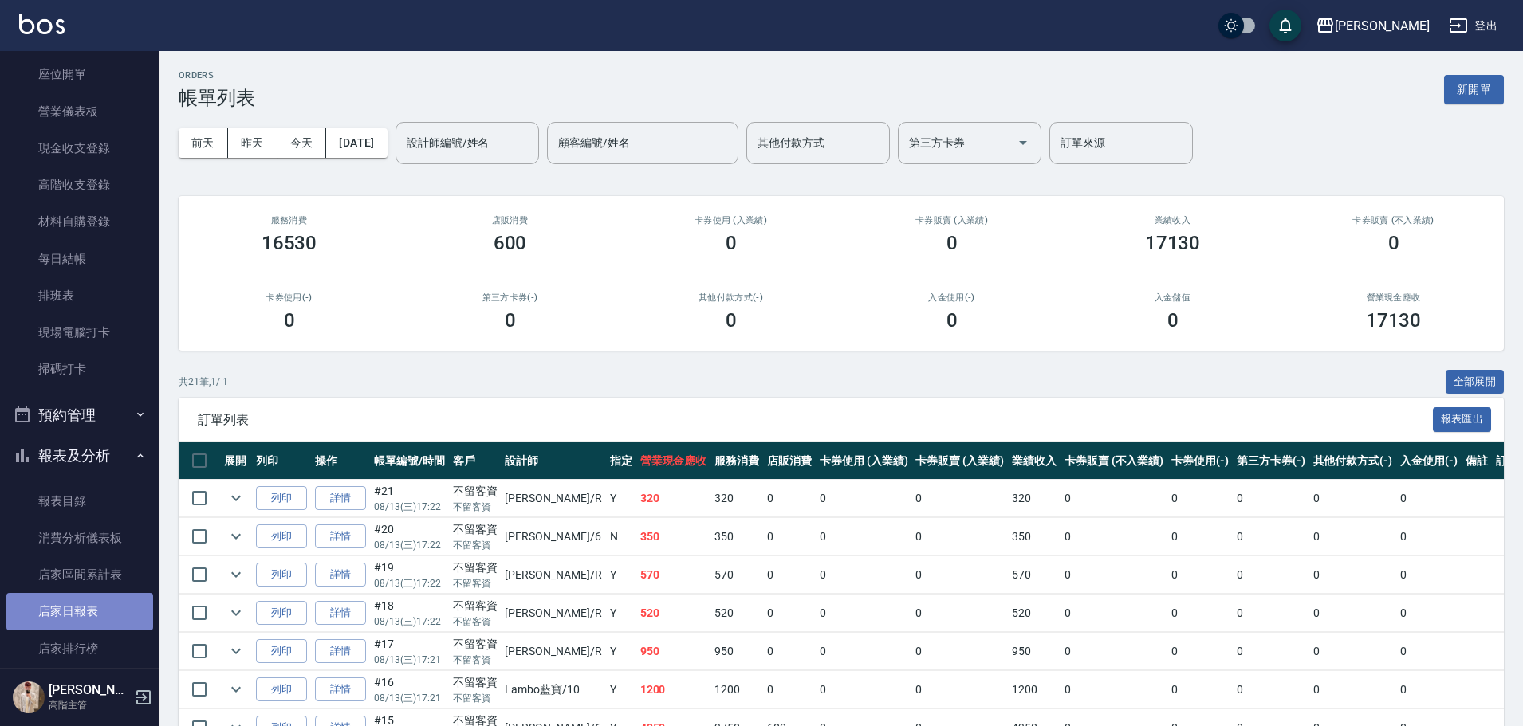
click at [132, 596] on link "店家日報表" at bounding box center [79, 611] width 147 height 37
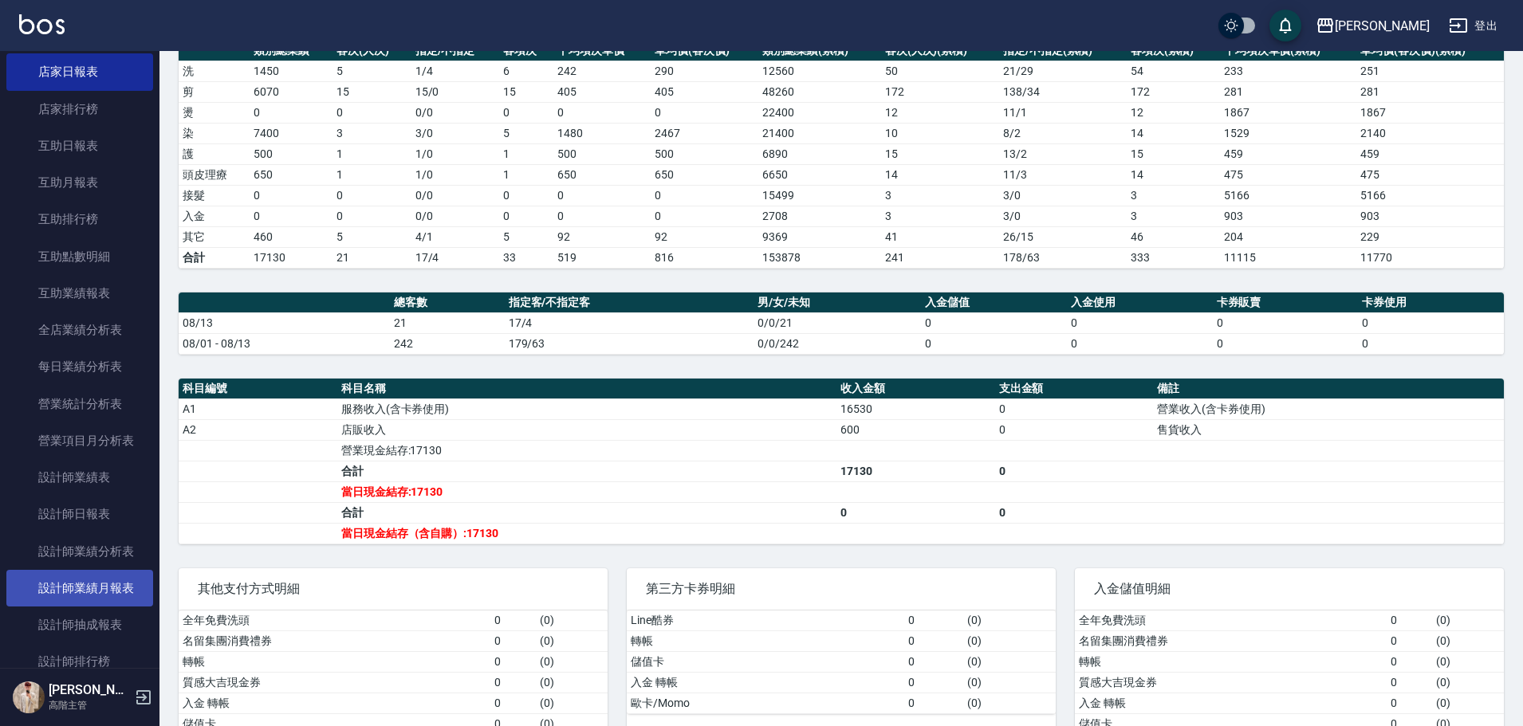
scroll to position [717, 0]
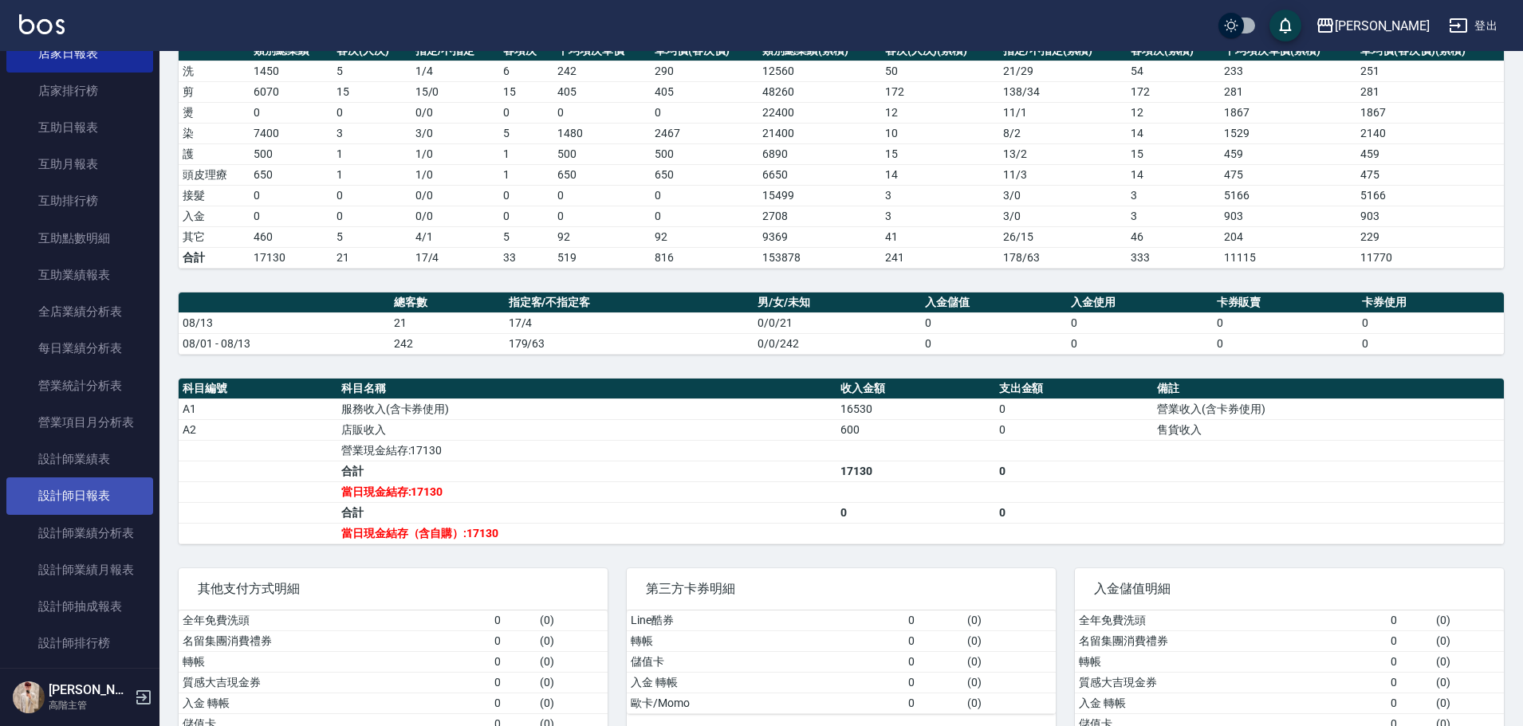
click at [120, 484] on link "設計師日報表" at bounding box center [79, 495] width 147 height 37
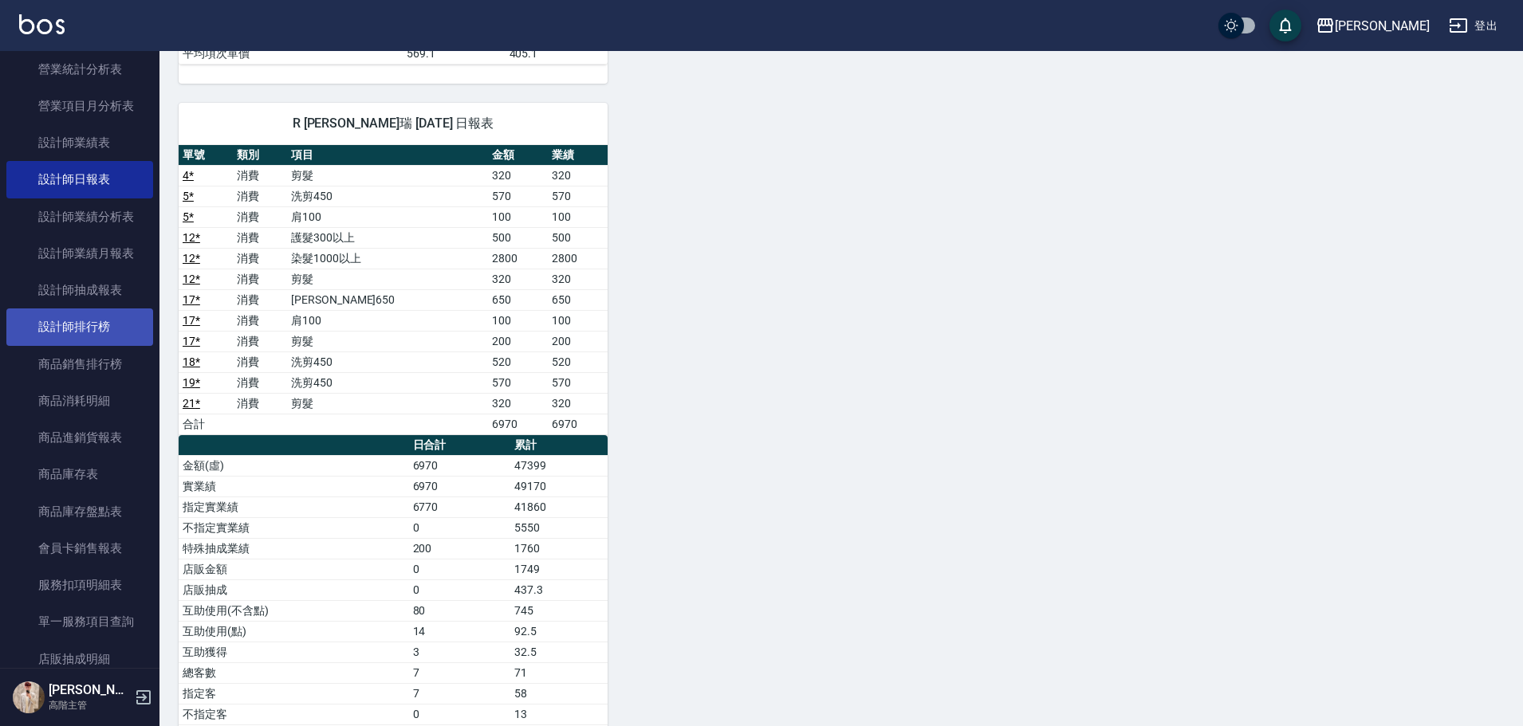
scroll to position [1036, 0]
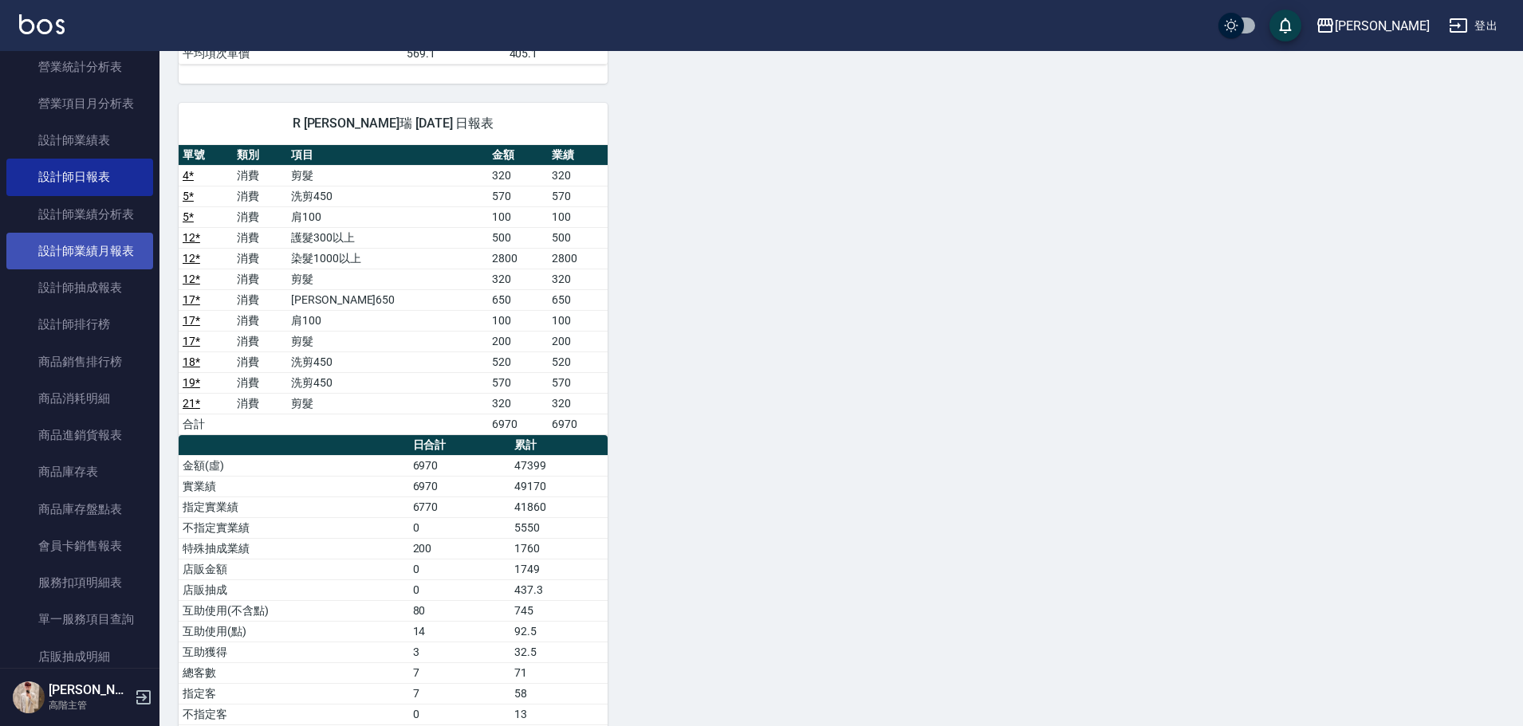
click at [118, 261] on link "設計師業績月報表" at bounding box center [79, 251] width 147 height 37
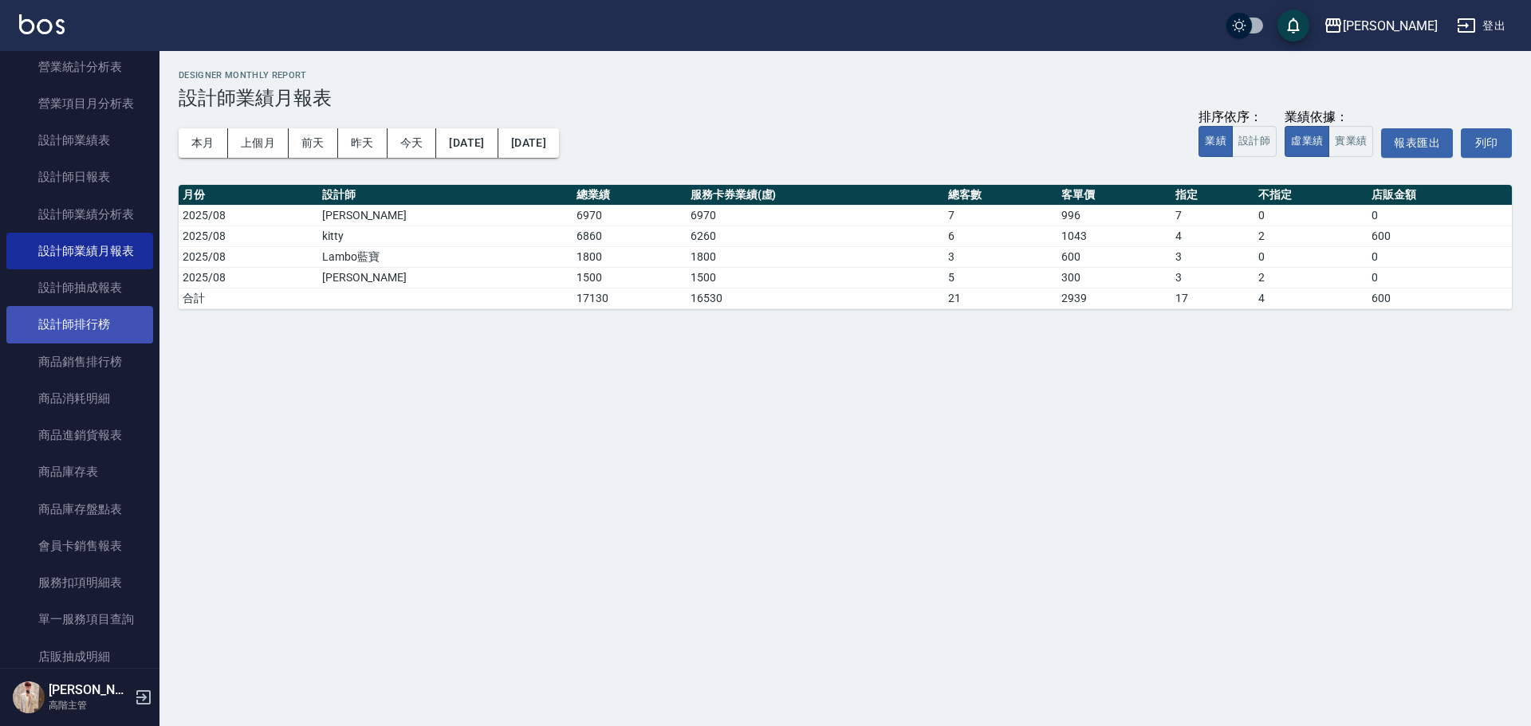
click at [116, 323] on link "設計師排行榜" at bounding box center [79, 324] width 147 height 37
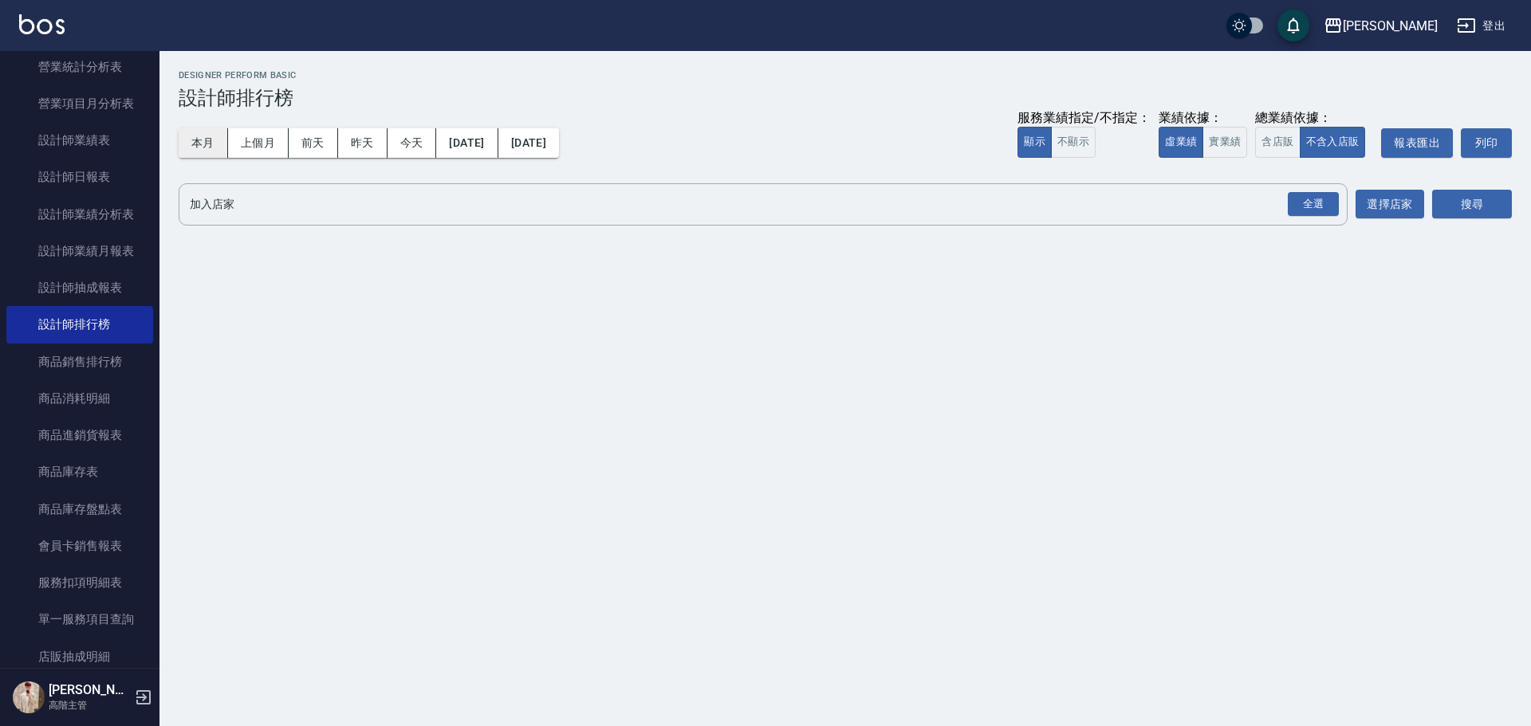
drag, startPoint x: 194, startPoint y: 140, endPoint x: 258, endPoint y: 137, distance: 64.6
click at [195, 140] on button "本月" at bounding box center [203, 142] width 49 height 29
click at [1226, 143] on button "實業績" at bounding box center [1224, 142] width 45 height 31
click at [1302, 195] on div "全選" at bounding box center [1312, 204] width 51 height 25
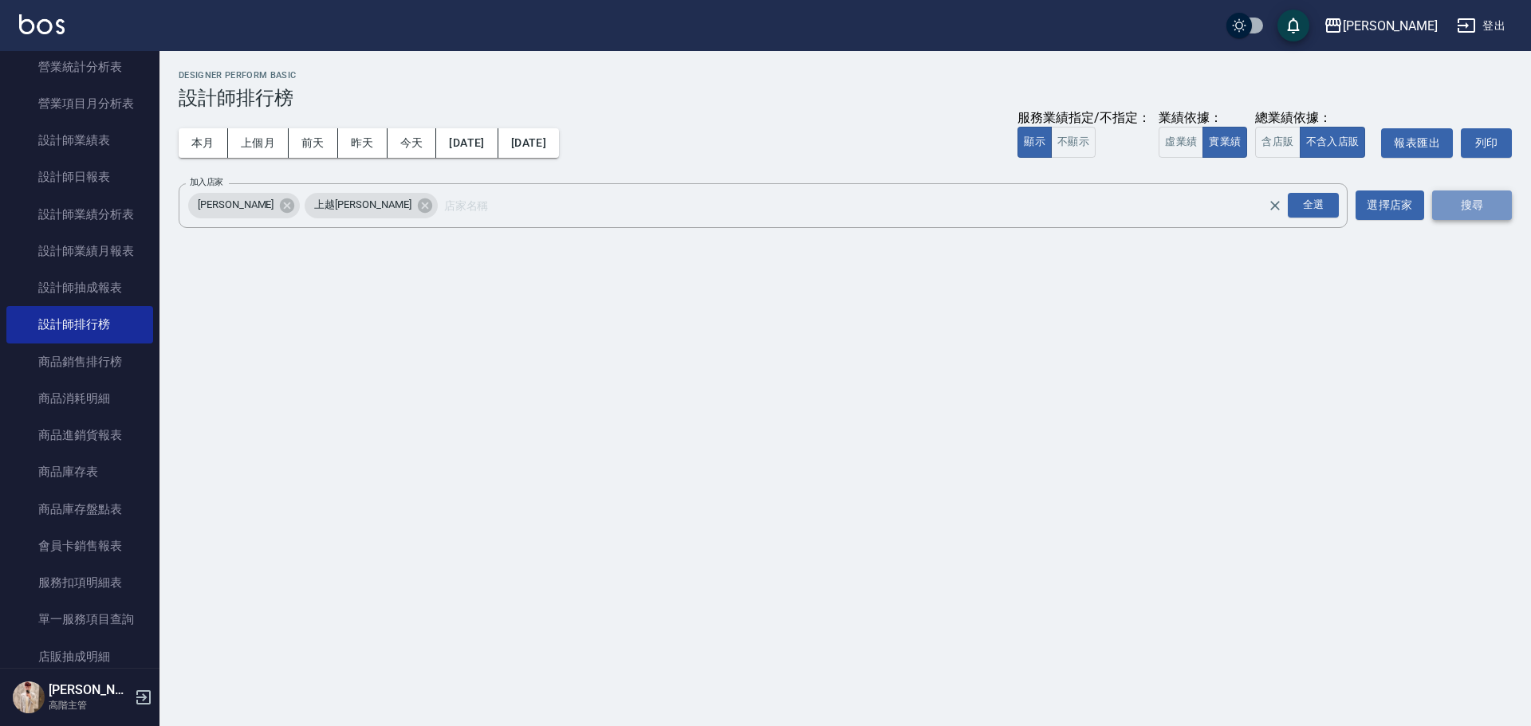
click at [1499, 208] on button "搜尋" at bounding box center [1472, 205] width 80 height 29
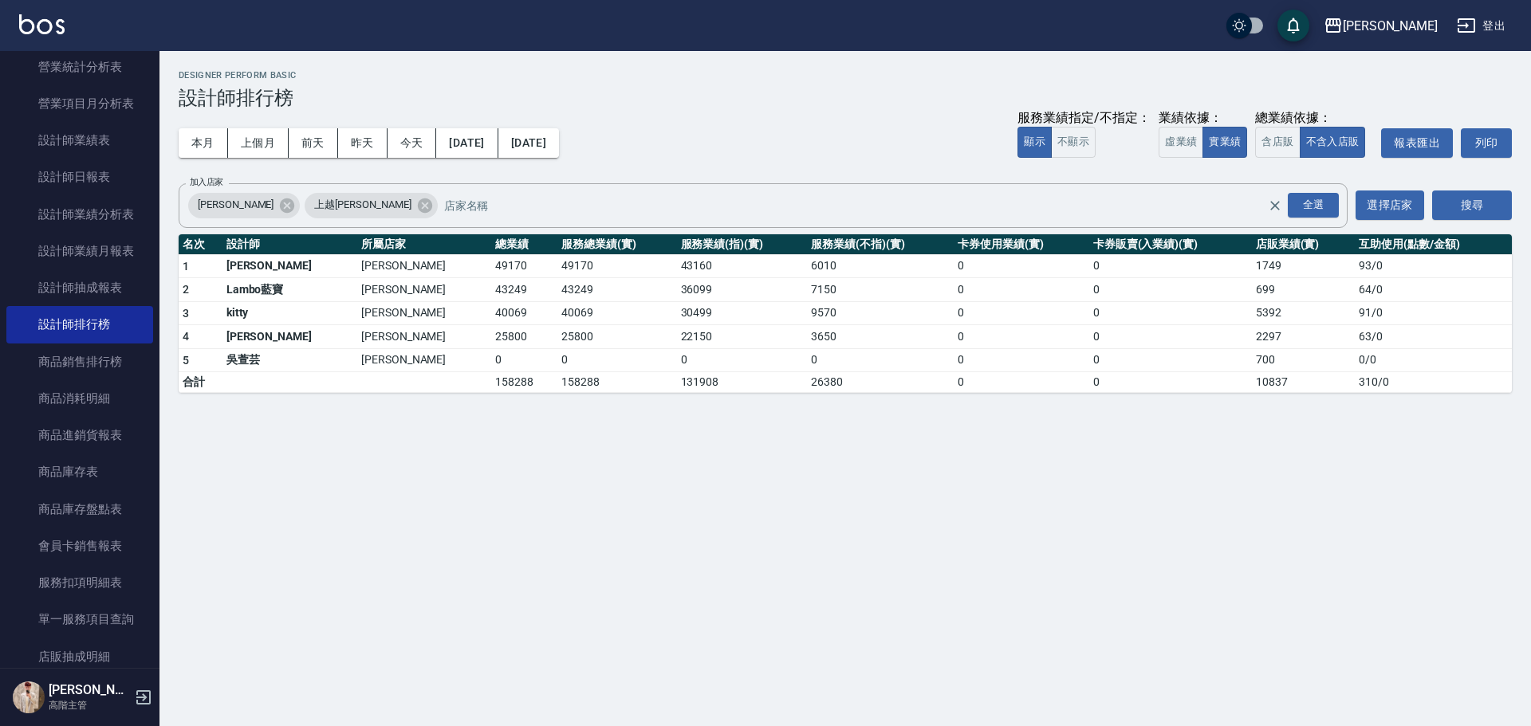
click at [53, 26] on img at bounding box center [41, 24] width 45 height 20
